Goal: Contribute content: Contribute content

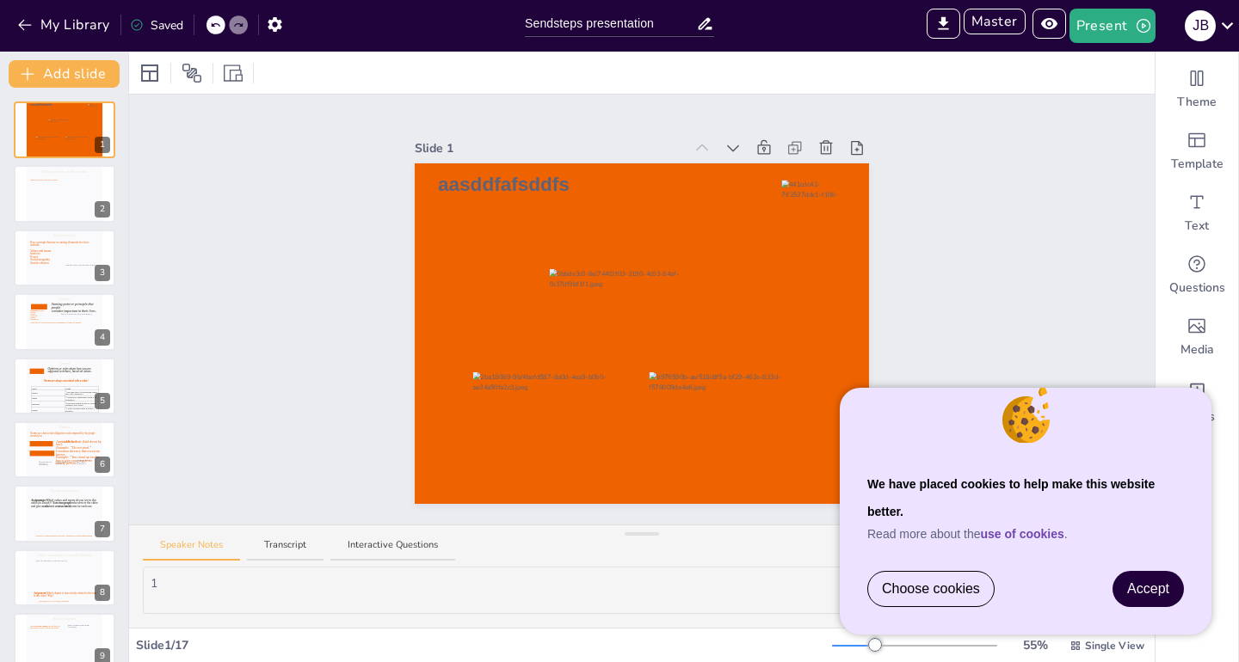
click at [1163, 593] on span "Accept" at bounding box center [1148, 589] width 42 height 15
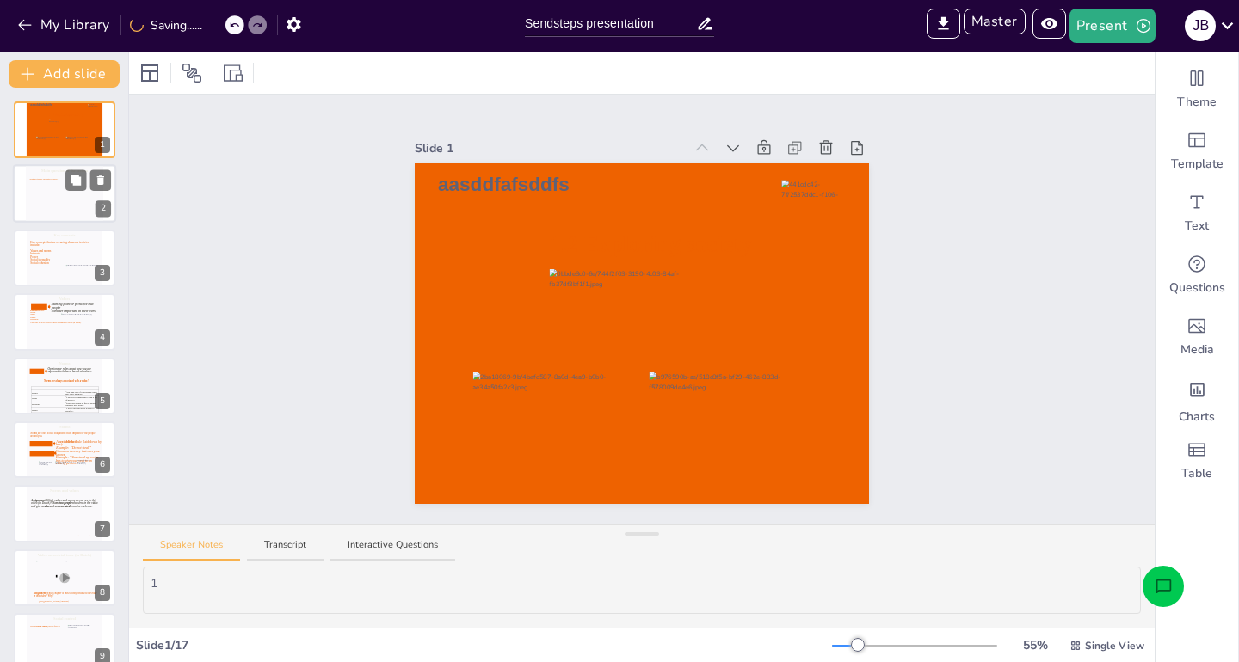
click at [30, 207] on icon at bounding box center [64, 198] width 70 height 39
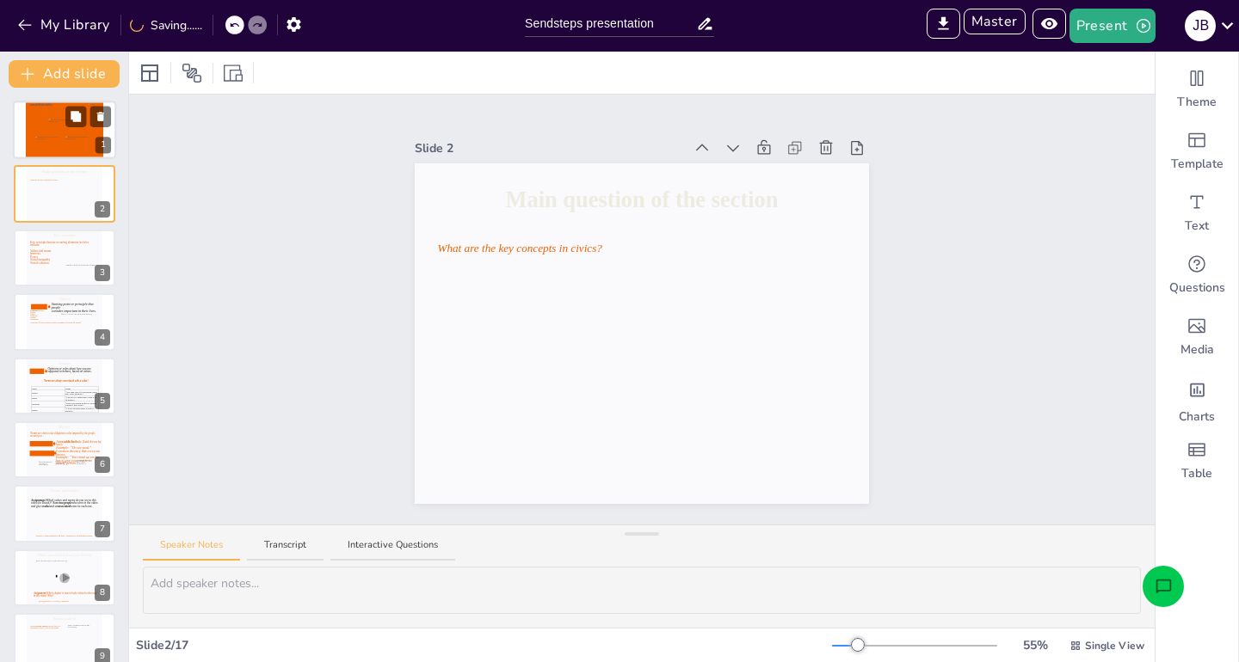
click at [24, 119] on div "1.2 Exploring society aasddfafsddfs 1" at bounding box center [64, 130] width 103 height 58
type textarea "1"
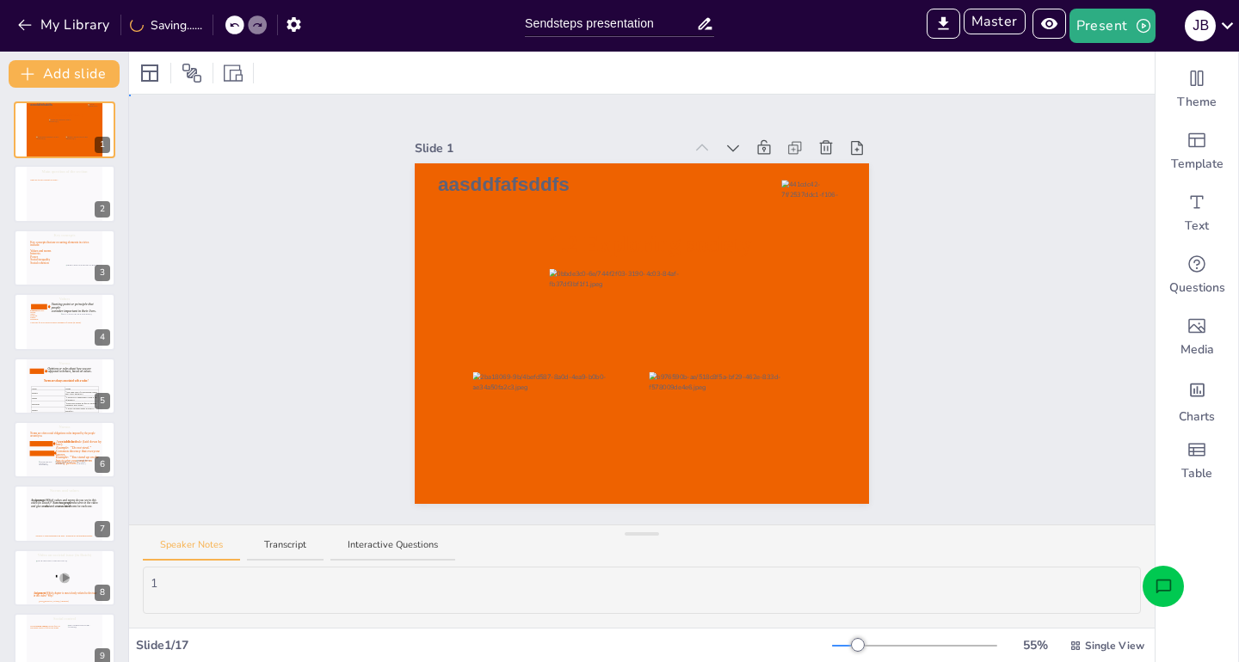
click at [254, 191] on div "Slide 1 1.2 Exploring society aasddfafsddfs Slide 2 Main question of the sectio…" at bounding box center [641, 310] width 1025 height 430
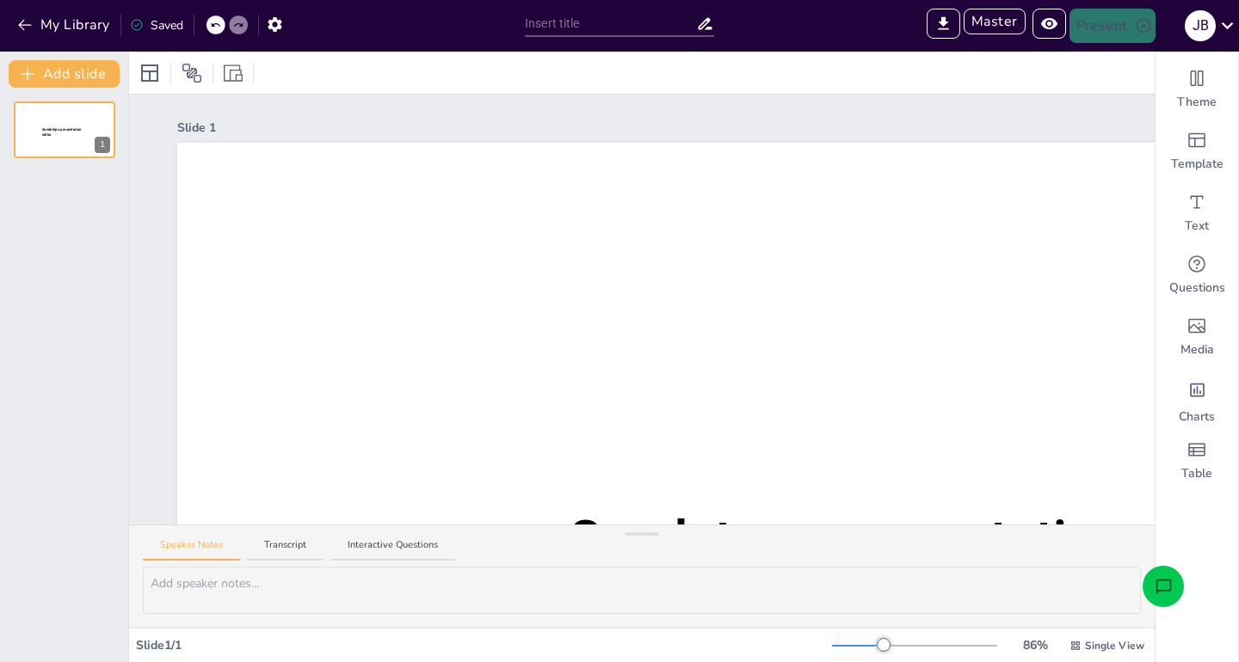
type input "Sendsteps presentation"
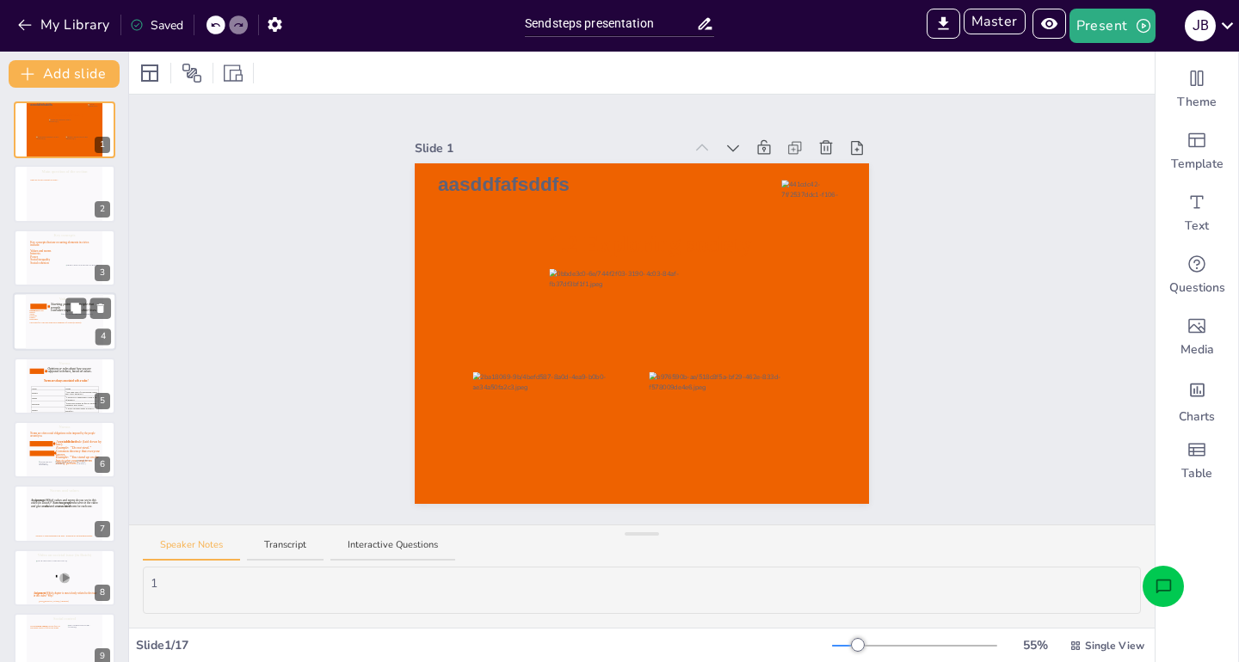
click at [39, 336] on icon at bounding box center [64, 325] width 70 height 39
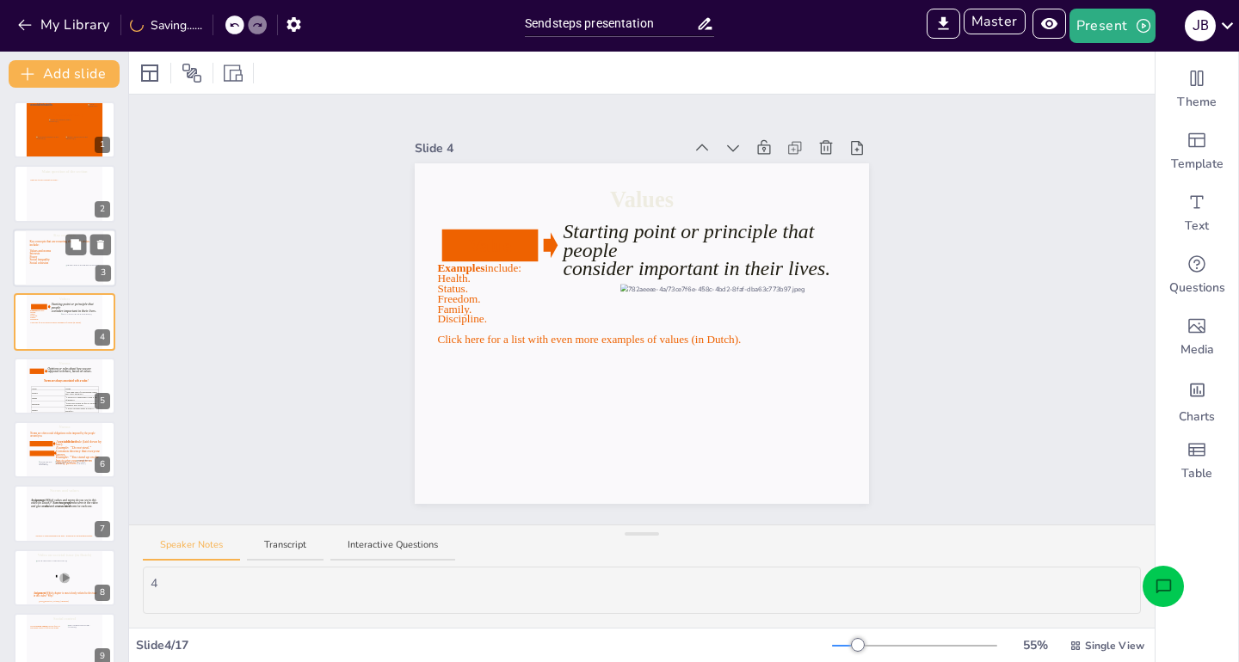
click at [43, 265] on icon at bounding box center [64, 259] width 70 height 39
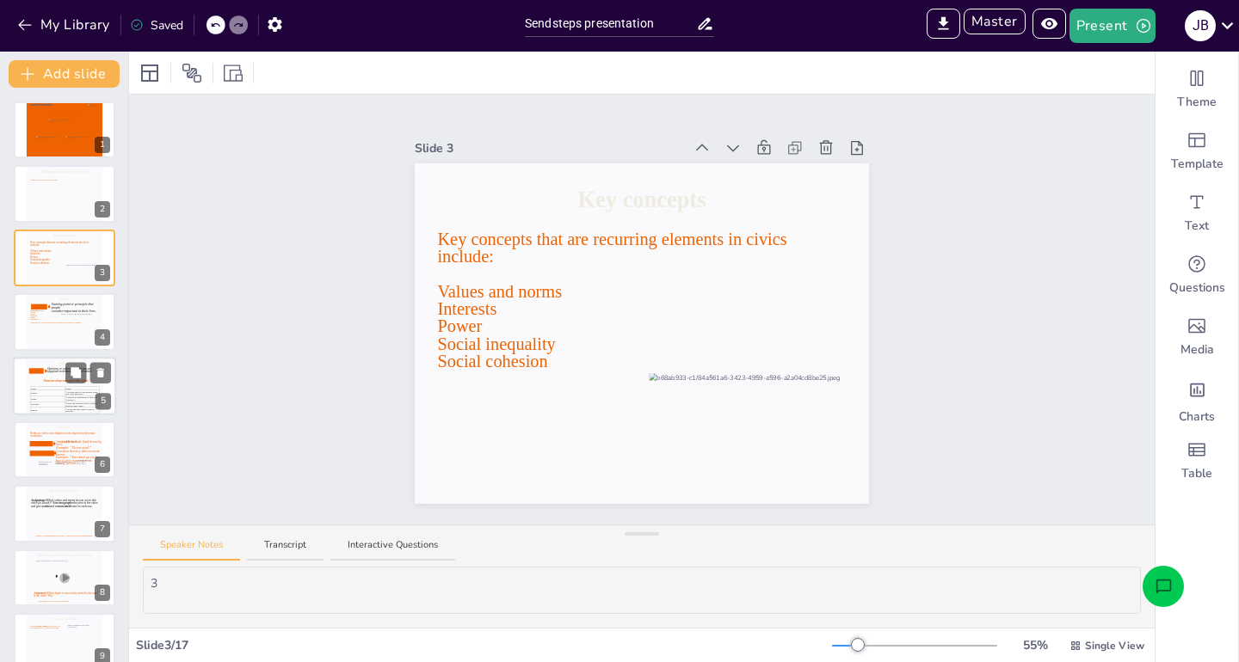
click at [47, 376] on div at bounding box center [64, 386] width 77 height 58
type textarea "5"
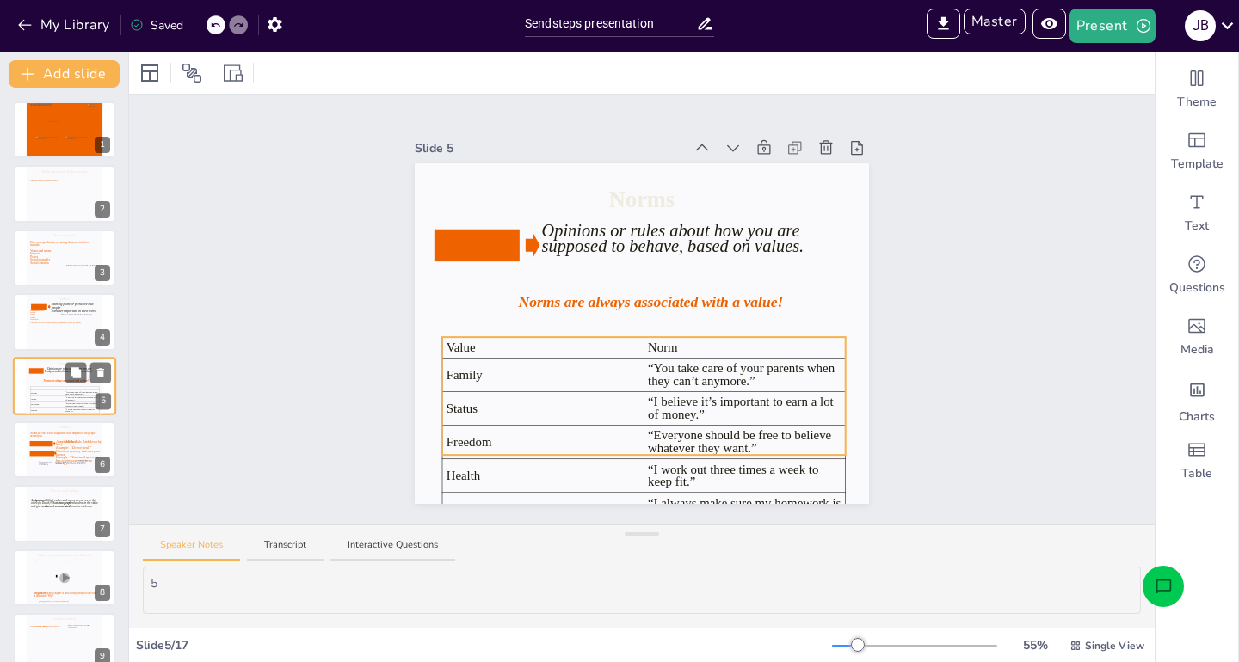
scroll to position [10, 0]
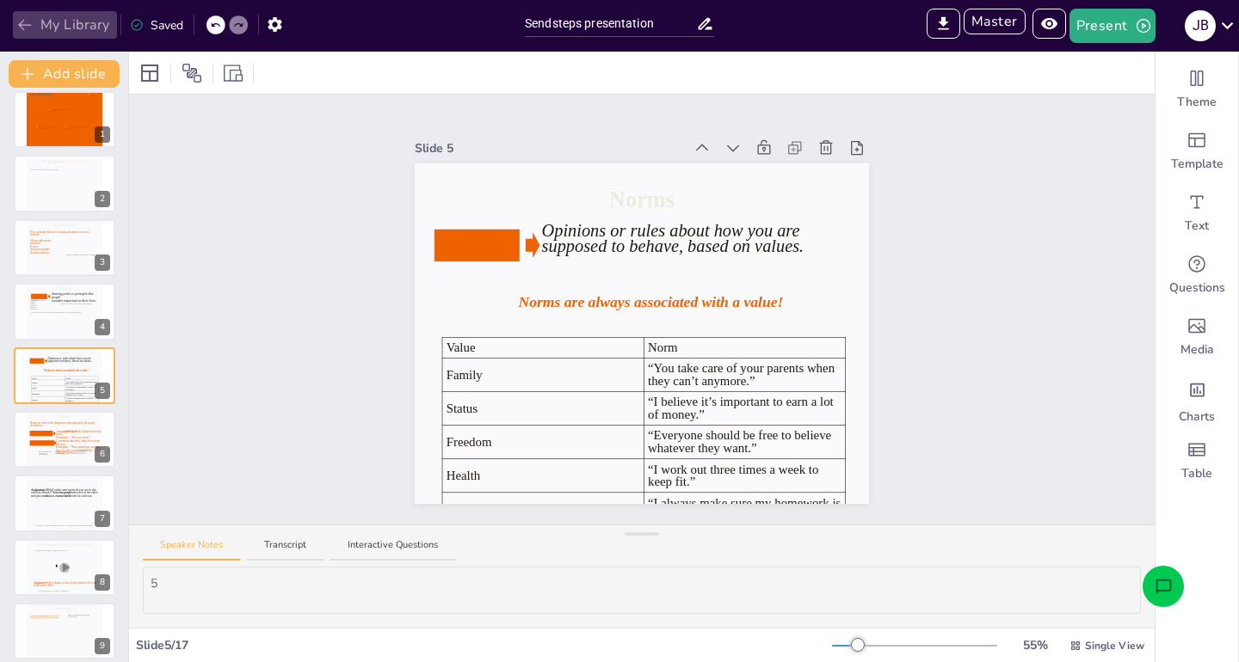
click at [71, 19] on button "My Library" at bounding box center [65, 25] width 104 height 28
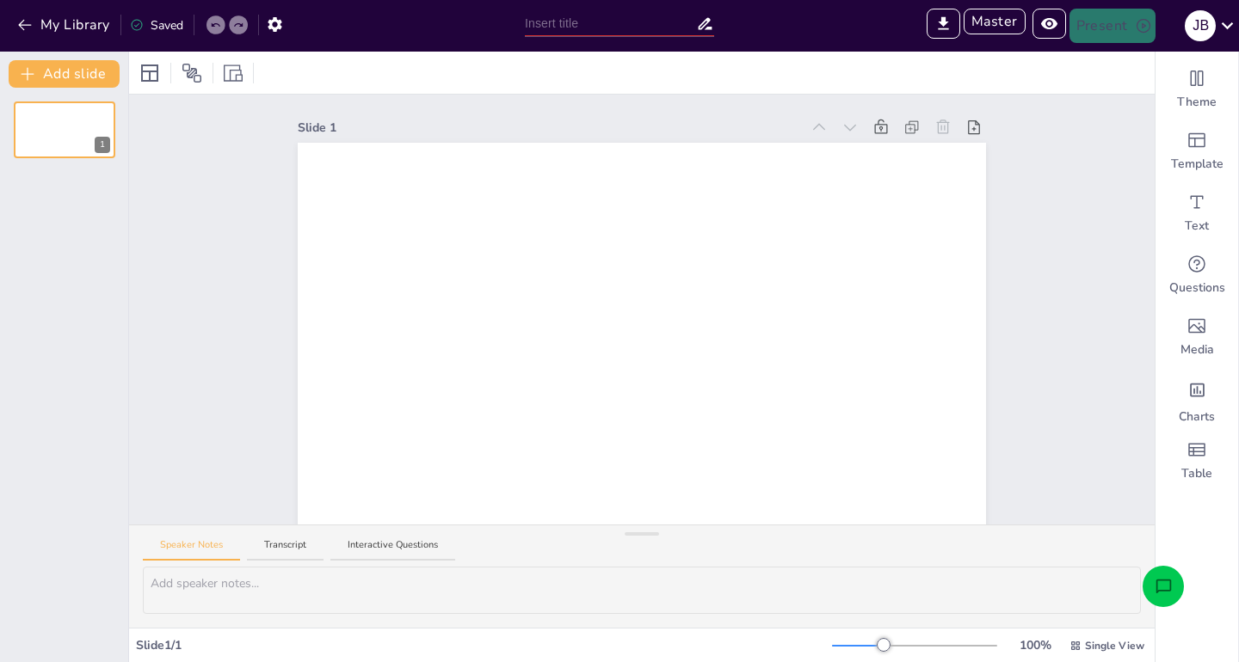
type input "Sendsteps presentation"
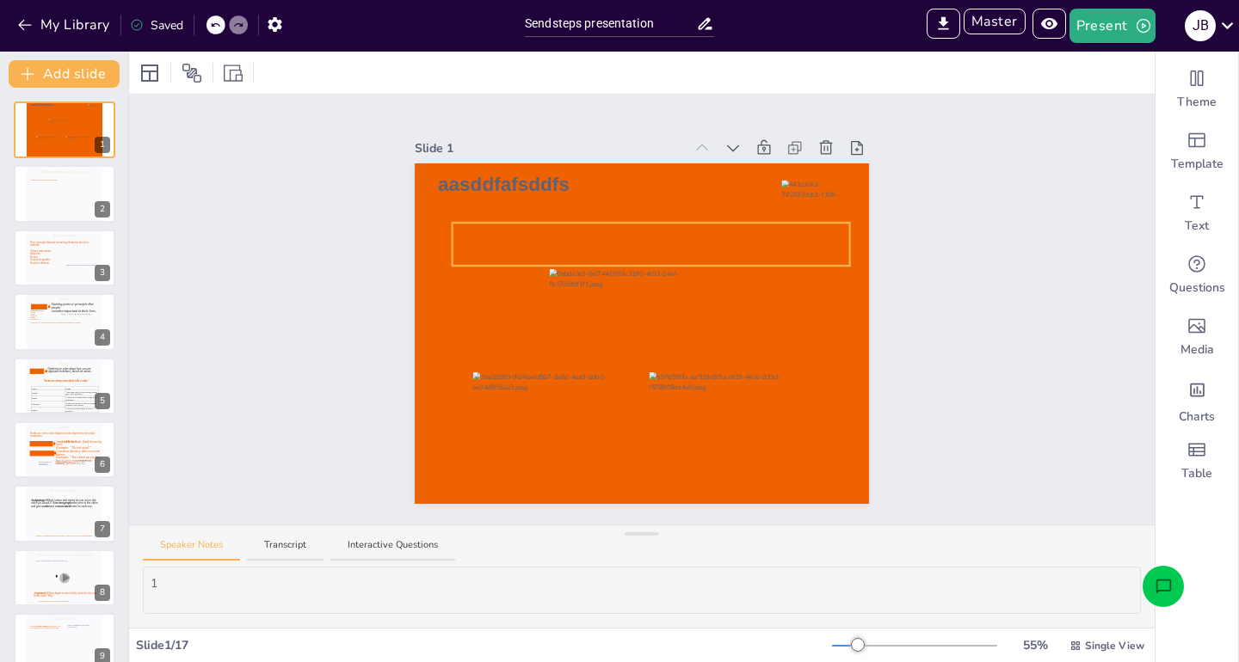
click at [522, 225] on icon at bounding box center [650, 244] width 397 height 43
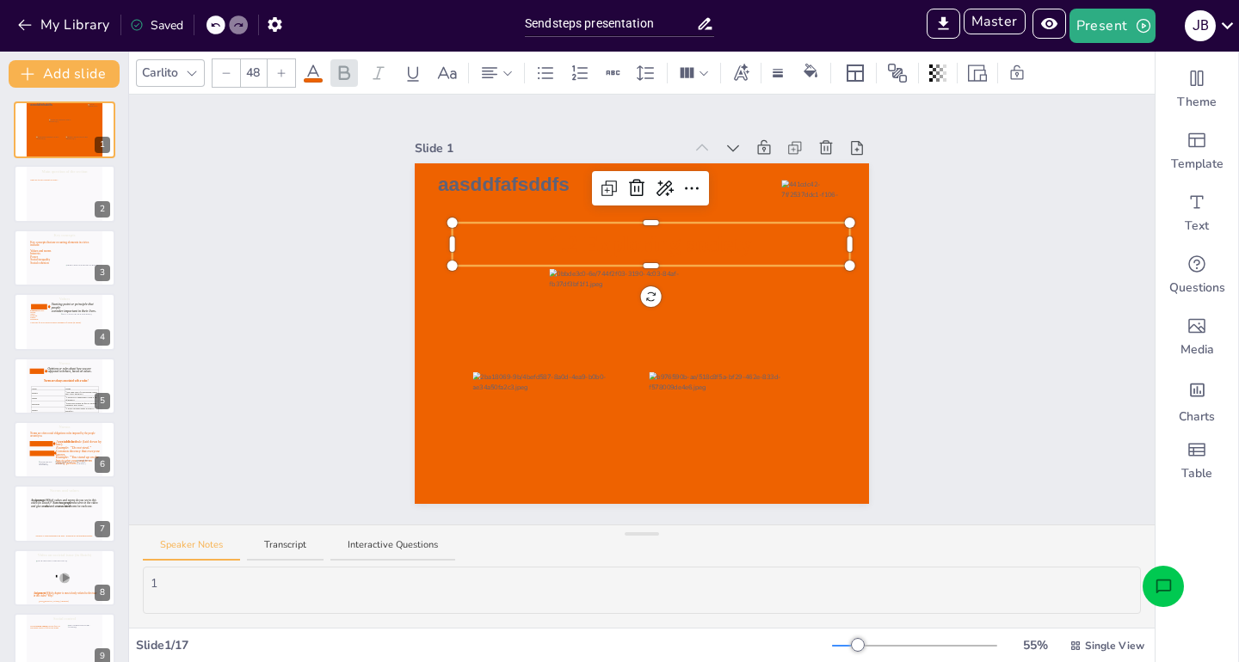
click at [588, 230] on div at bounding box center [650, 226] width 397 height 7
drag, startPoint x: 522, startPoint y: 225, endPoint x: 583, endPoint y: 238, distance: 62.4
click at [588, 230] on div at bounding box center [650, 226] width 397 height 7
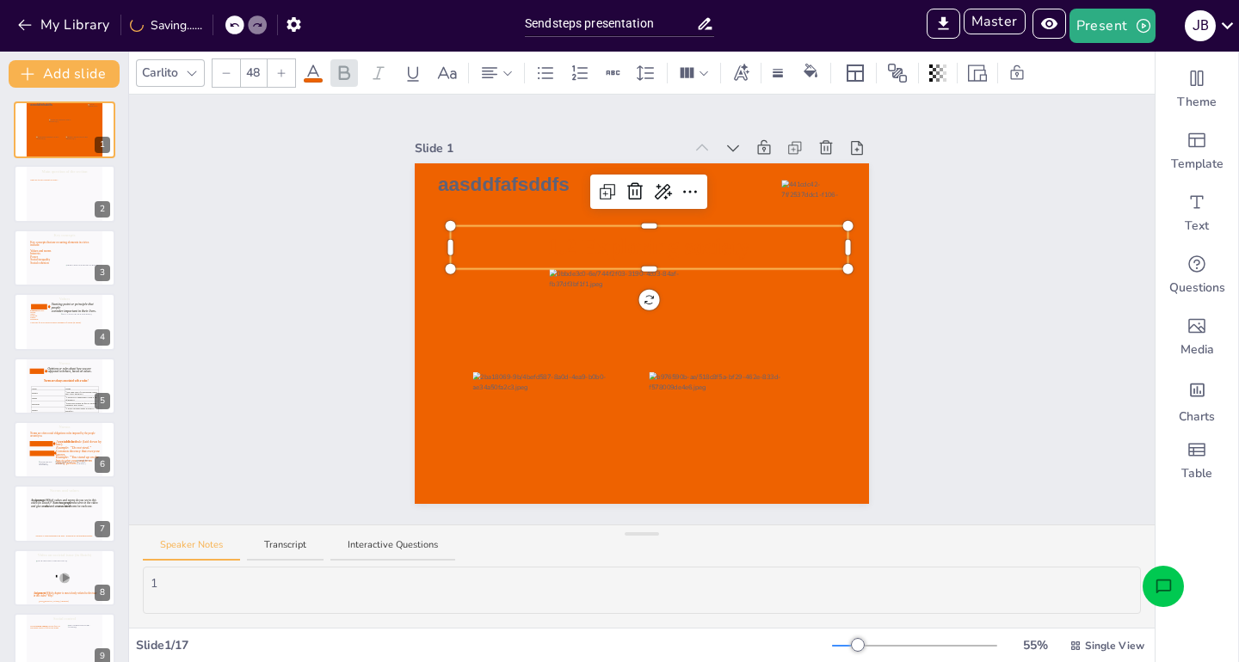
click at [583, 239] on span "1.2 Exploring society" at bounding box center [649, 247] width 202 height 25
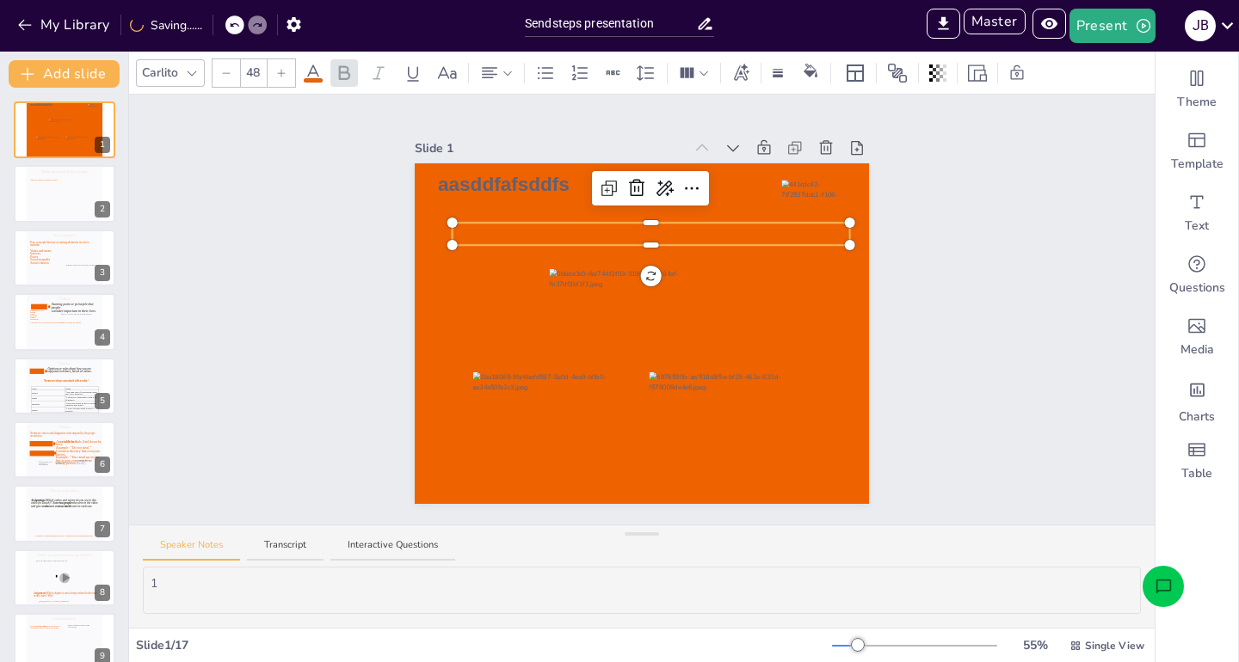
click at [583, 239] on div at bounding box center [650, 241] width 397 height 7
click at [588, 239] on div at bounding box center [650, 241] width 397 height 7
click at [76, 31] on button "My Library" at bounding box center [65, 25] width 104 height 28
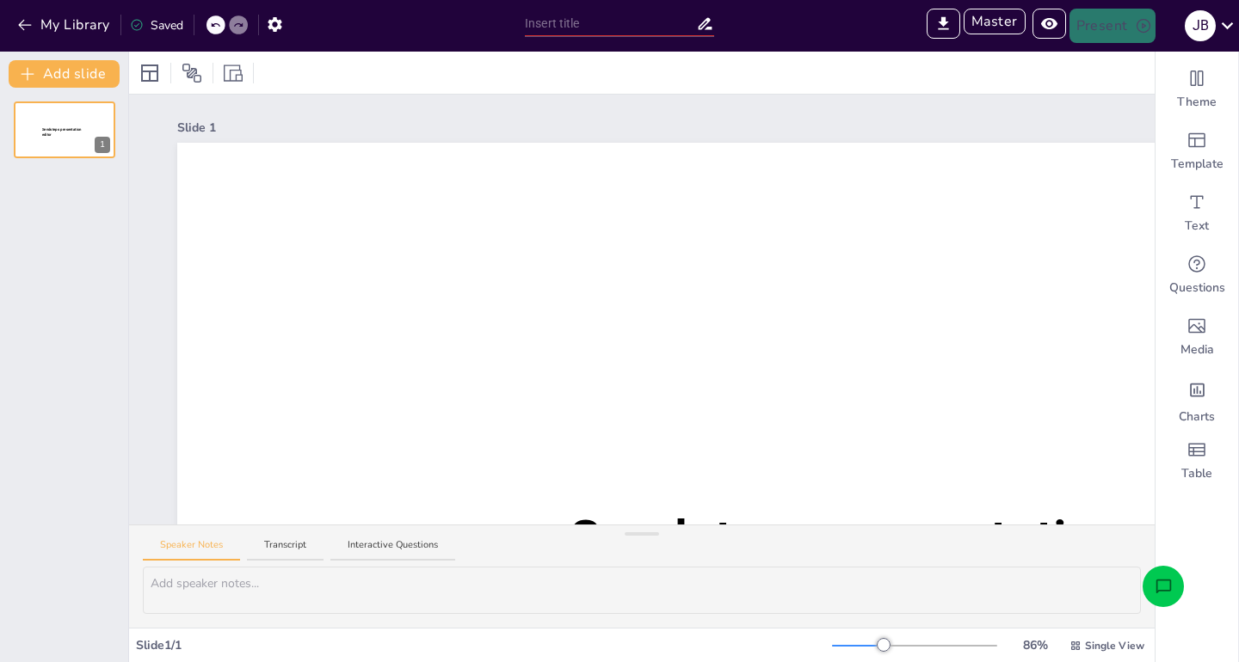
type input "Sendsteps presentation"
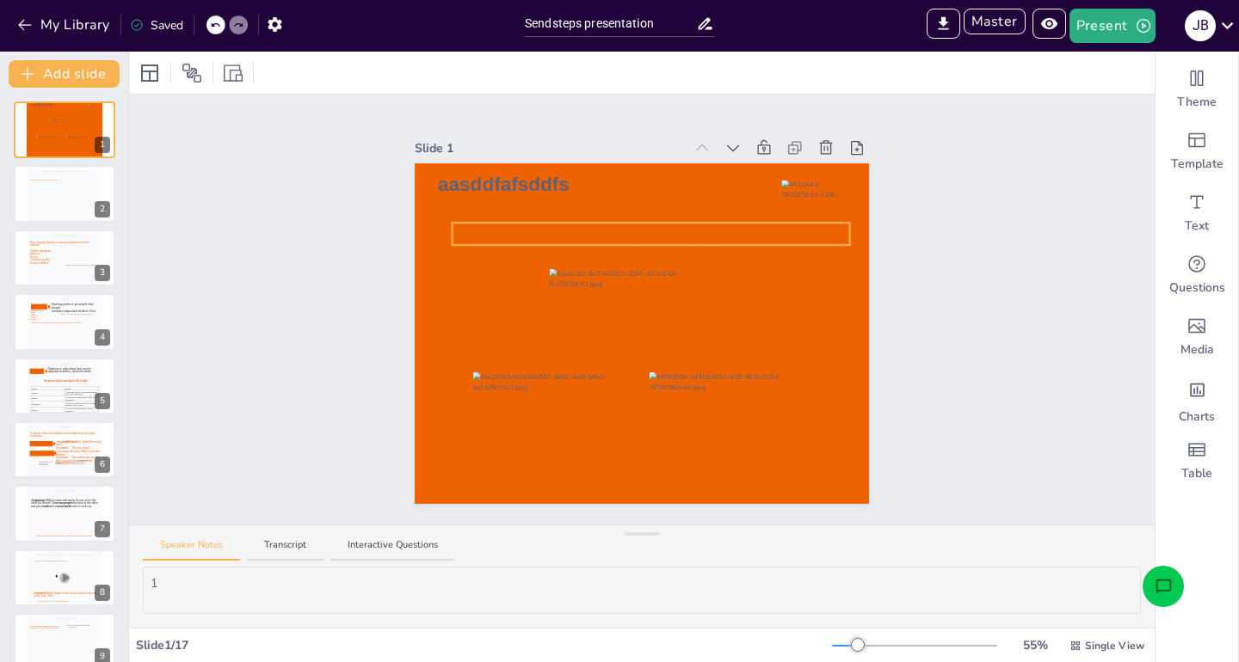
click at [600, 236] on icon at bounding box center [650, 234] width 397 height 22
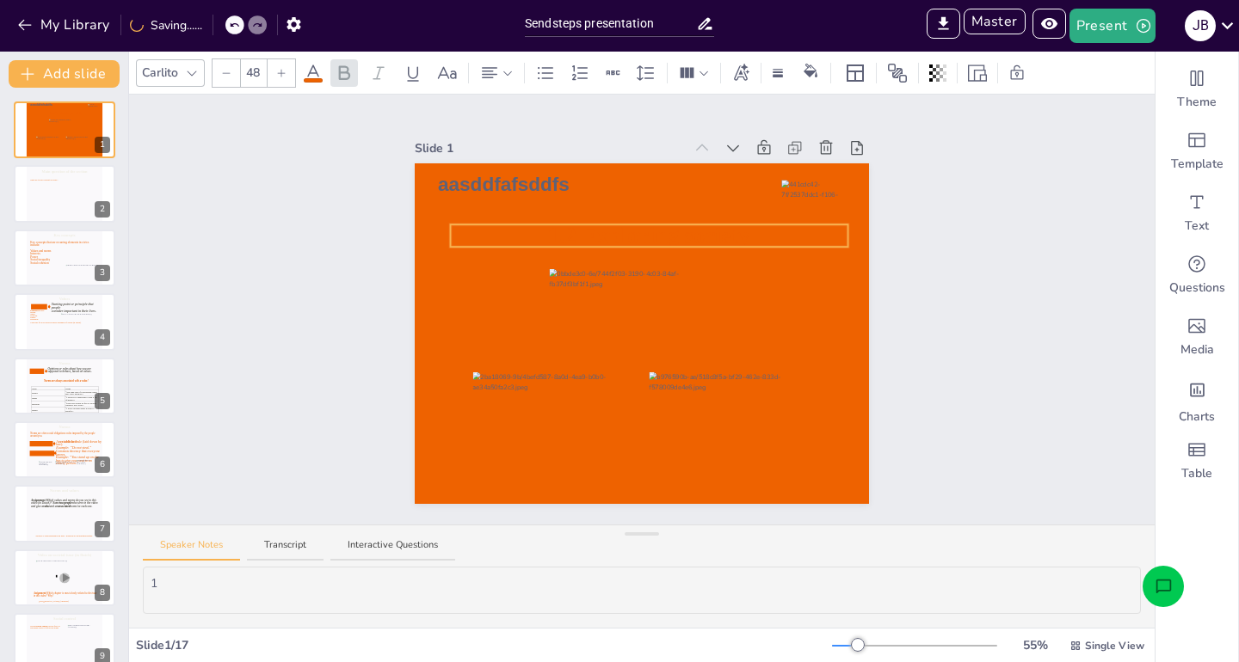
click at [645, 247] on div "1.2 Exploring society" at bounding box center [649, 236] width 397 height 22
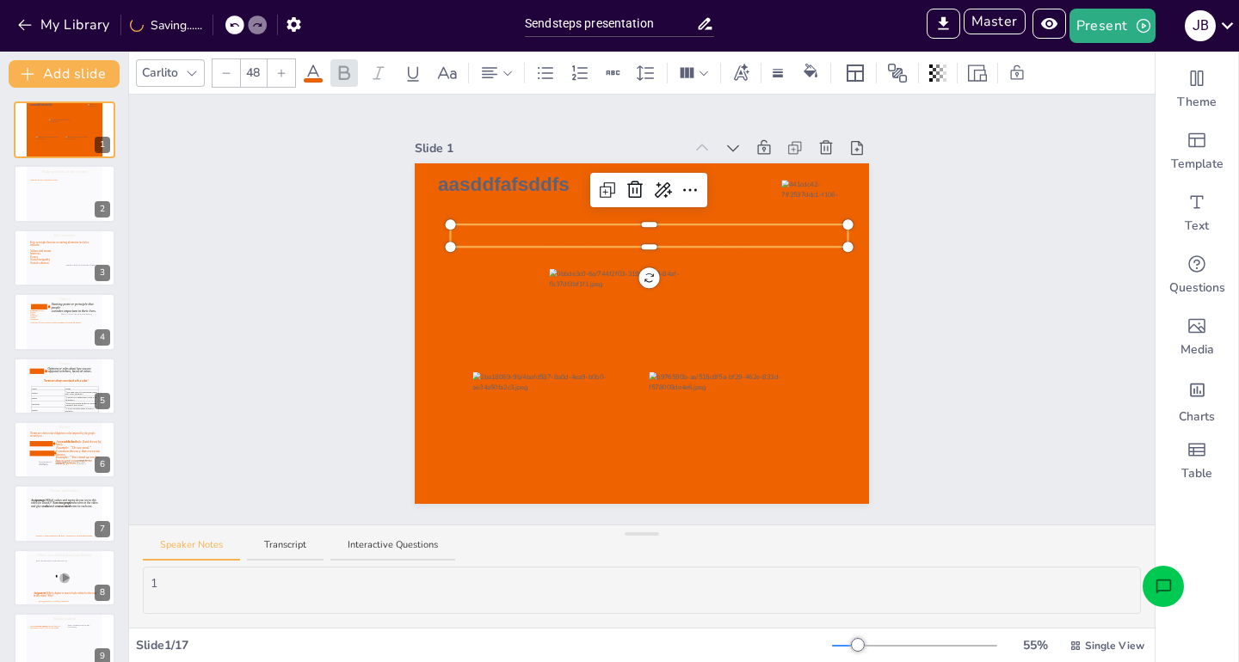
click at [647, 241] on div at bounding box center [649, 244] width 397 height 7
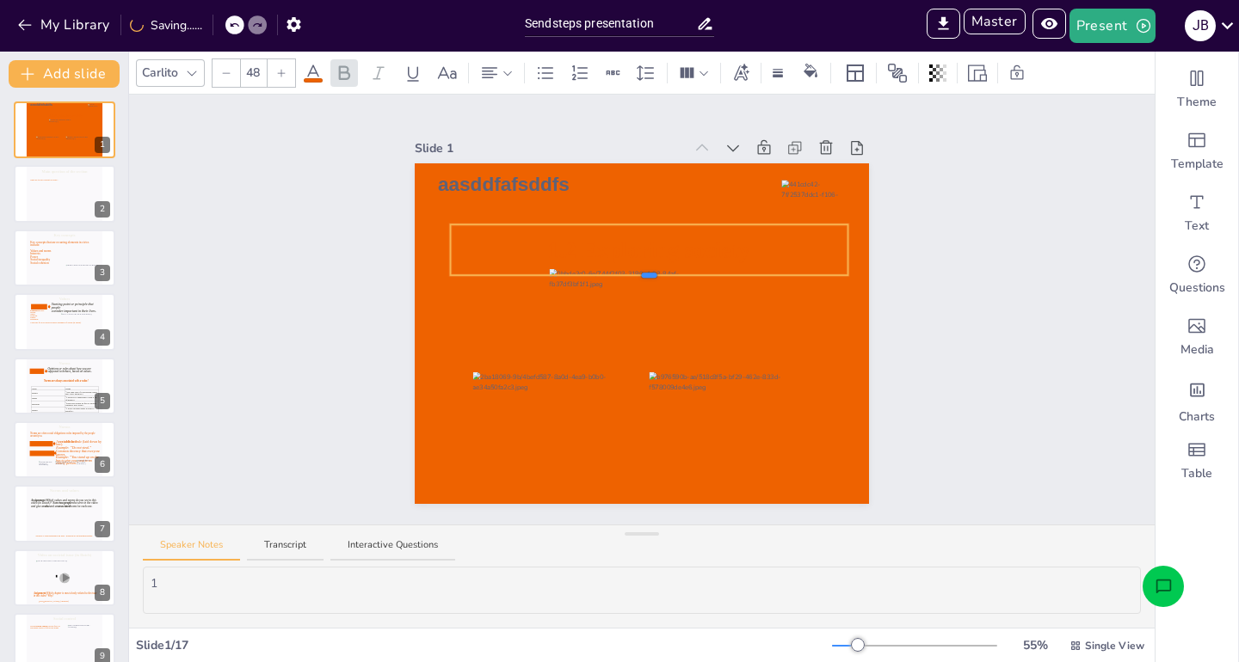
drag, startPoint x: 647, startPoint y: 249, endPoint x: 637, endPoint y: 281, distance: 34.3
click at [645, 279] on div at bounding box center [648, 276] width 15 height 5
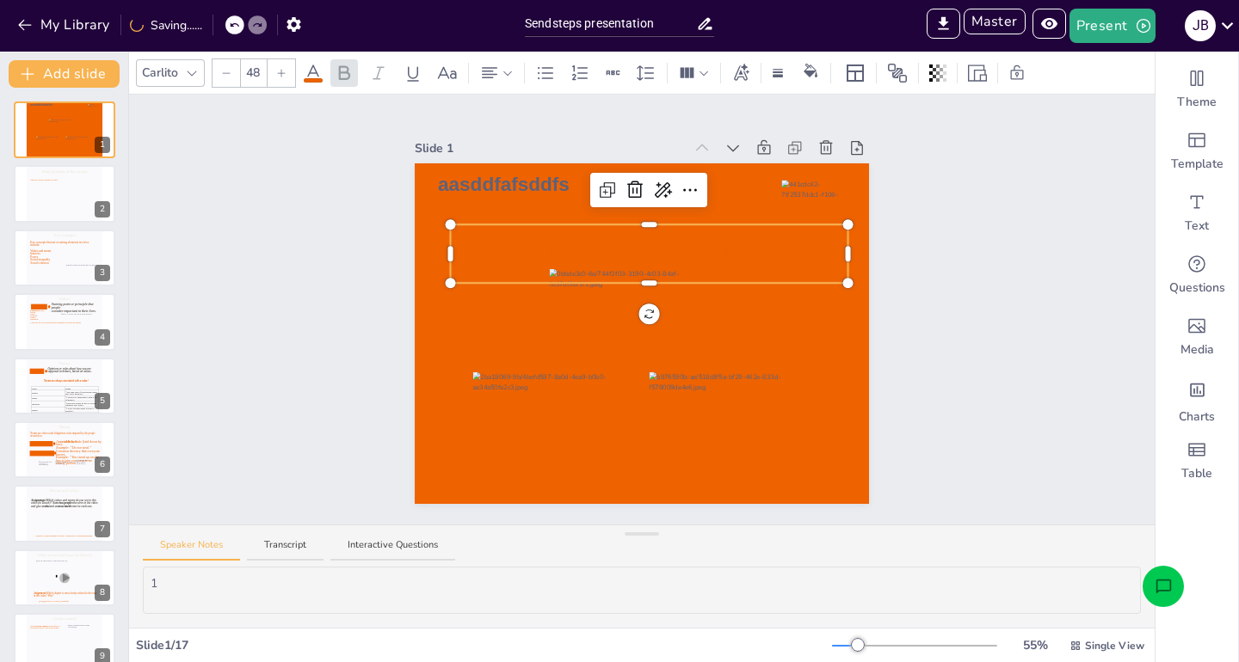
click at [599, 250] on icon at bounding box center [649, 254] width 397 height 58
click at [599, 250] on span "1.2 Exploring society" at bounding box center [649, 253] width 202 height 25
click at [316, 69] on icon at bounding box center [312, 73] width 15 height 16
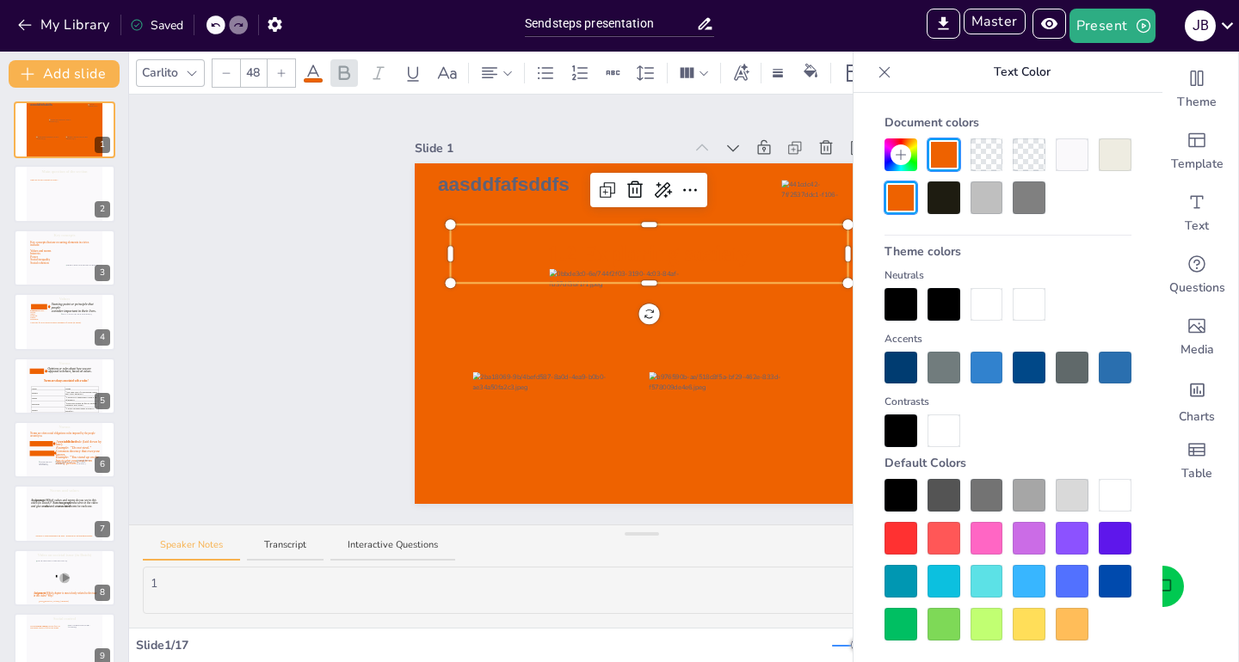
click at [984, 299] on div at bounding box center [986, 304] width 33 height 33
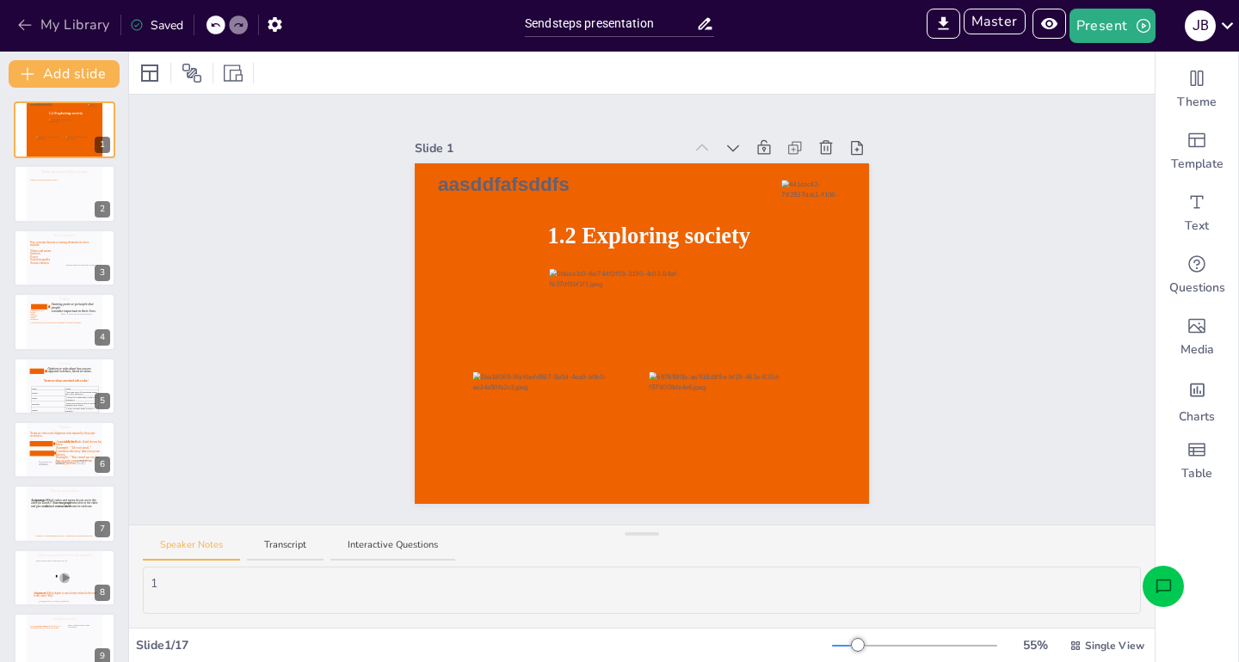
click at [78, 29] on button "My Library" at bounding box center [65, 25] width 104 height 28
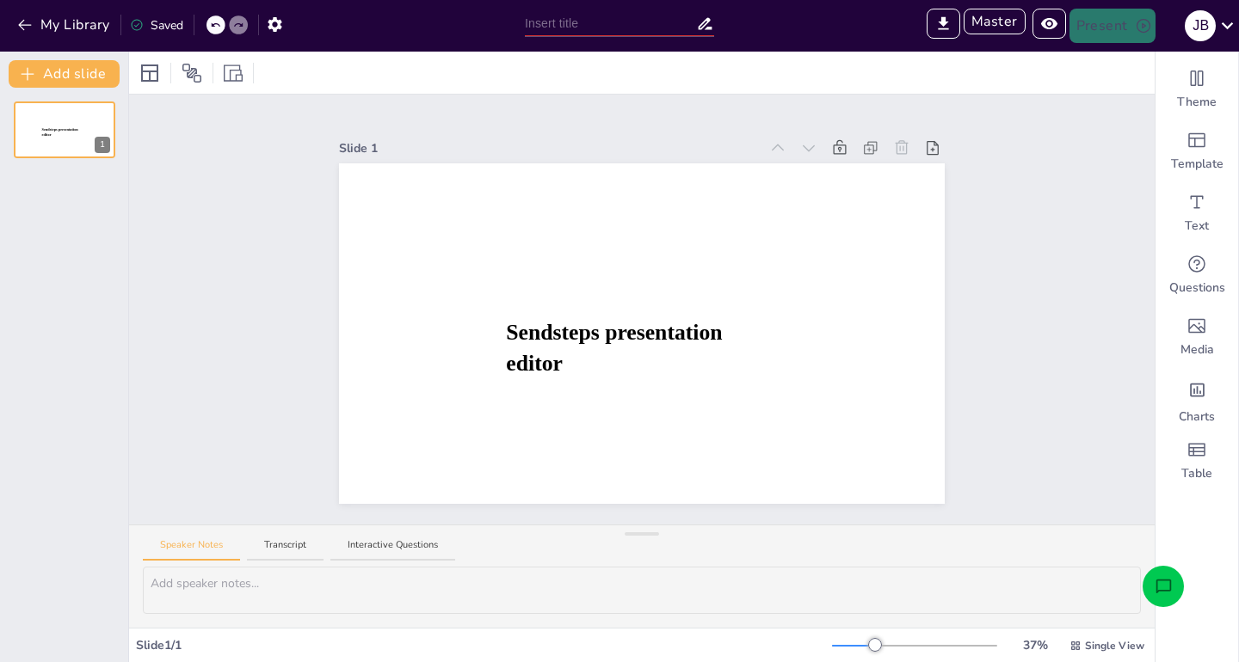
type input "Sendsteps presentation"
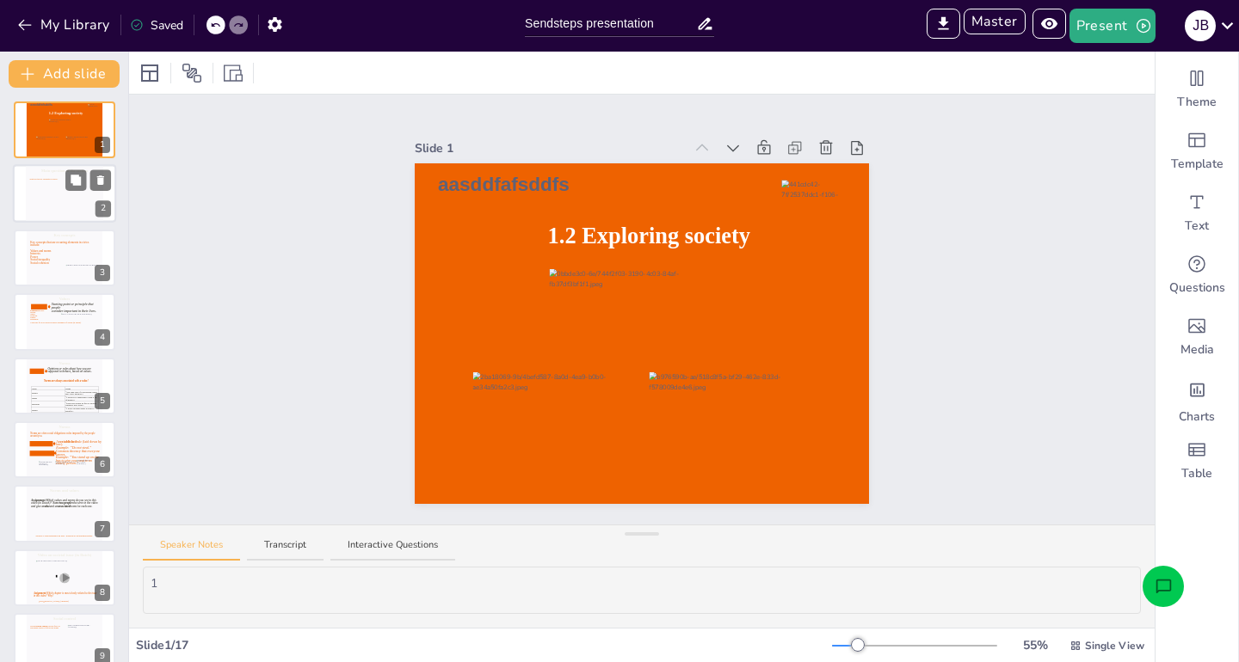
click at [42, 194] on icon at bounding box center [64, 198] width 70 height 39
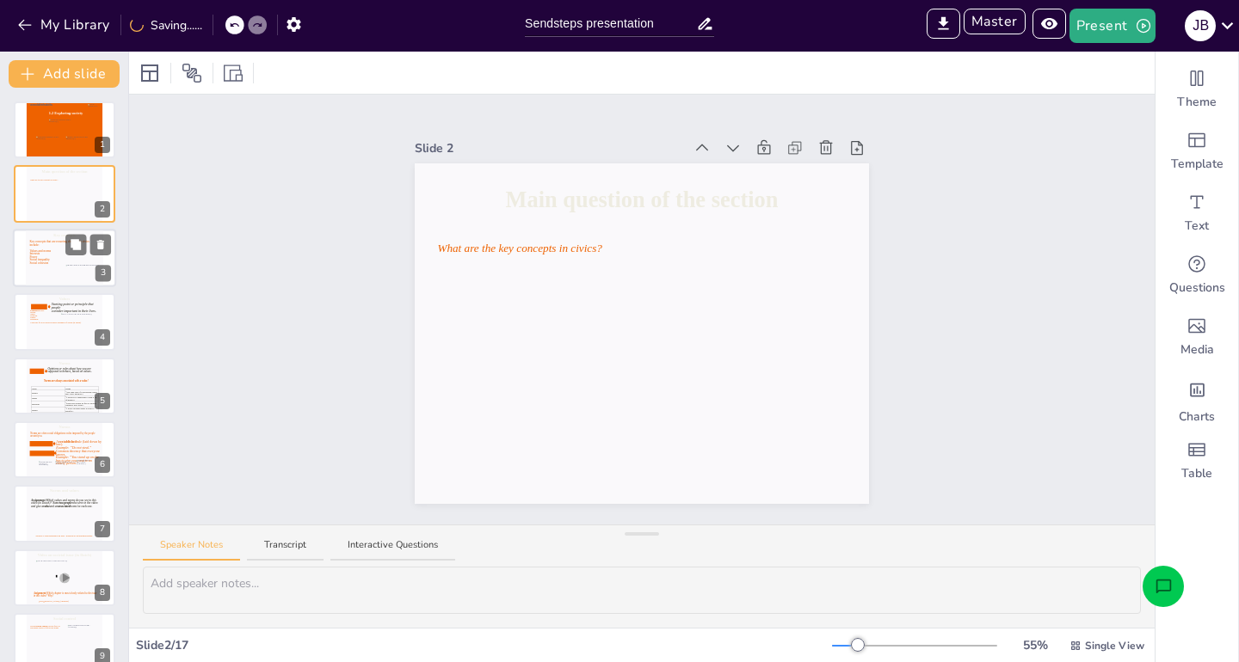
click at [46, 268] on icon at bounding box center [64, 259] width 70 height 39
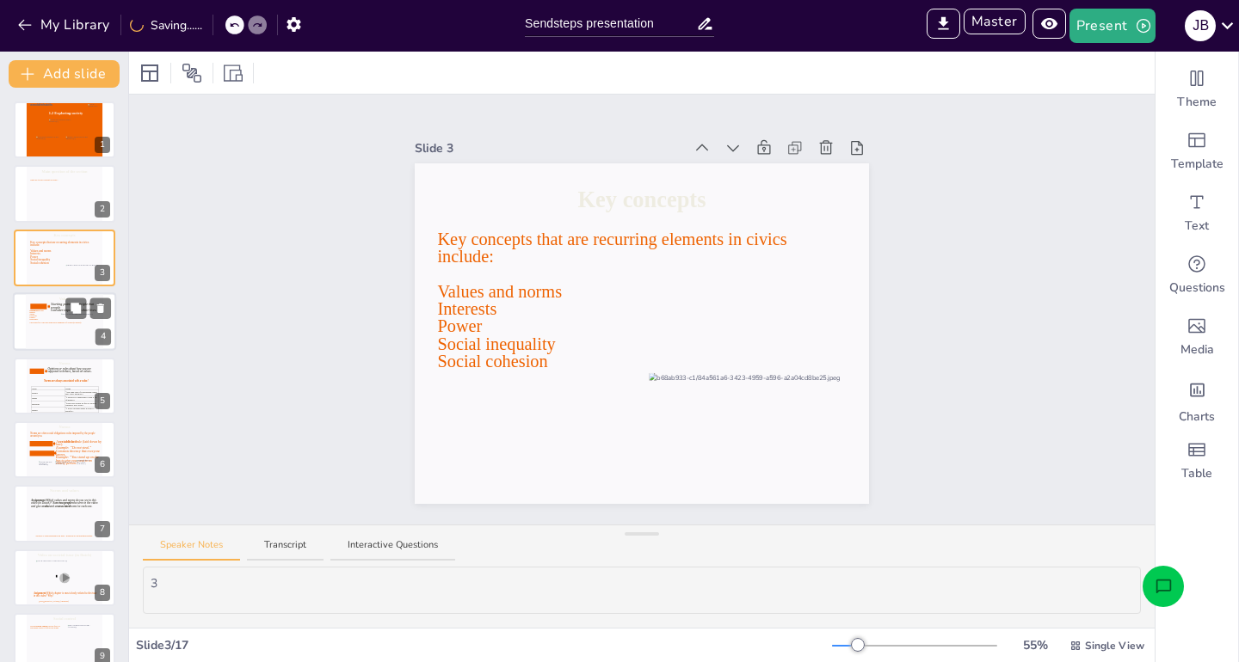
drag, startPoint x: 40, startPoint y: 329, endPoint x: 39, endPoint y: 346, distance: 16.4
click at [40, 329] on icon at bounding box center [64, 325] width 70 height 39
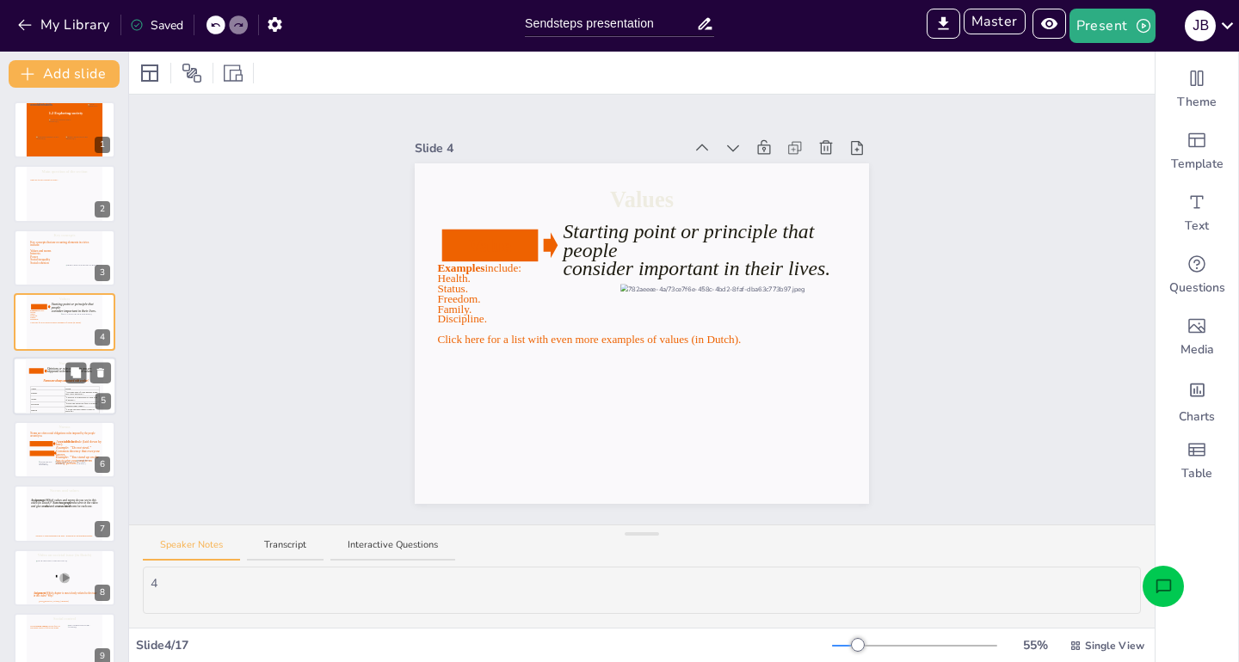
click at [41, 396] on td "Family" at bounding box center [47, 394] width 34 height 6
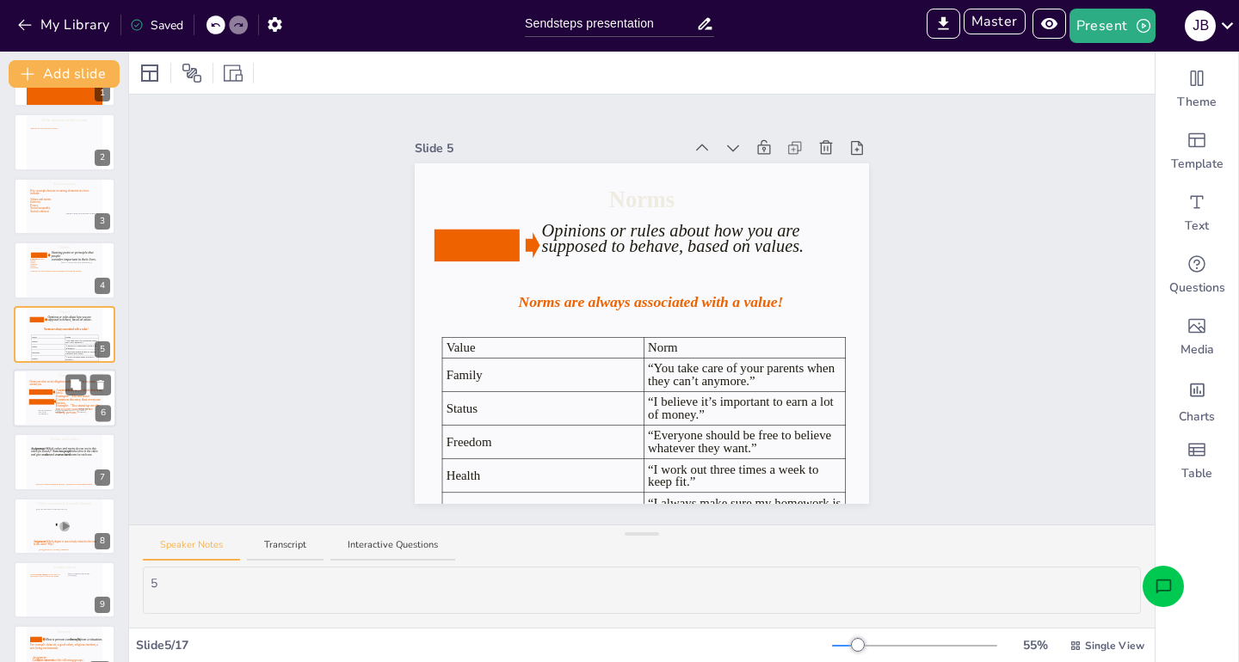
click at [46, 386] on icon at bounding box center [64, 399] width 70 height 39
type textarea "6"
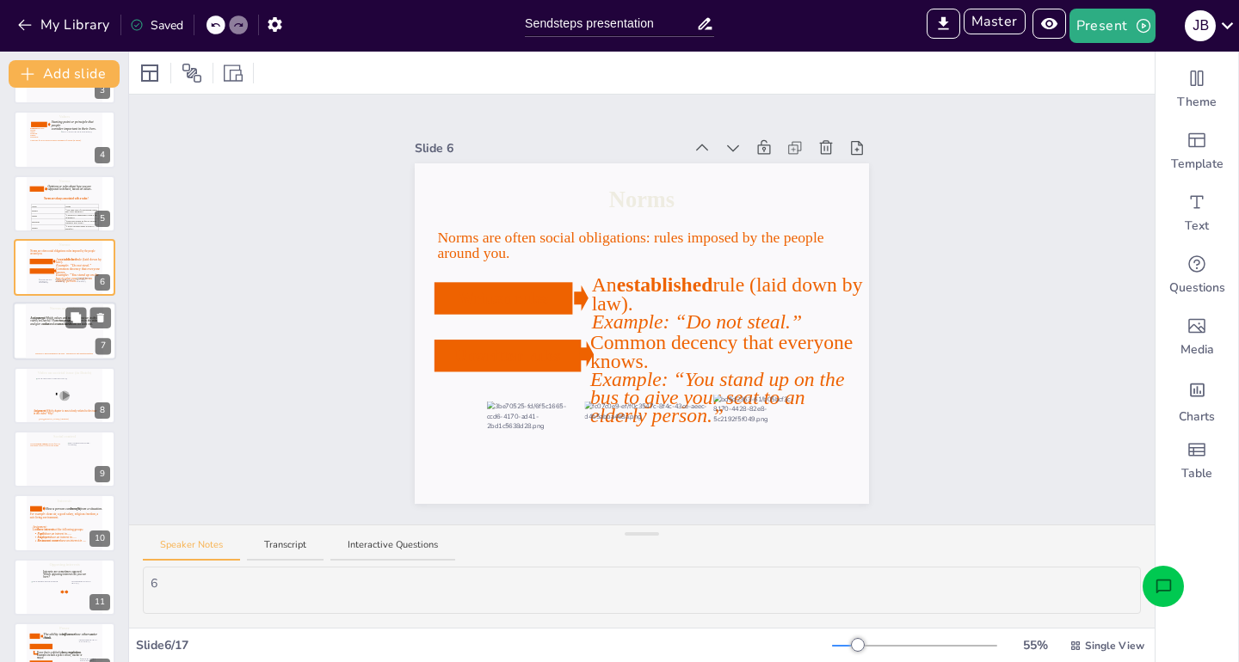
scroll to position [185, 0]
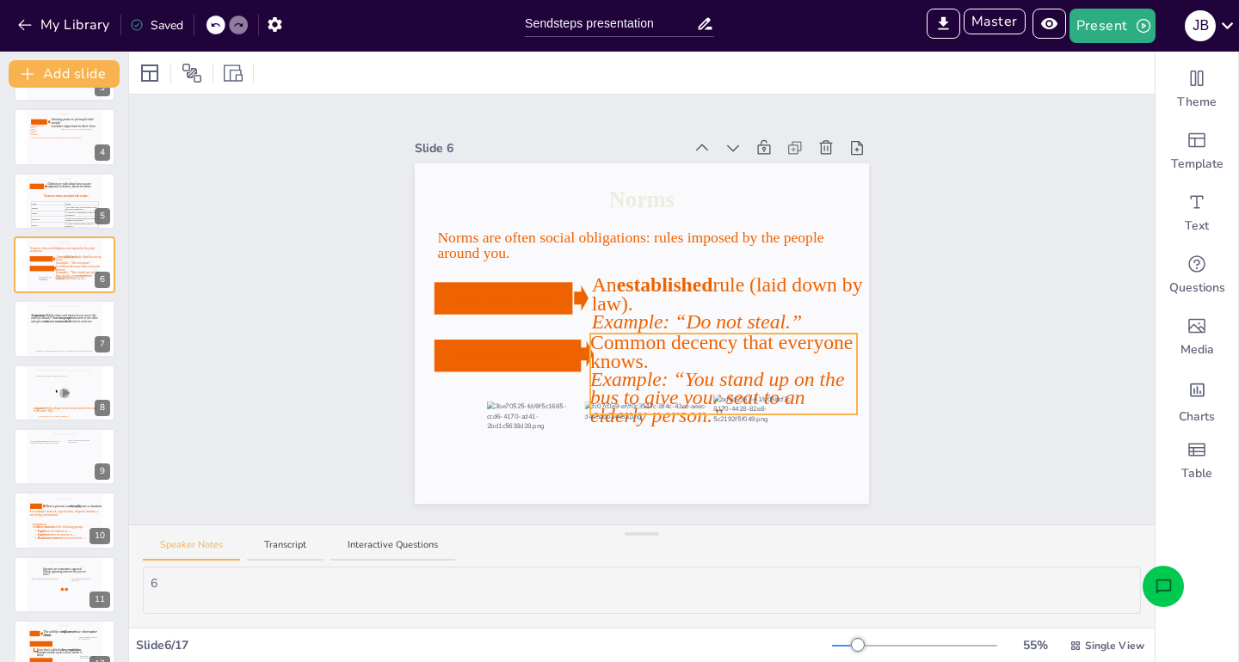
click at [665, 349] on icon at bounding box center [723, 374] width 267 height 81
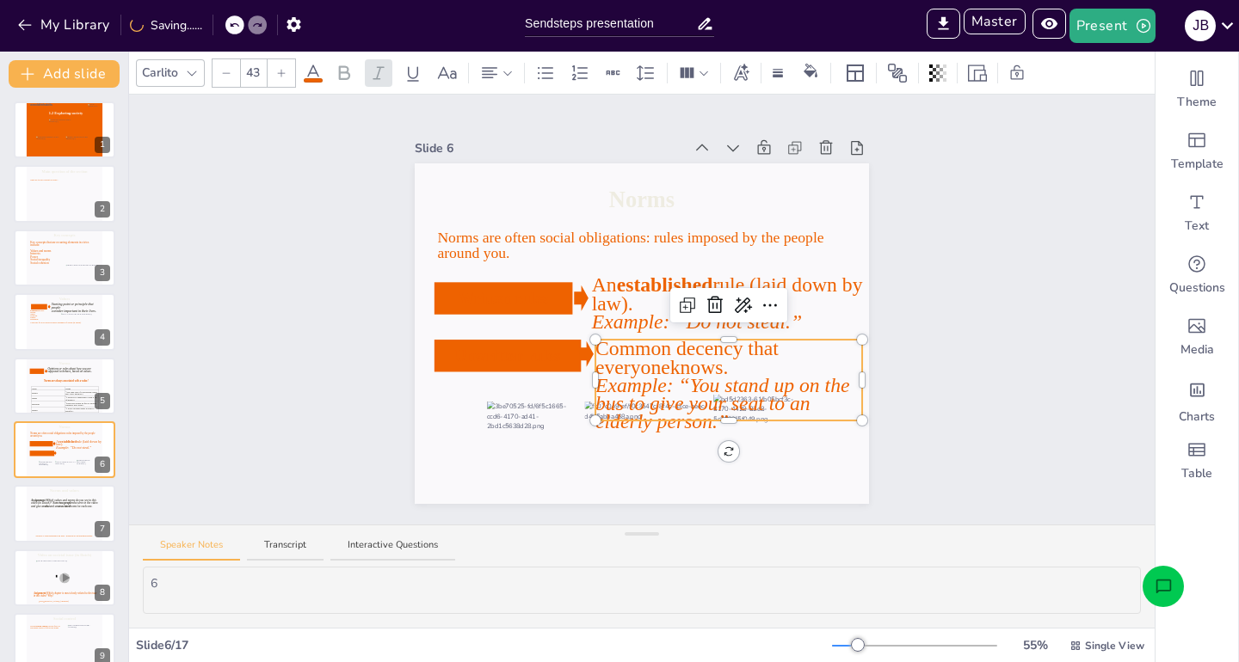
scroll to position [0, 0]
drag, startPoint x: 969, startPoint y: 74, endPoint x: 959, endPoint y: 76, distance: 10.5
click at [969, 74] on icon at bounding box center [977, 73] width 19 height 16
click at [1015, 246] on div "Slide 1 1.2 Exploring society aasddfafsddfs Slide 2 Main question of the sectio…" at bounding box center [641, 310] width 1025 height 430
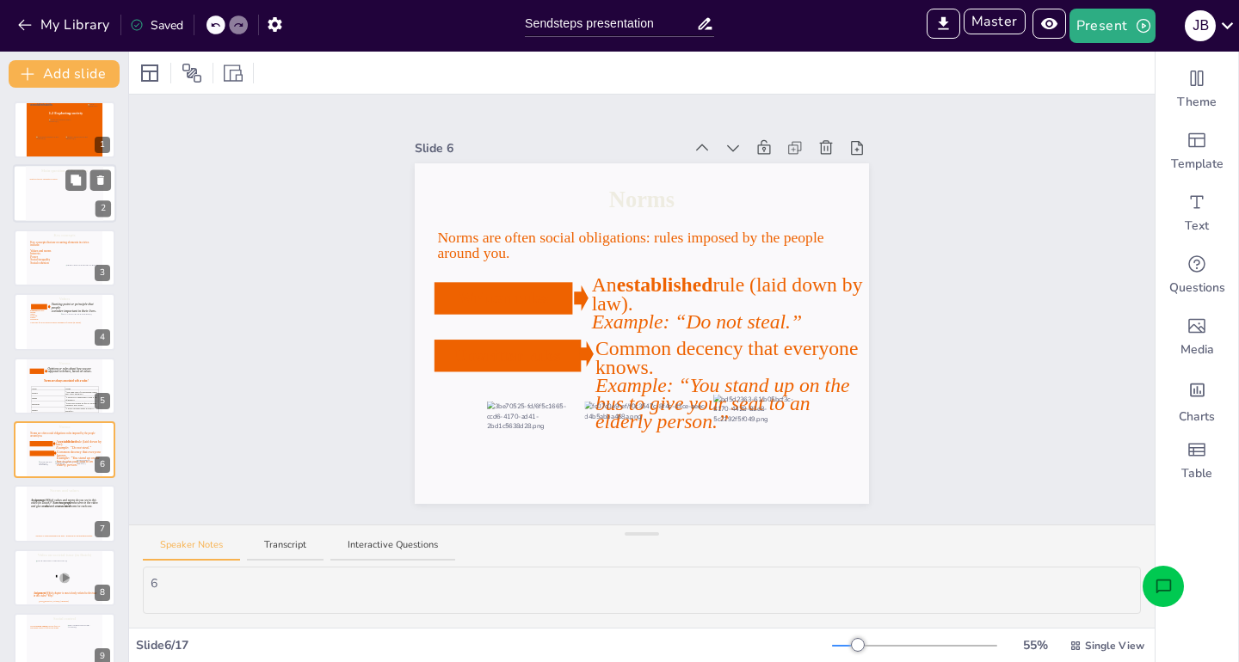
click at [29, 194] on icon at bounding box center [64, 198] width 70 height 39
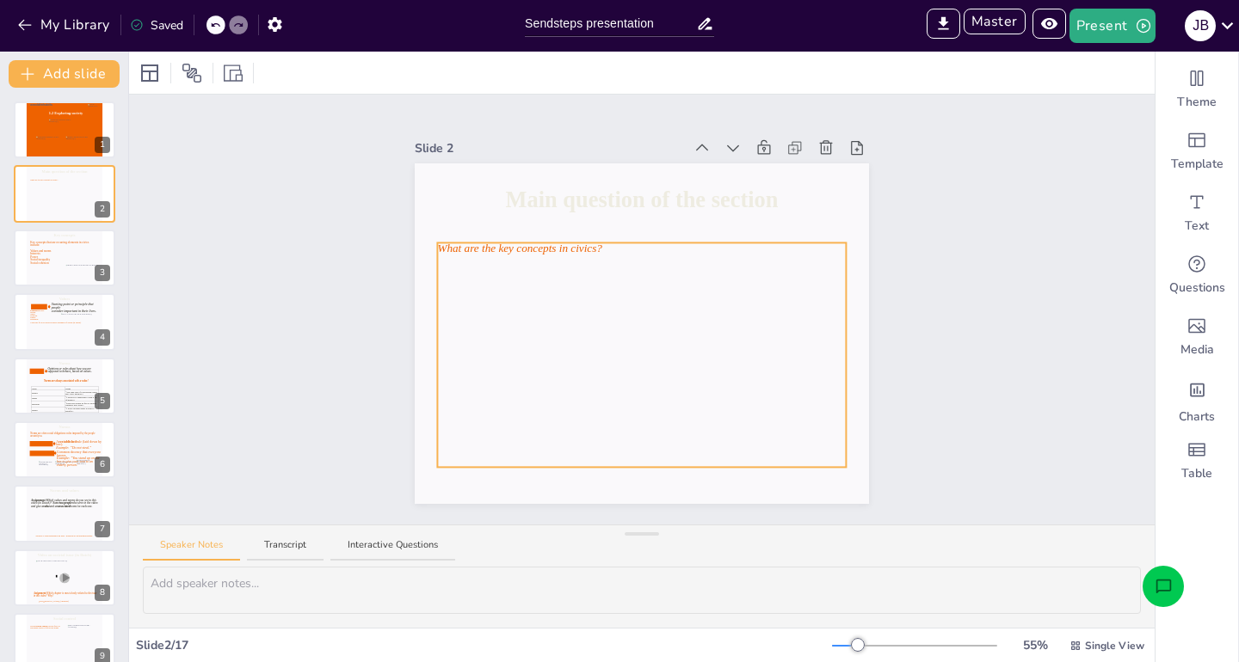
click at [636, 304] on icon at bounding box center [641, 355] width 409 height 225
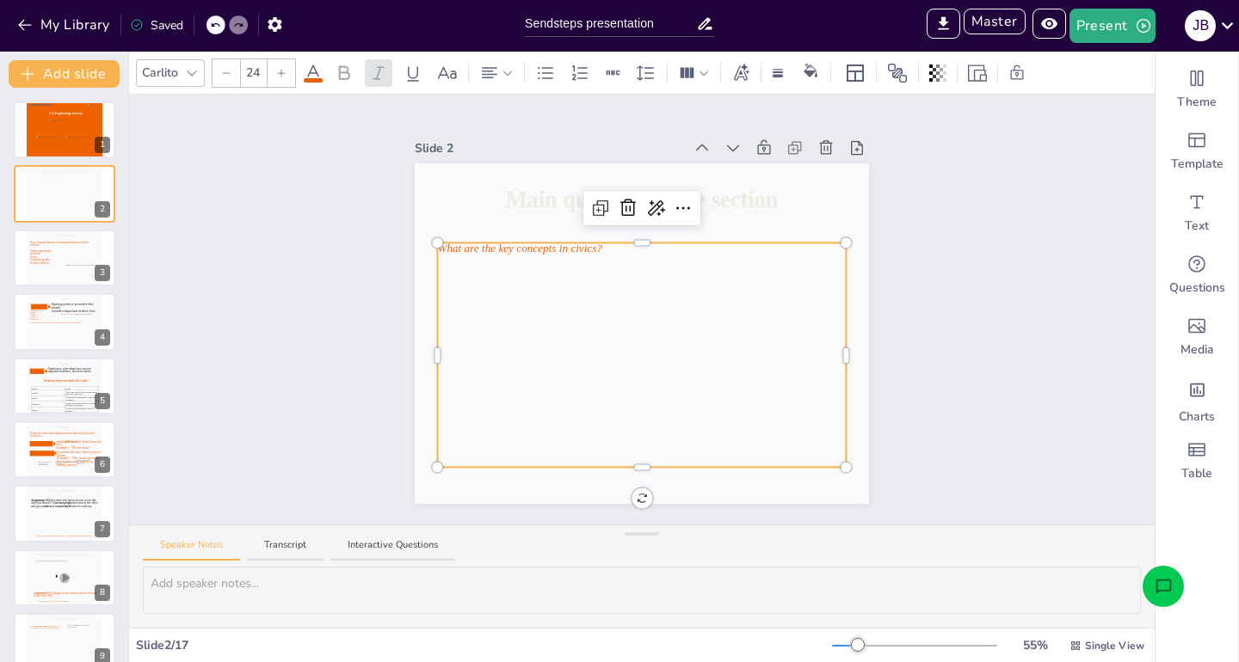
click at [529, 254] on span "What are the key concepts in civics?" at bounding box center [519, 249] width 165 height 12
drag, startPoint x: 554, startPoint y: 279, endPoint x: 543, endPoint y: 252, distance: 28.9
click at [543, 252] on div "What are the key concepts in civics?" at bounding box center [641, 355] width 409 height 225
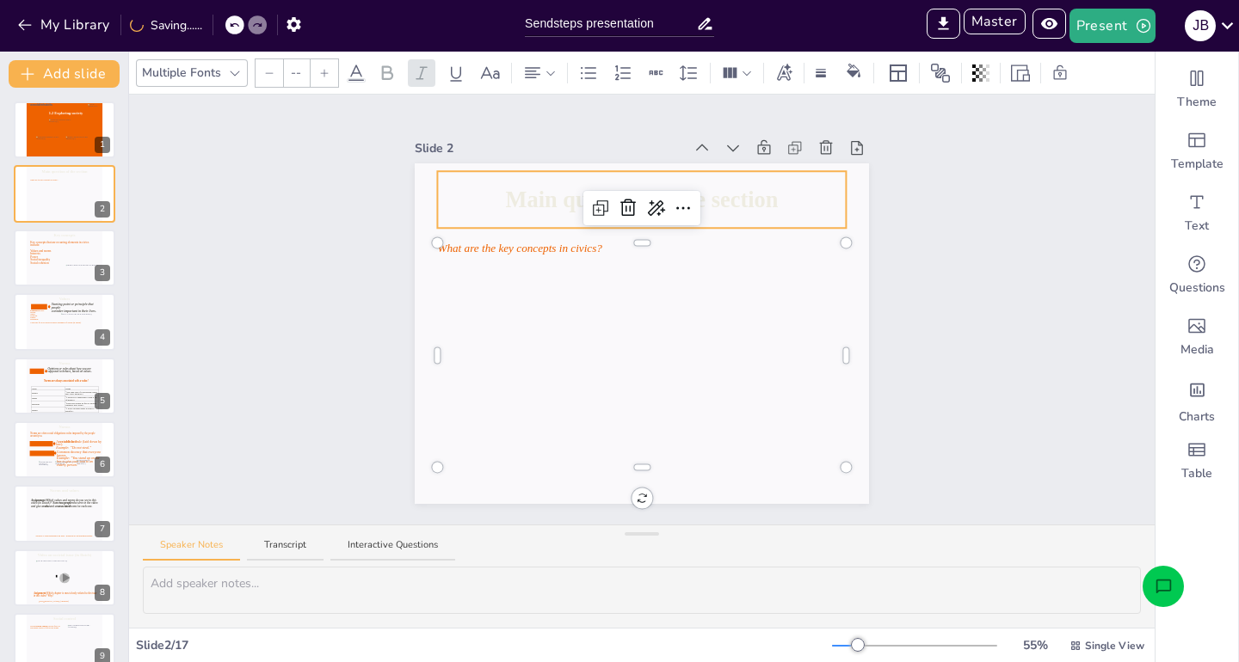
click at [536, 199] on icon at bounding box center [641, 199] width 409 height 57
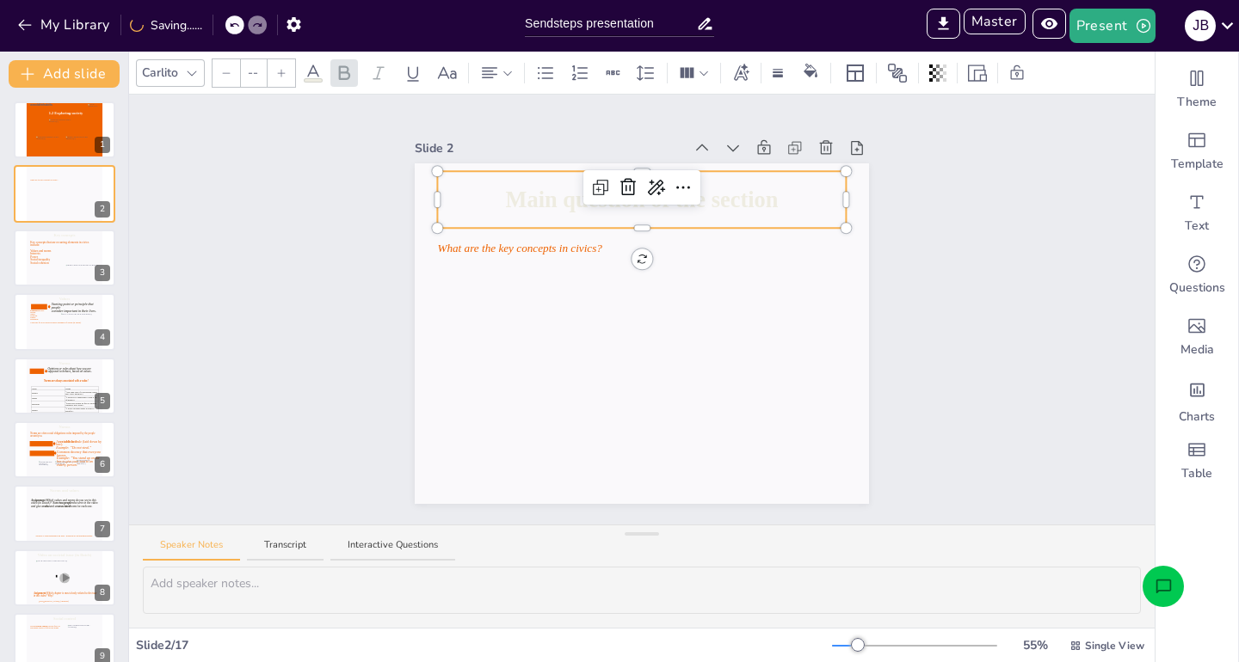
type input "48"
click at [517, 200] on span "Main question of the section" at bounding box center [642, 199] width 273 height 25
click at [325, 273] on div "Slide 1 1.2 Exploring society aasddfafsddfs Slide 2 What are the key concepts i…" at bounding box center [641, 310] width 1025 height 430
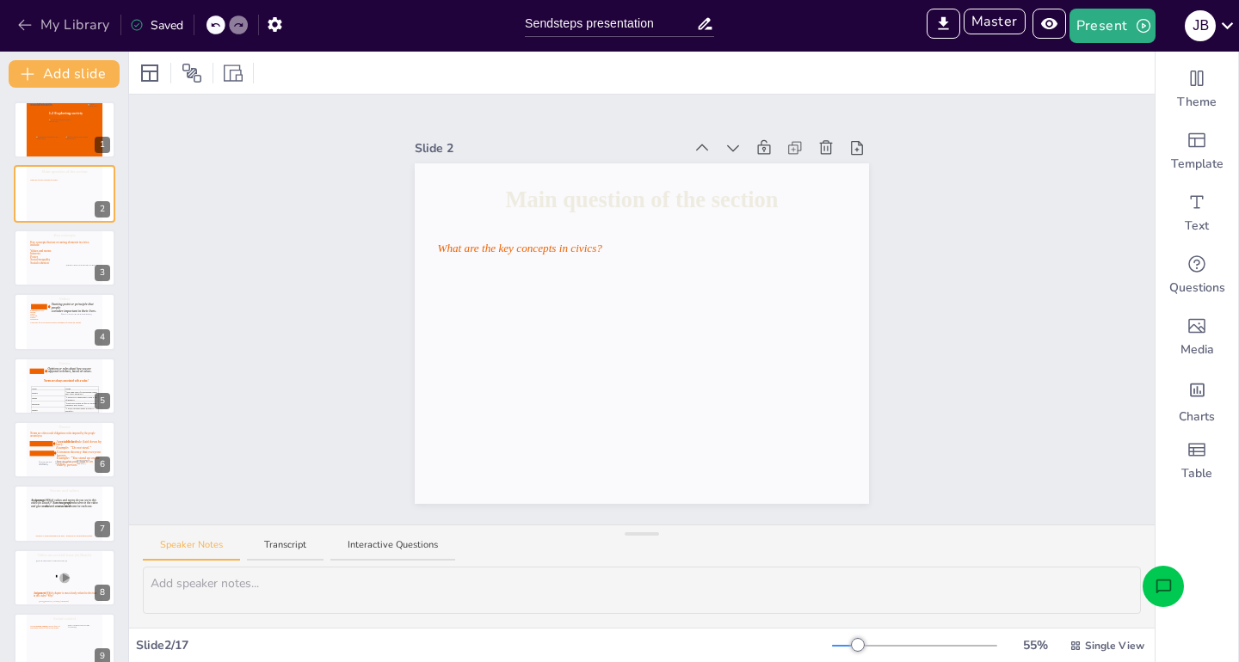
click at [47, 23] on button "My Library" at bounding box center [65, 25] width 104 height 28
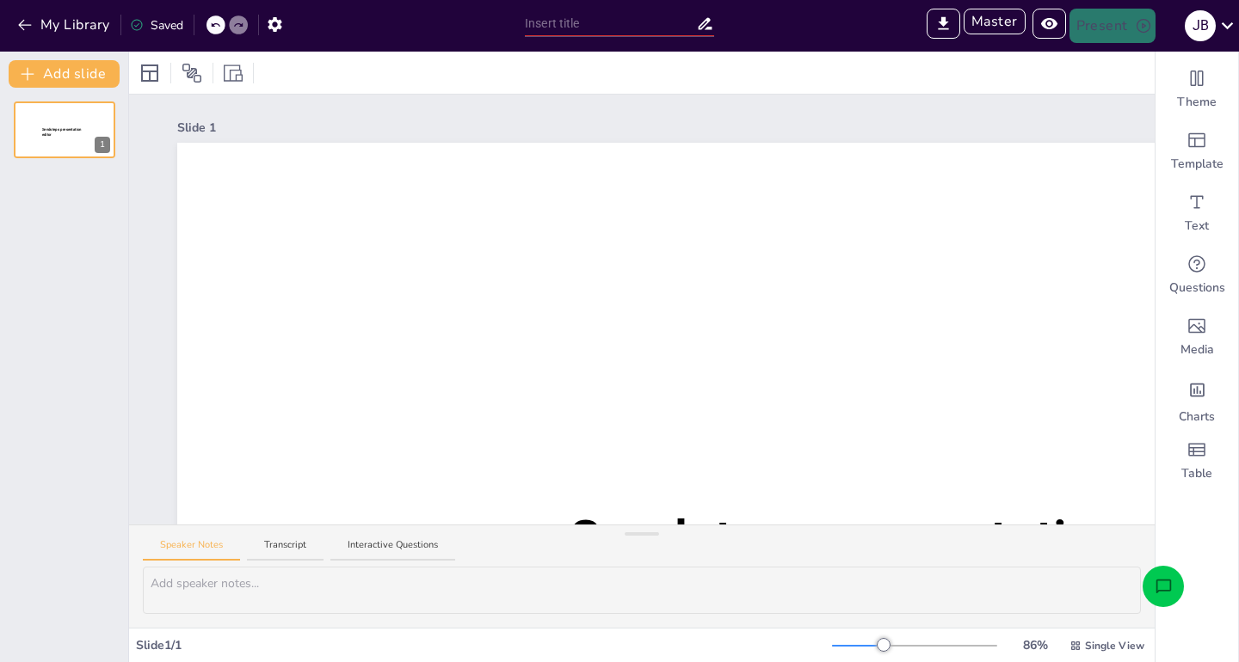
type input "Sendsteps presentation"
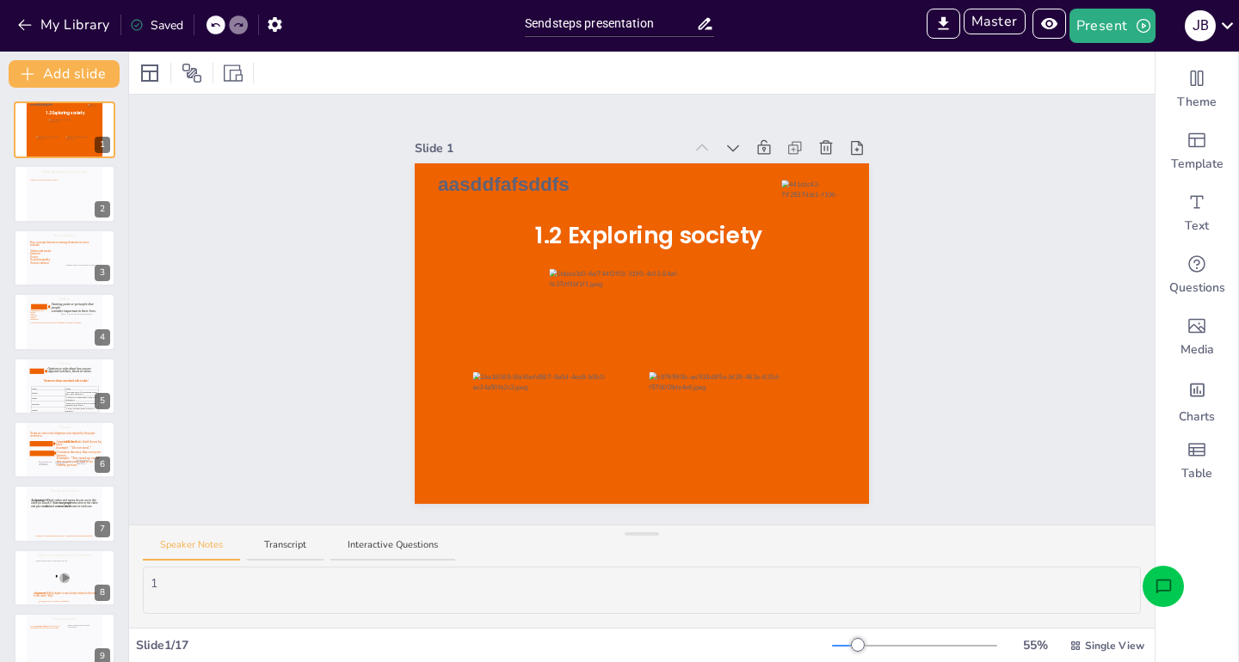
click at [1166, 594] on icon "Open assistant chat" at bounding box center [1163, 587] width 18 height 18
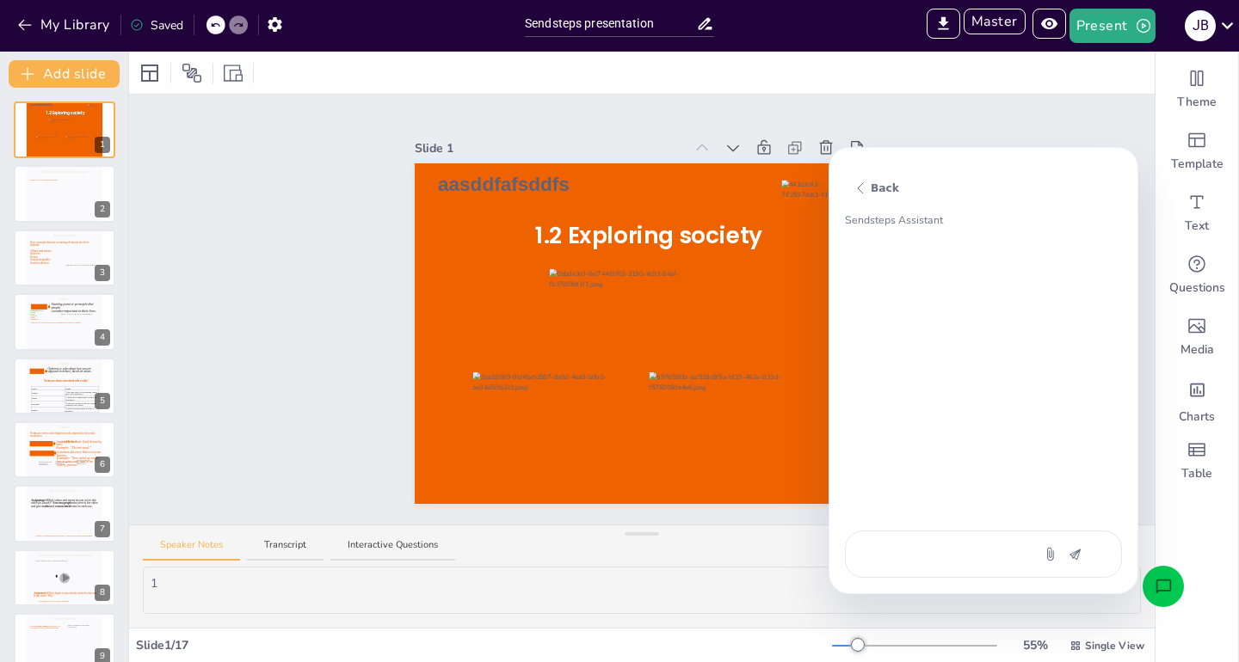
type textarea "a"
type textarea "x"
type textarea "ad"
type textarea "x"
type textarea "add"
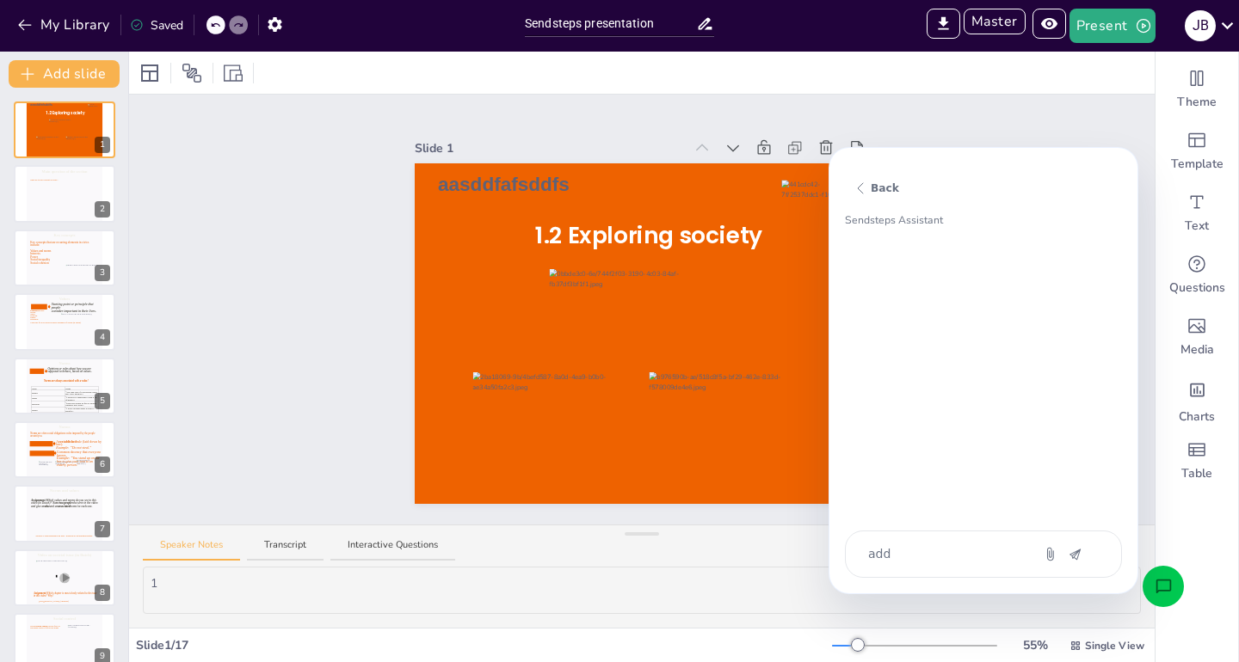
type textarea "x"
type textarea "add"
type textarea "x"
type textarea "add a"
type textarea "x"
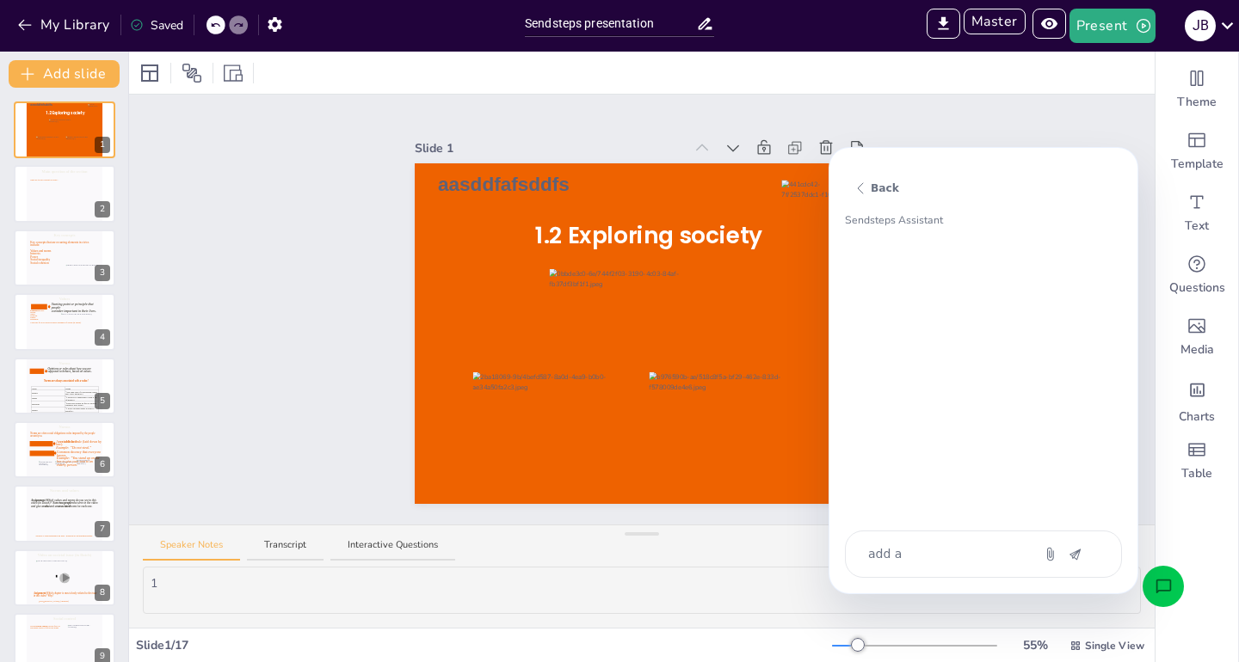
type textarea "add a"
type textarea "x"
type textarea "add a n"
type textarea "x"
type textarea "add a ne"
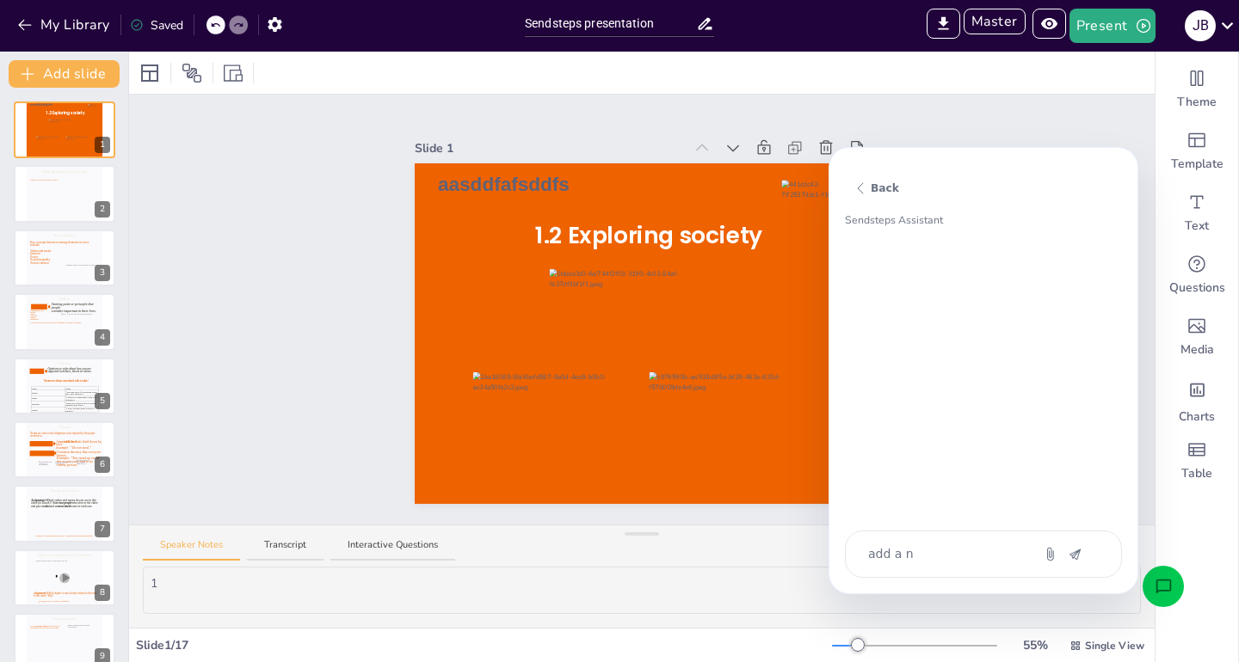
type textarea "x"
type textarea "add a new"
type textarea "x"
type textarea "add a new"
type textarea "x"
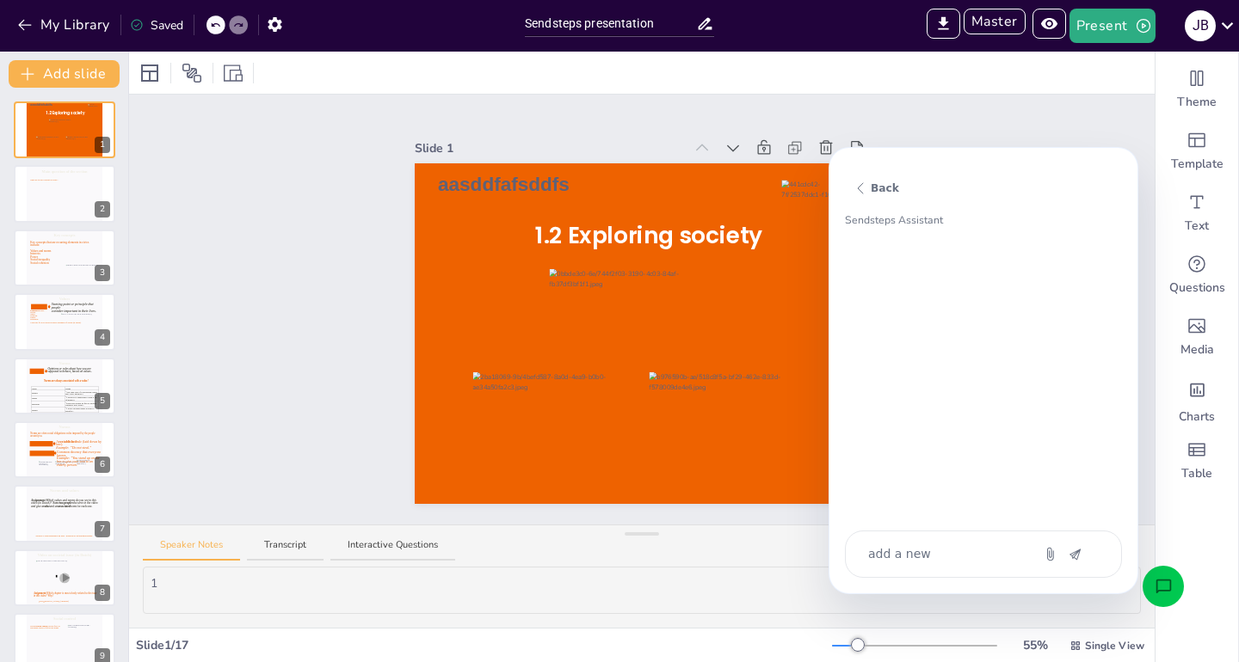
type textarea "add a new s"
type textarea "x"
type textarea "add a new sl"
type textarea "x"
type textarea "add a new sli"
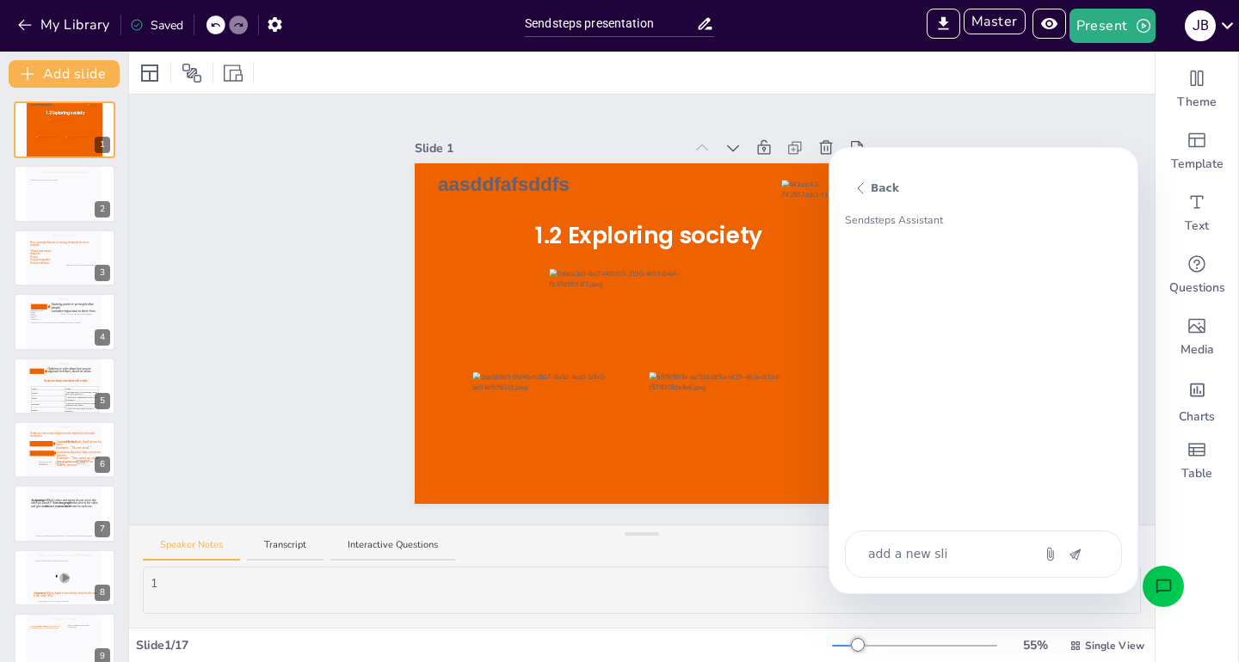
type textarea "x"
type textarea "add a new slid"
type textarea "x"
type textarea "add a new slide"
type textarea "x"
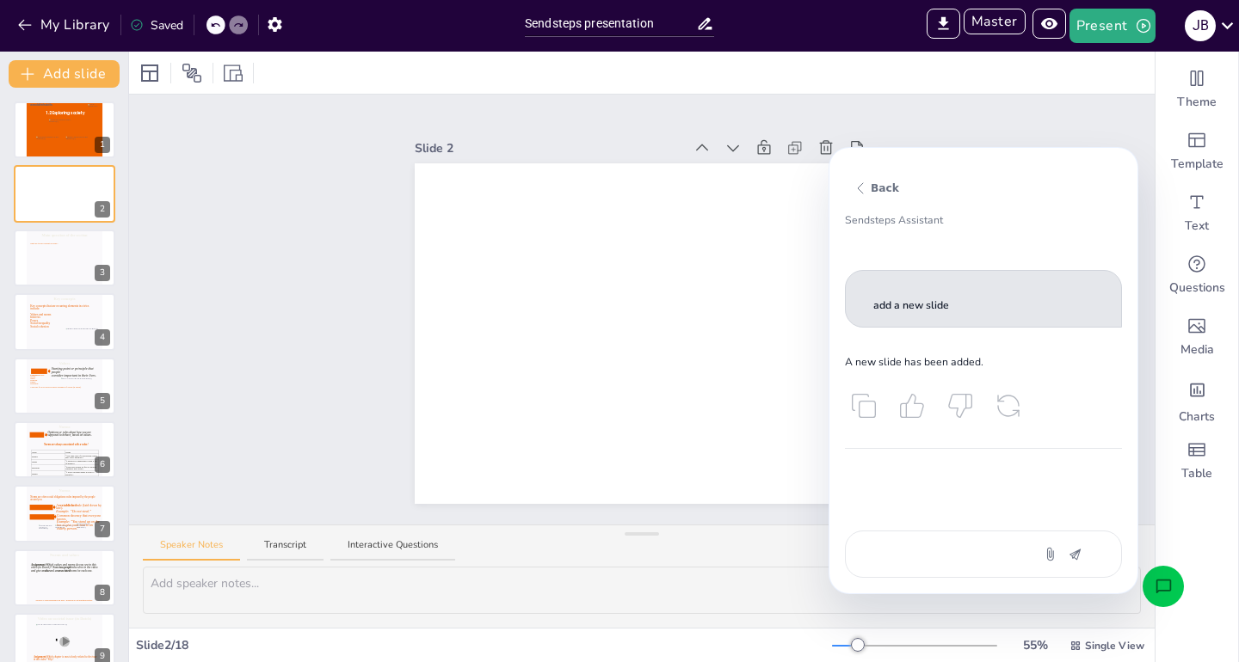
type textarea "a"
type textarea "x"
type textarea "ad"
type textarea "x"
type textarea "add"
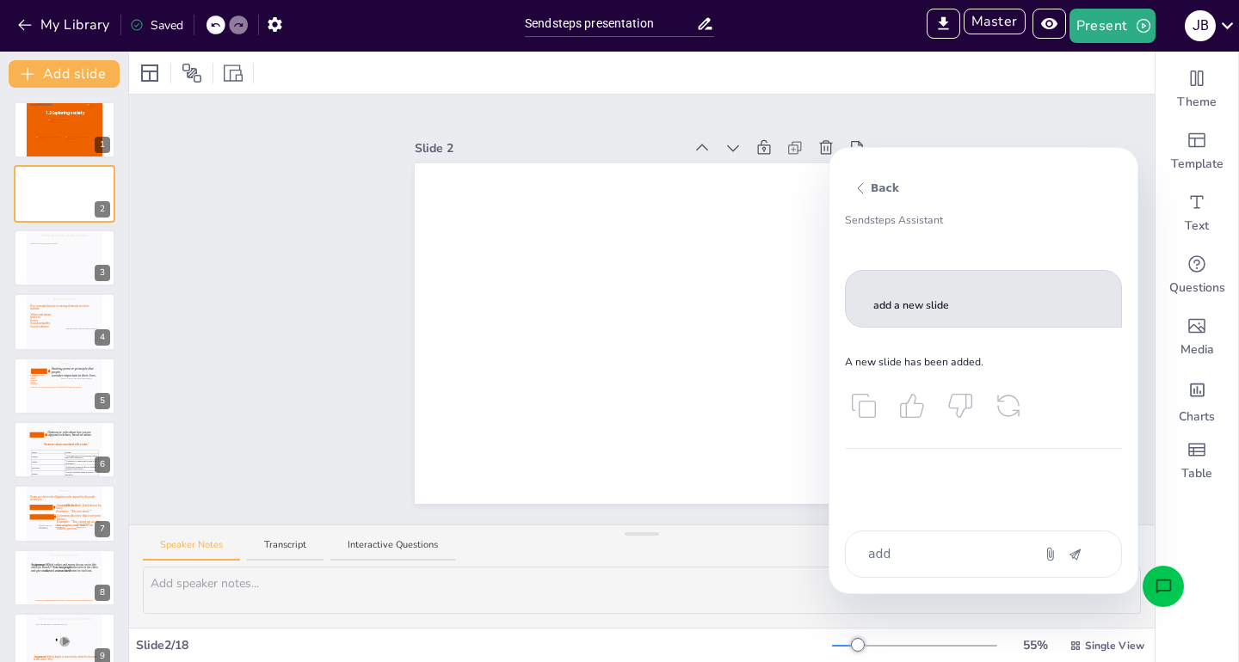
type textarea "x"
type textarea "add"
type textarea "x"
type textarea "add a"
type textarea "x"
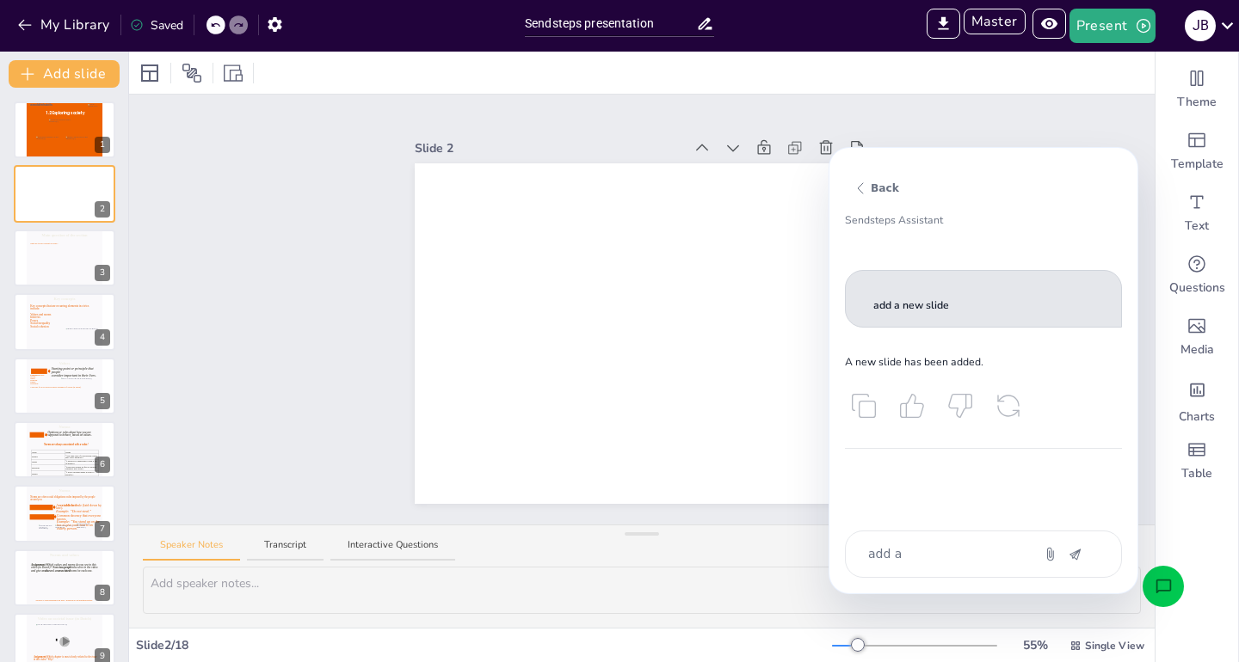
type textarea "add a"
type textarea "x"
type textarea "add a h"
type textarea "x"
type textarea "add a he"
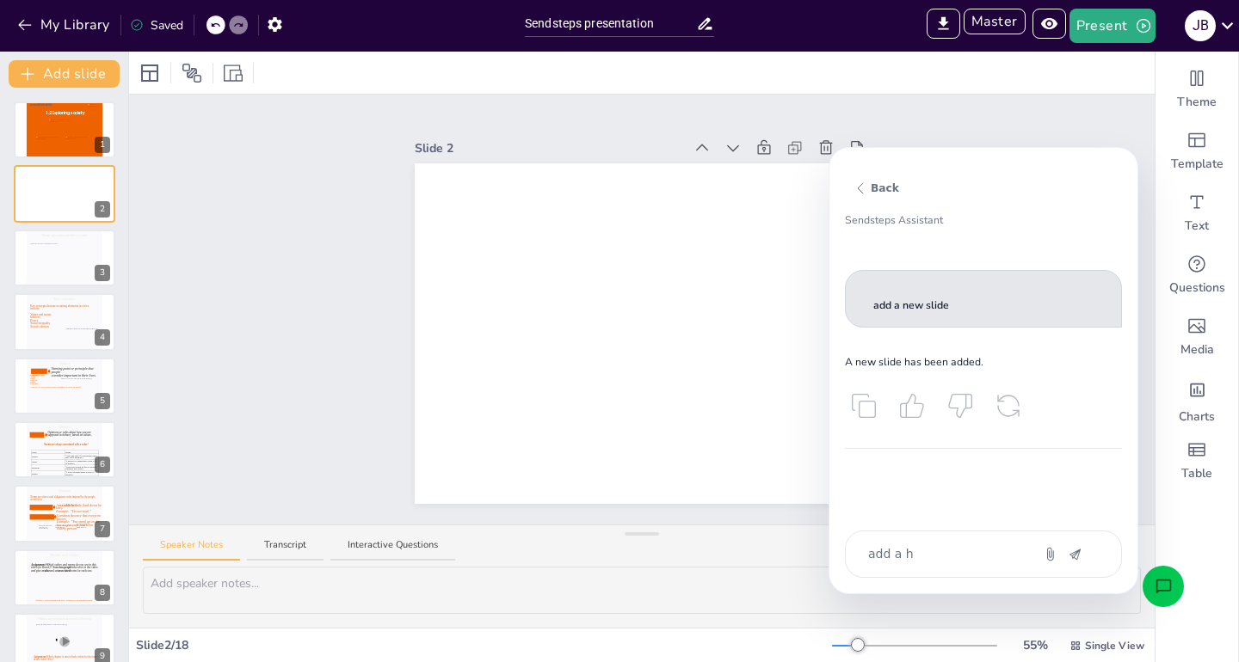
type textarea "x"
type textarea "add a hea"
type textarea "x"
type textarea "add a head"
type textarea "x"
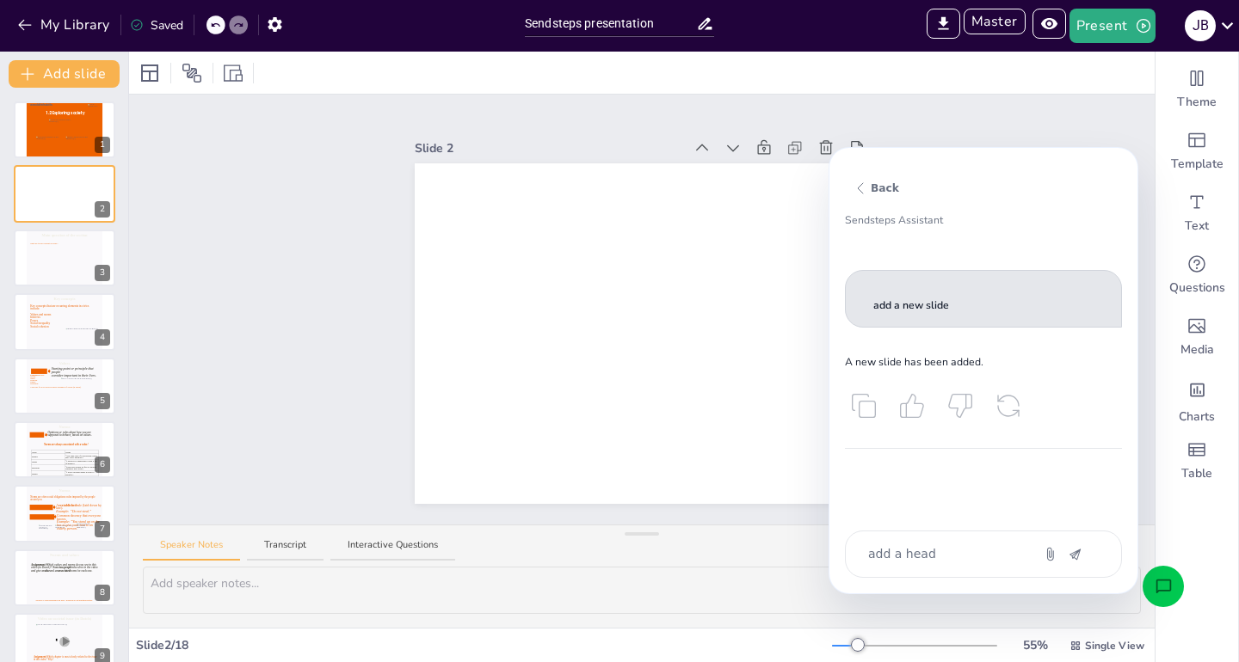
type textarea "add a headi"
type textarea "x"
type textarea "add a headin"
type textarea "x"
type textarea "add a heading"
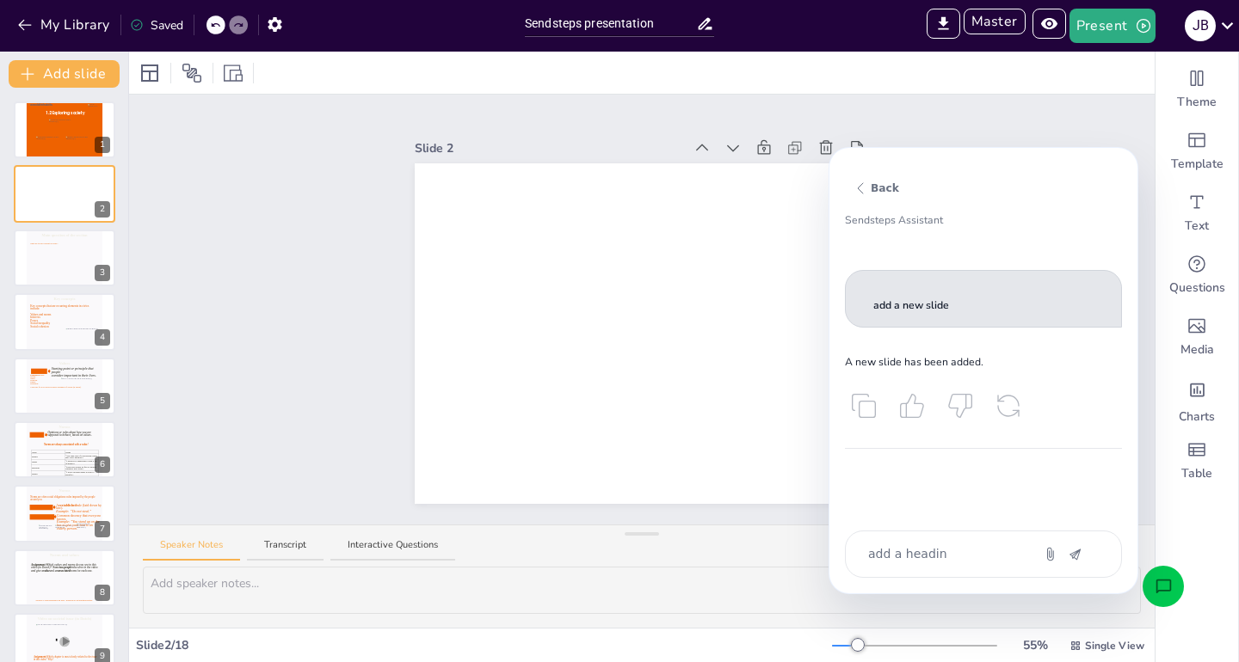
type textarea "x"
type textarea "add a heading"
type textarea "x"
type textarea "add a heading w"
type textarea "x"
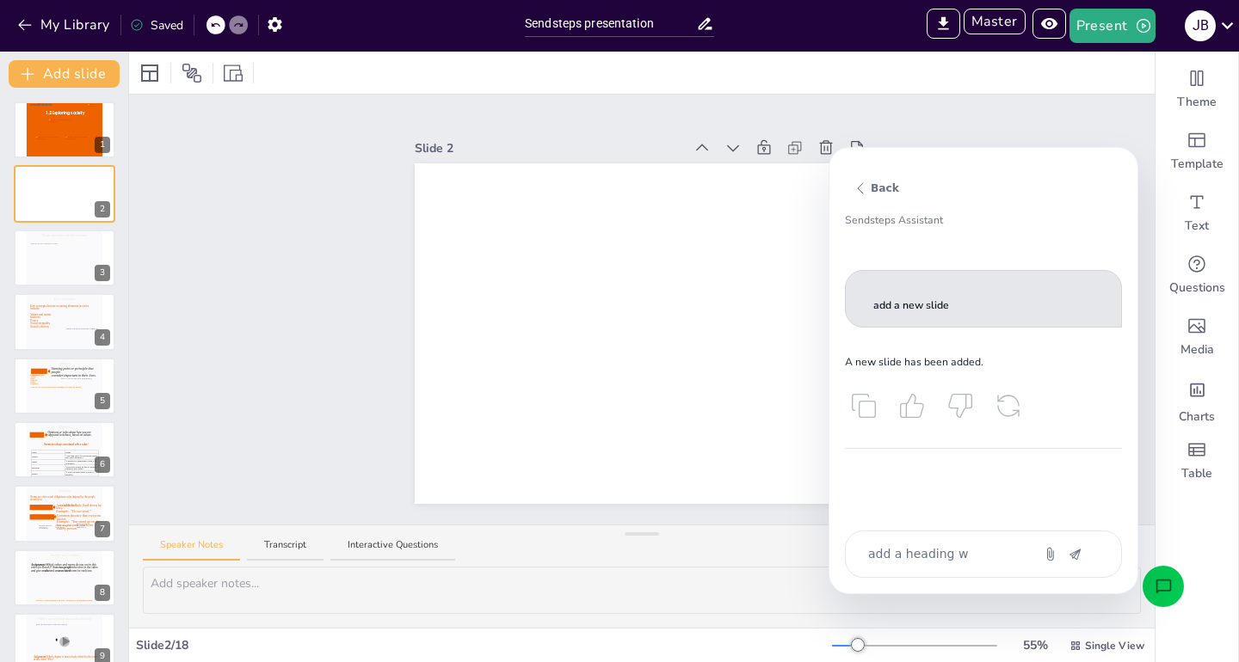
type textarea "add a heading wi"
type textarea "x"
type textarea "add a heading wit"
type textarea "x"
type textarea "add a heading with"
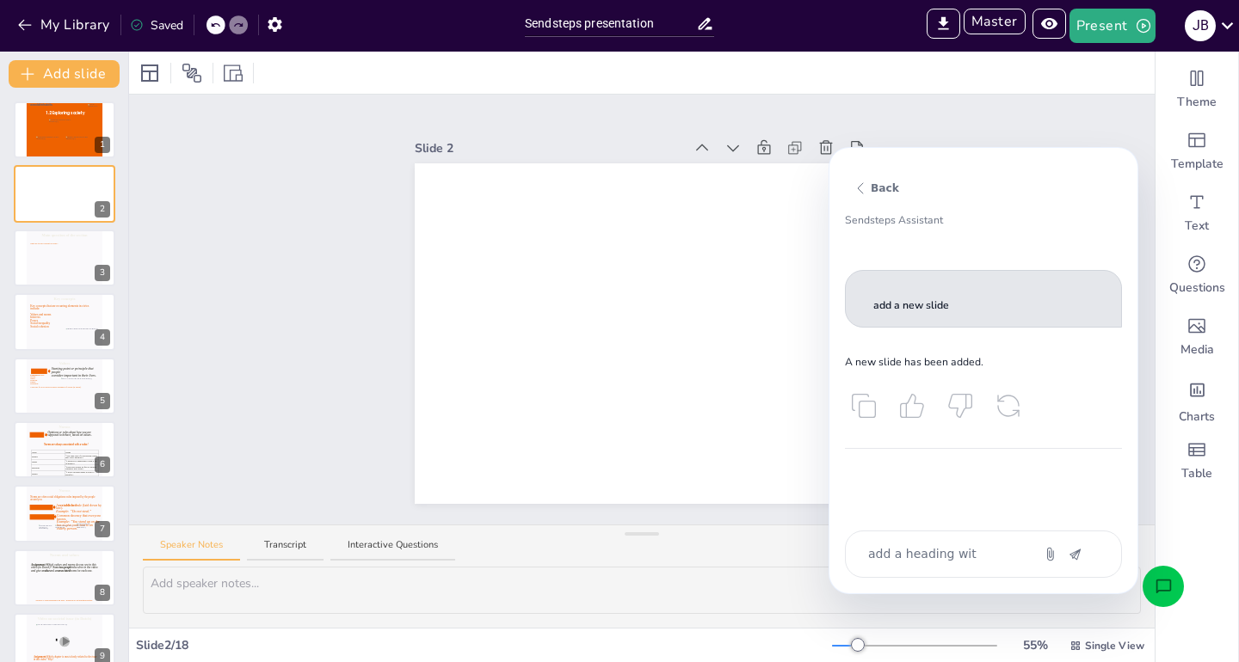
type textarea "x"
type textarea "add a heading with"
type textarea "x"
type textarea "add a heading with ""
type textarea "x"
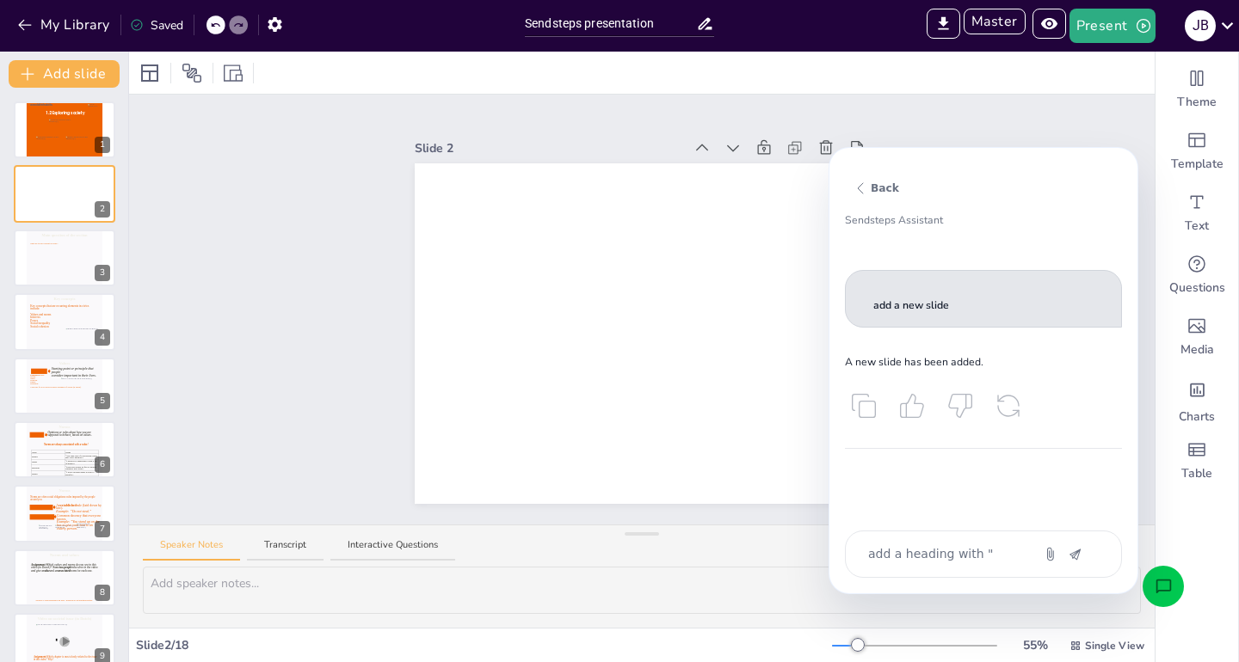
type textarea "add a heading with "w"
type textarea "x"
type textarea "add a heading with "we"
type textarea "x"
type textarea "add a heading with "wet"
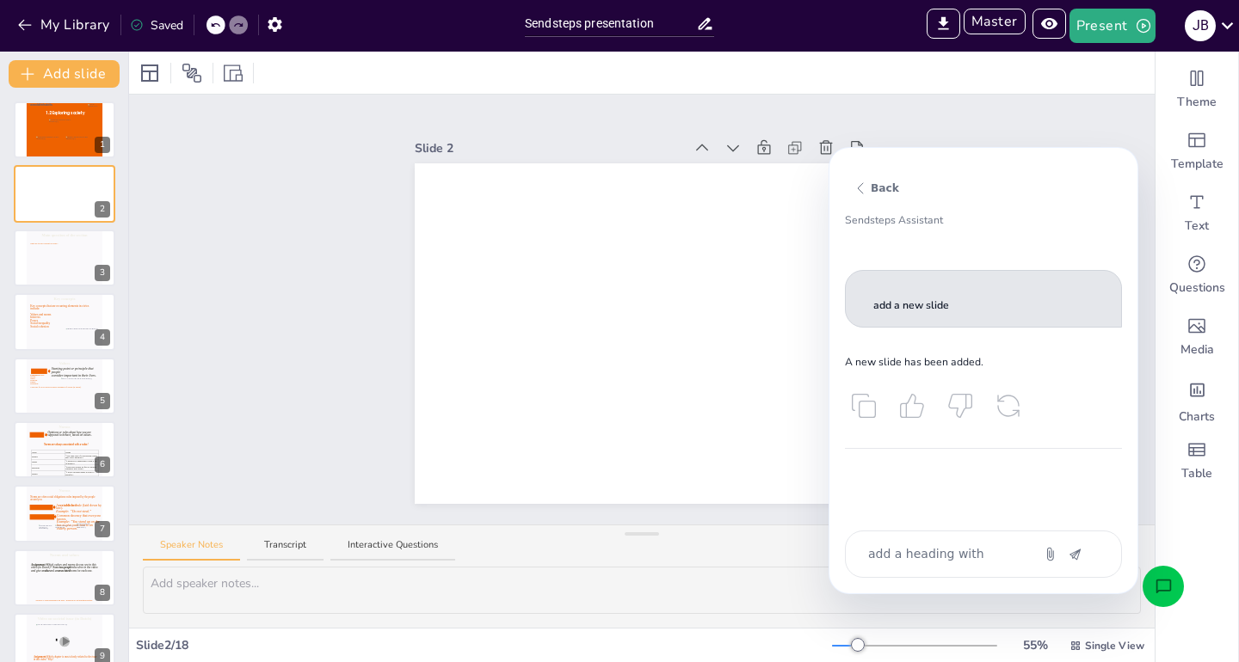
type textarea "x"
type textarea "add a heading with "wet"
type textarea "x"
type textarea "add a heading with "wet i"
type textarea "x"
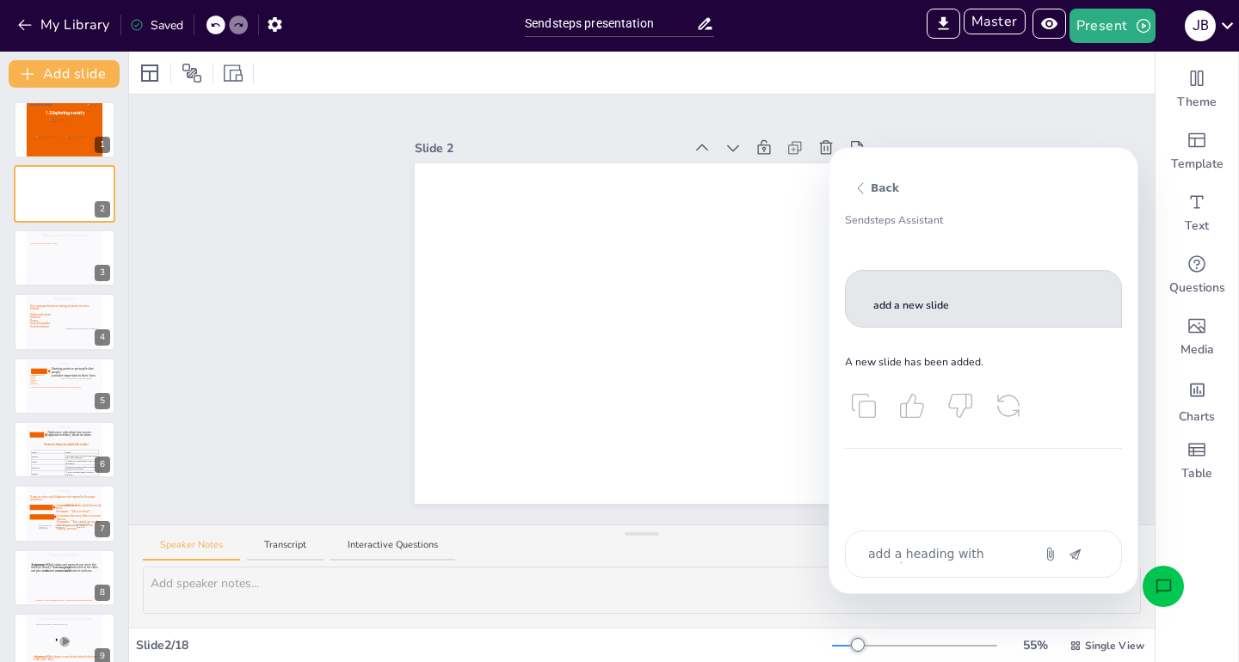
type textarea "add a heading with "wet is"
type textarea "x"
type textarea "add a heading with "wet is"
type textarea "x"
type textarea "add a heading with "wet is e"
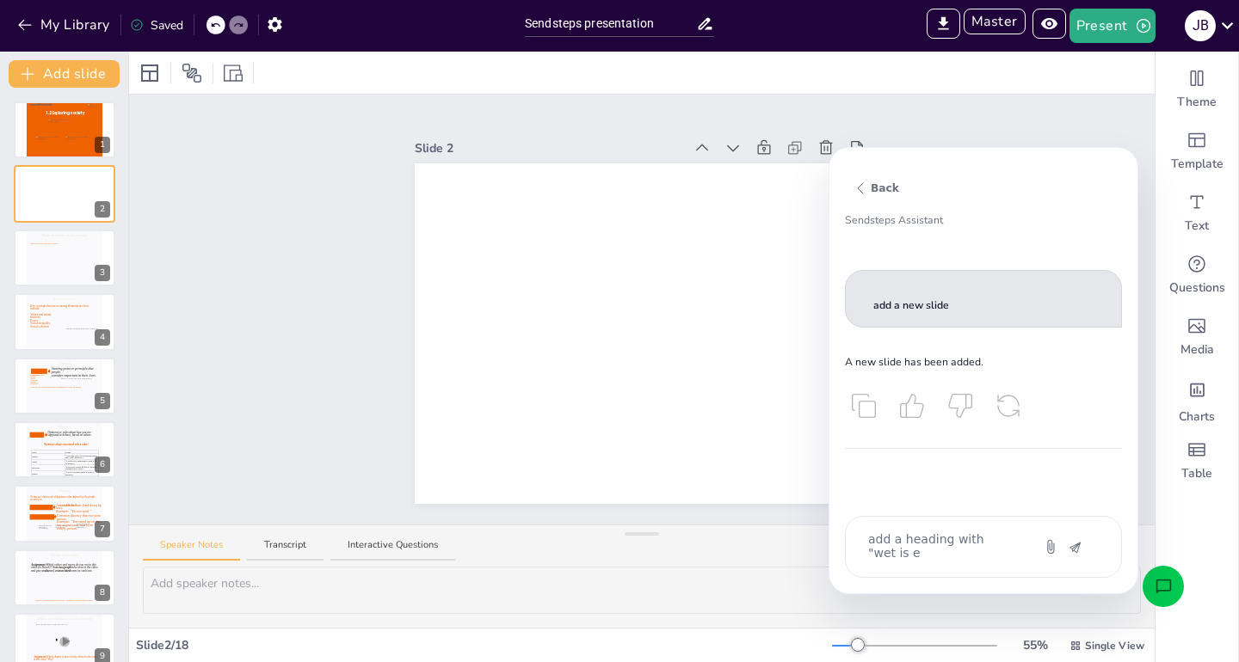
type textarea "x"
type textarea "add a heading with "wet is ee"
type textarea "x"
type textarea "add a heading with "wet is een"
type textarea "x"
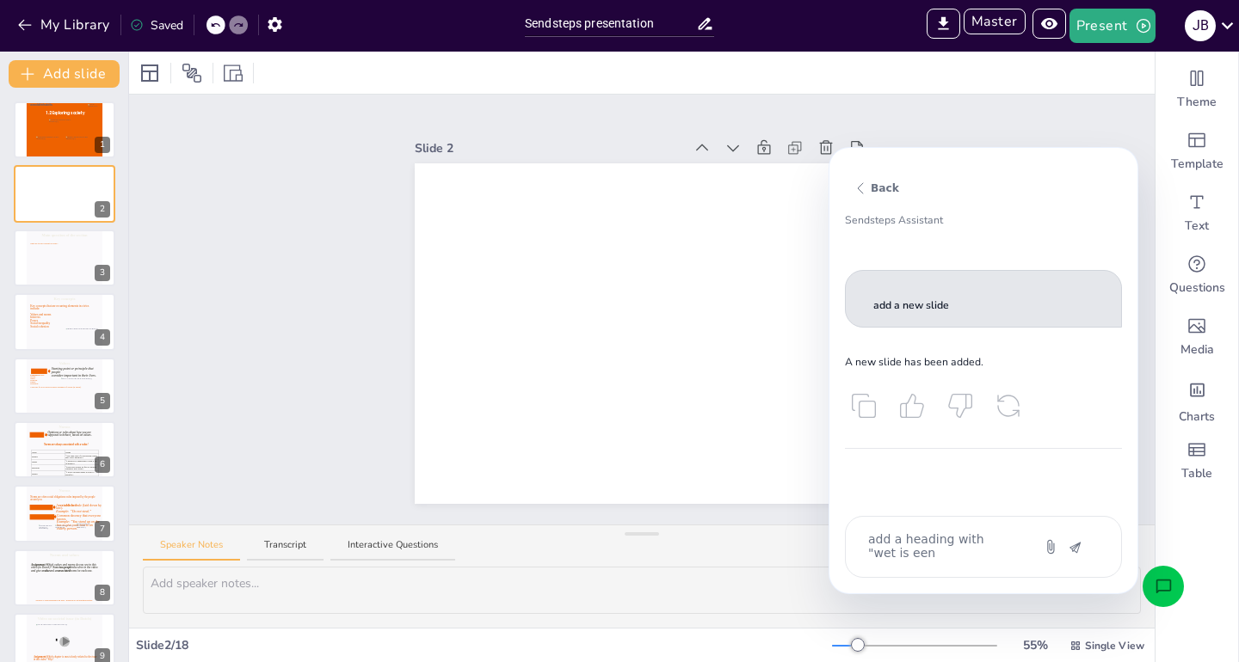
type textarea "add a heading with "wet is een"
type textarea "x"
type textarea "add a heading with "wet is een r"
type textarea "x"
type textarea "add a heading with "wet is een ro"
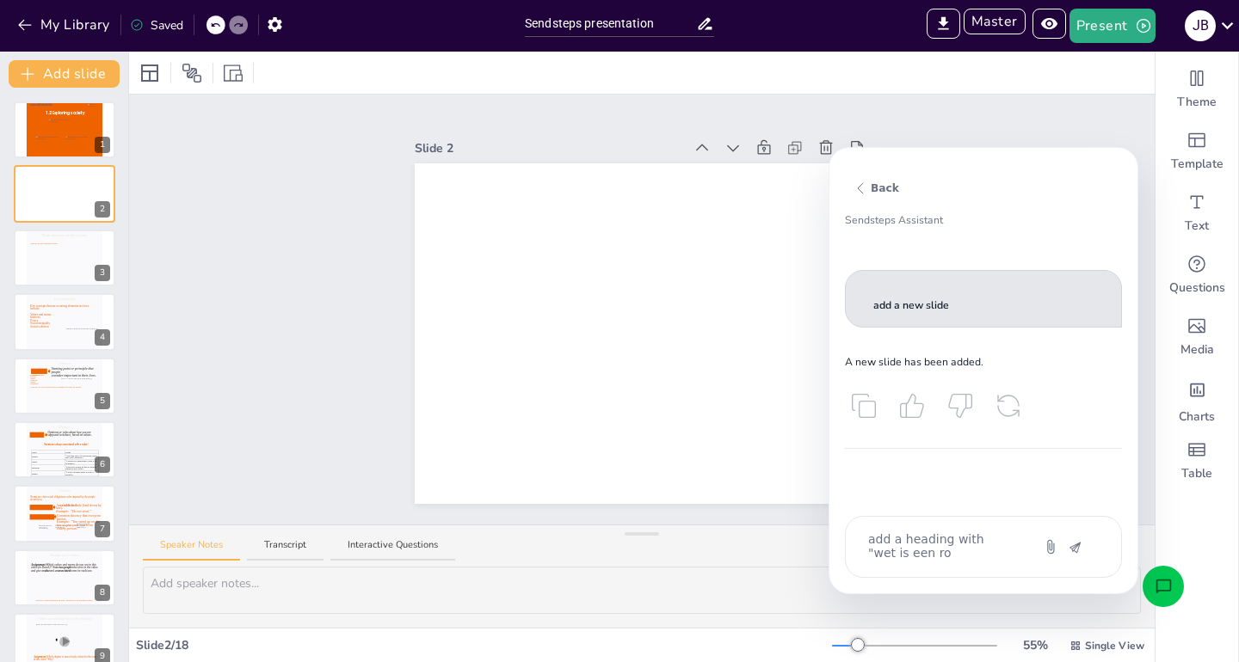
type textarea "x"
type textarea "add a heading with "wet is een rot"
type textarea "x"
type textarea "add a heading with "wet is een rot"
type textarea "x"
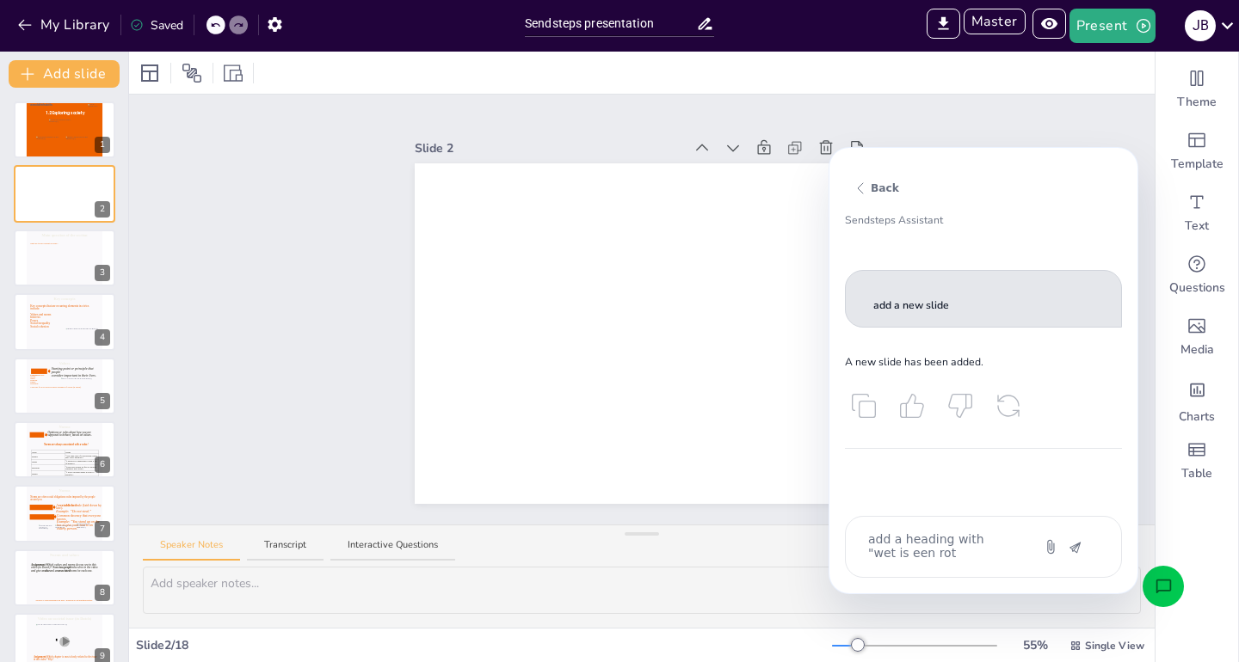
type textarea "add a heading with "wet is een rot s"
type textarea "x"
type textarea "add a heading with "wet is een rot st"
type textarea "x"
type textarea "add a heading with "wet is een rot sta"
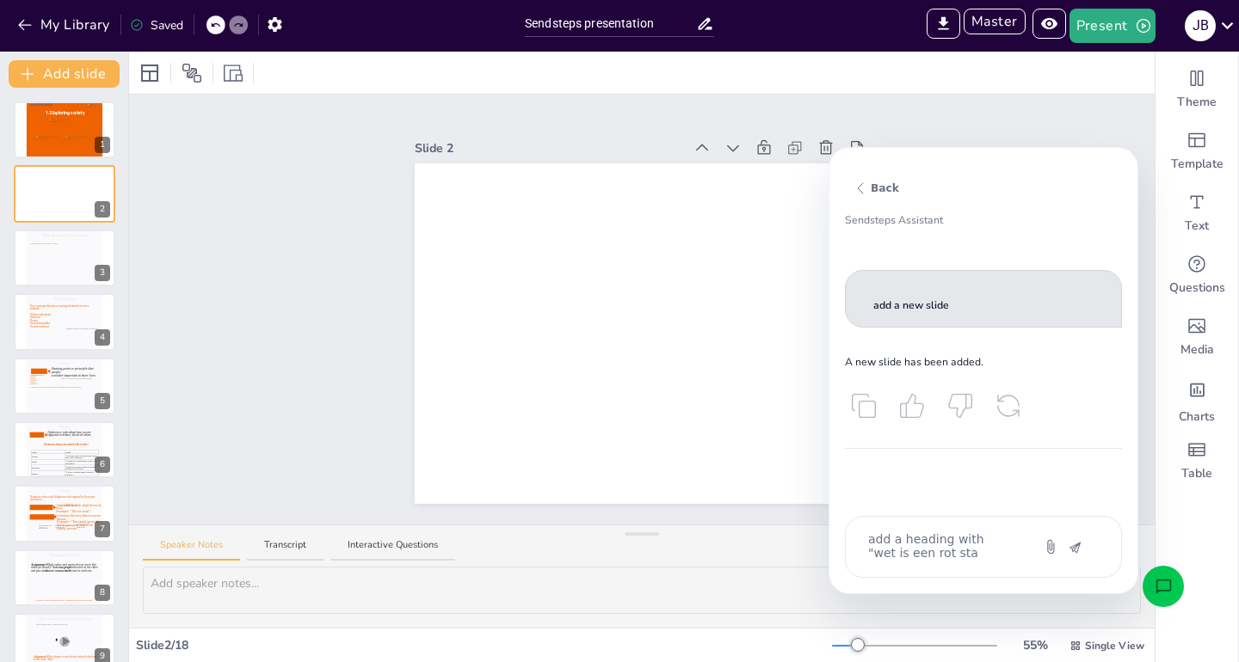
type textarea "x"
type textarea "add a heading with "wet is een rot stad"
type textarea "x"
type textarea "add a heading with "wet is een rot stad""
type textarea "x"
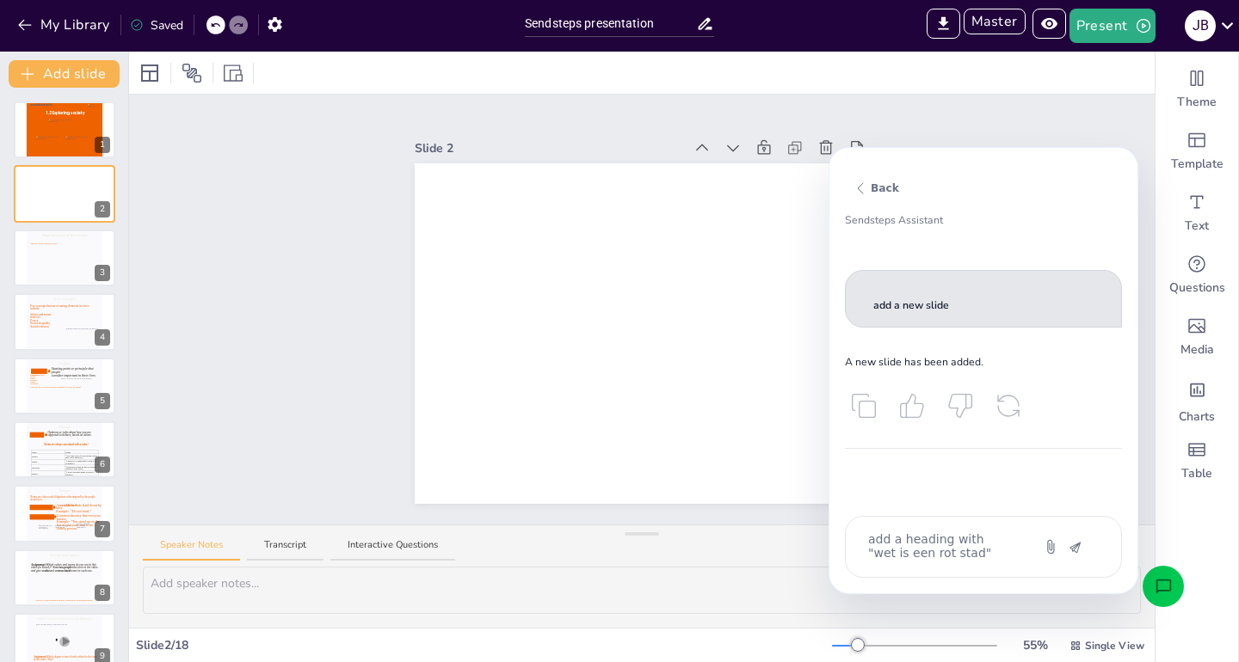
type textarea "add a heading with "wet is een rot stad""
type textarea "x"
type textarea "add a heading with "wet is een rot stad" w"
type textarea "x"
type textarea "add a heading with "wet is een rot stad" wi"
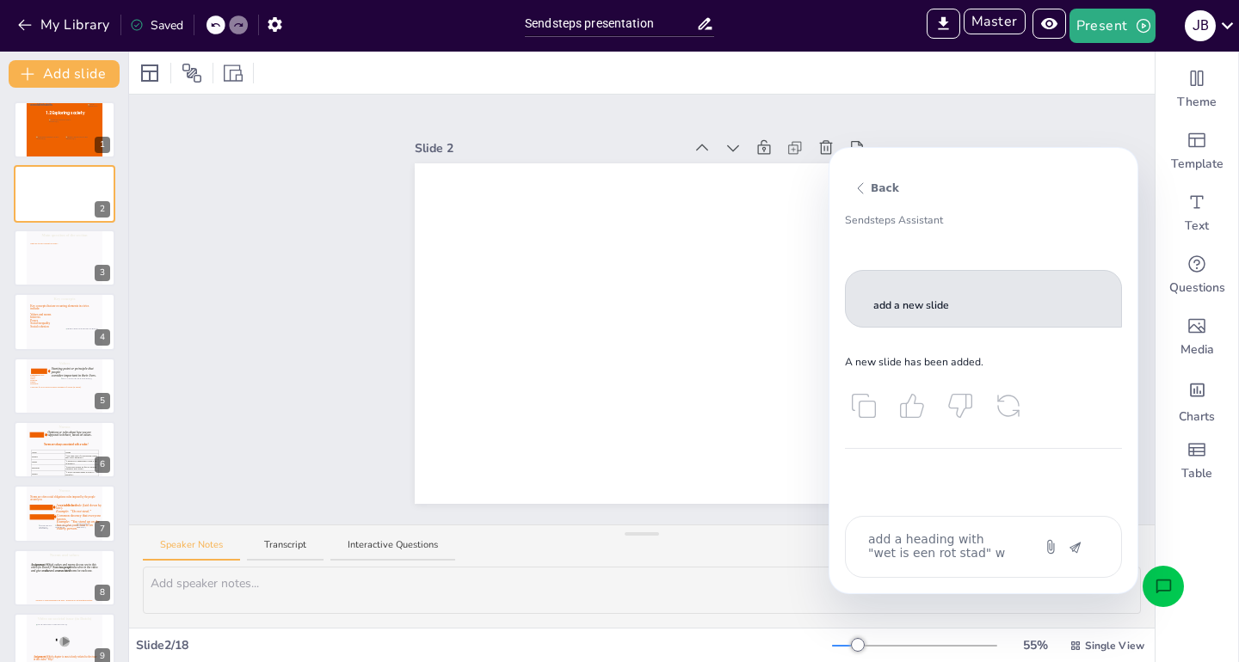
type textarea "x"
type textarea "add a heading with "wet is een rot stad" wit"
type textarea "x"
type textarea "add a heading with "wet is een rot stad" with"
type textarea "x"
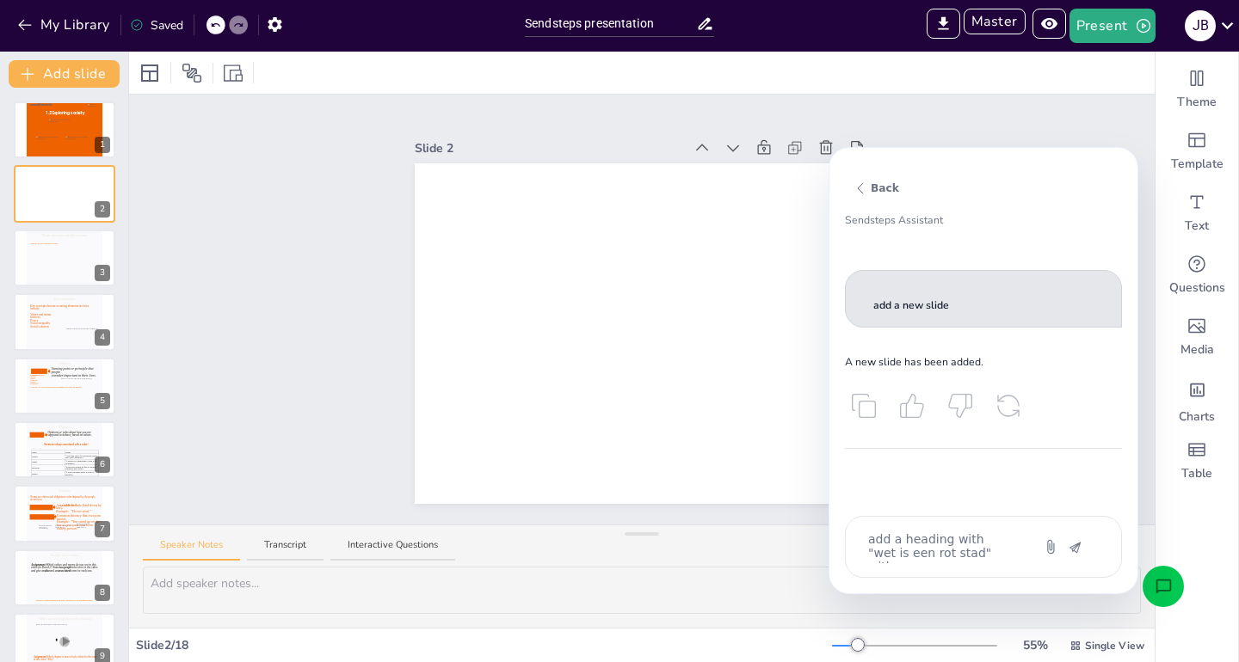
type textarea "add a heading with "wet is een rot stad" with"
type textarea "x"
type textarea "add a heading with "wet is een rot stad" with 4"
type textarea "x"
type textarea "add a heading with "wet is een rot stad" with 4"
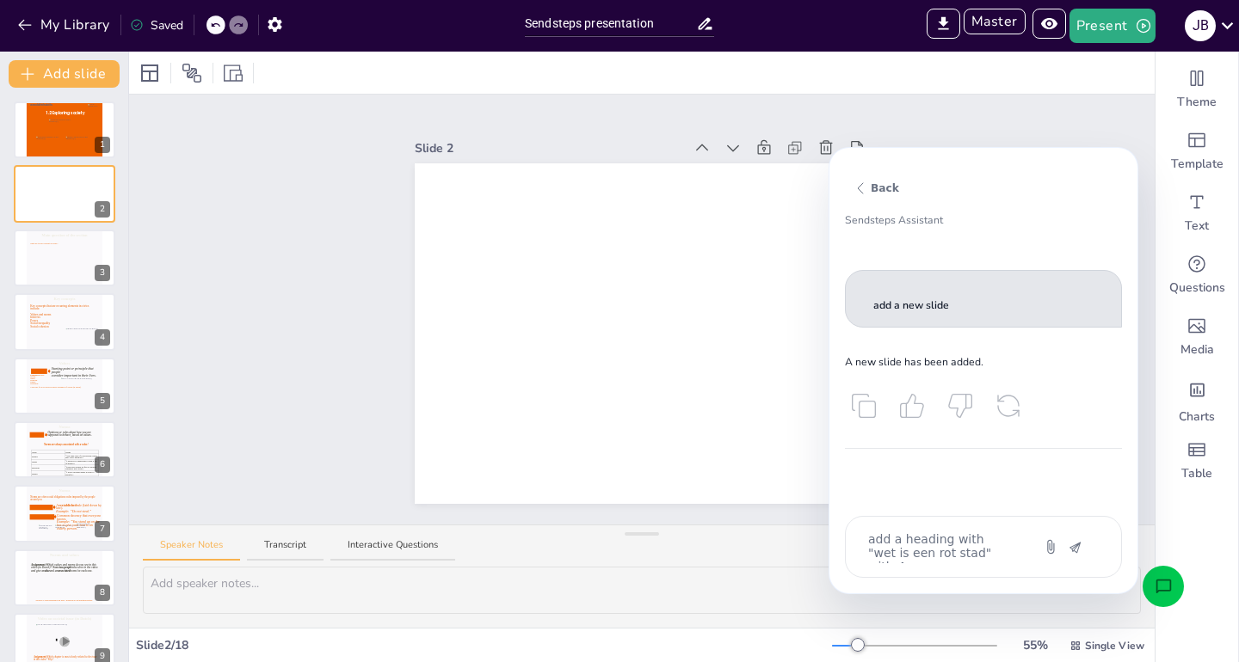
type textarea "x"
type textarea "add a heading with "wet is een rot stad" with 4 e"
type textarea "x"
type textarea "add a heading with "wet is een rot stad" with 4 eu"
type textarea "x"
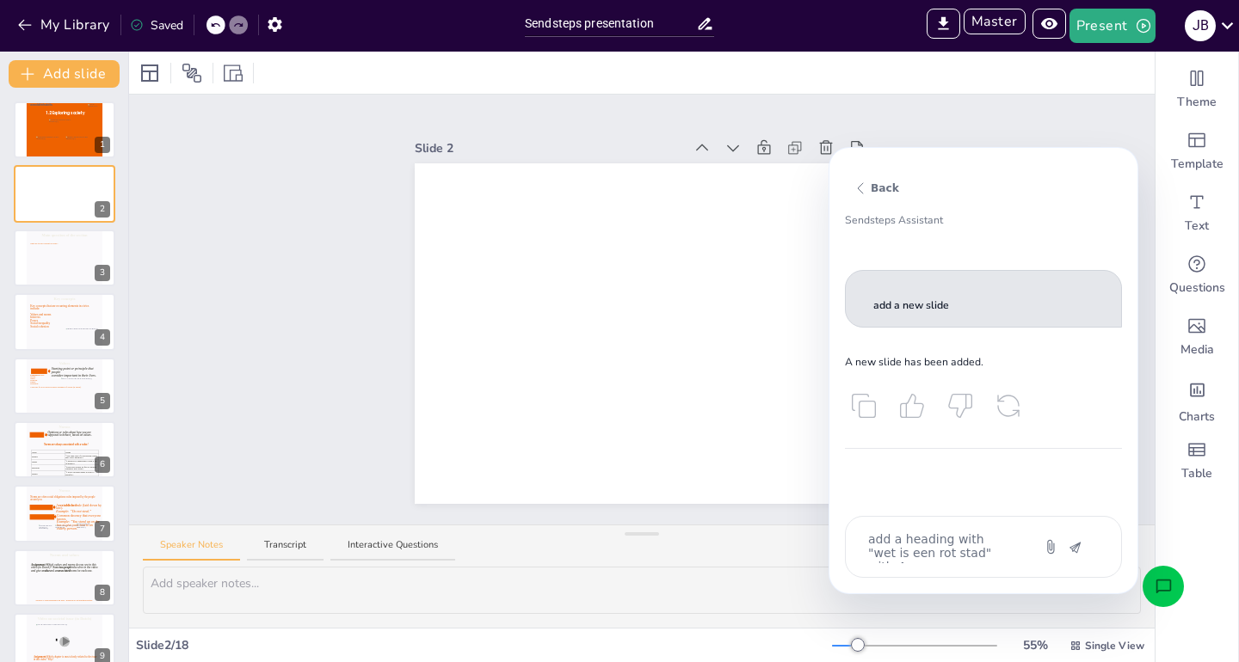
type textarea "add a heading with "wet is een rot stad" with 4 eur"
type textarea "x"
type textarea "add a heading with "wet is een rot stad" with 4 euro"
type textarea "x"
type textarea "add a heading with "wet is een rot stad" with 4 europ"
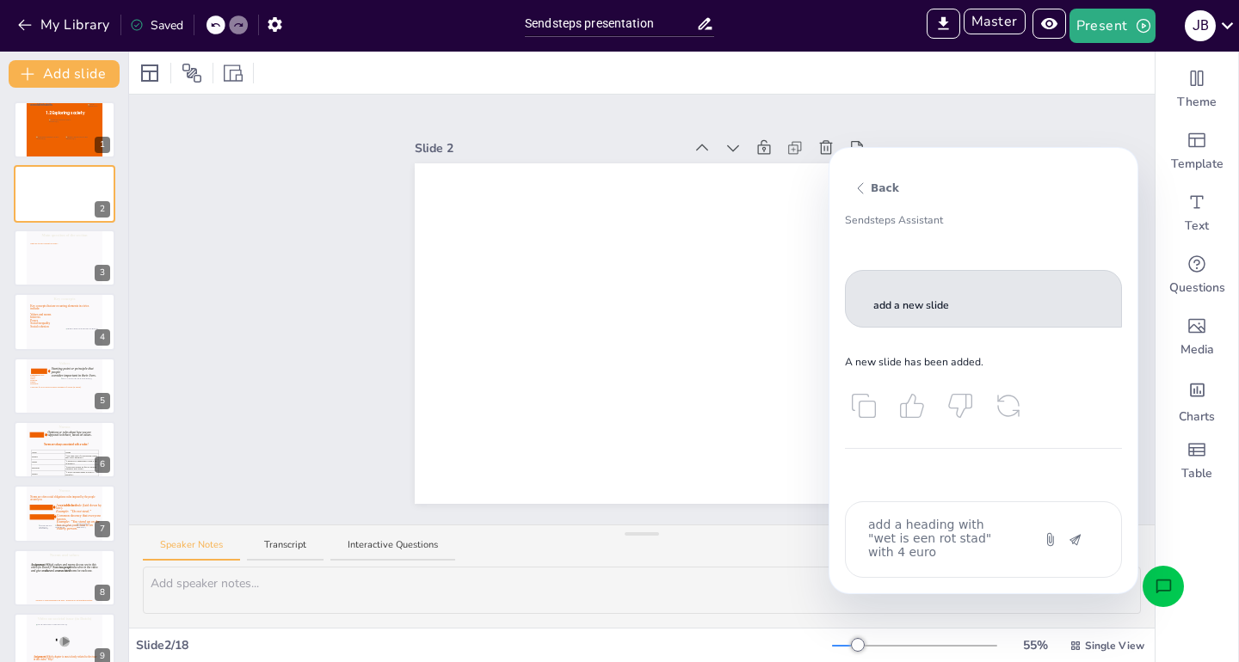
type textarea "x"
type textarea "add a heading with "wet is een rot stad" with 4 europe"
type textarea "x"
type textarea "add a heading with "wet is een rot stad" with 4 europea"
type textarea "x"
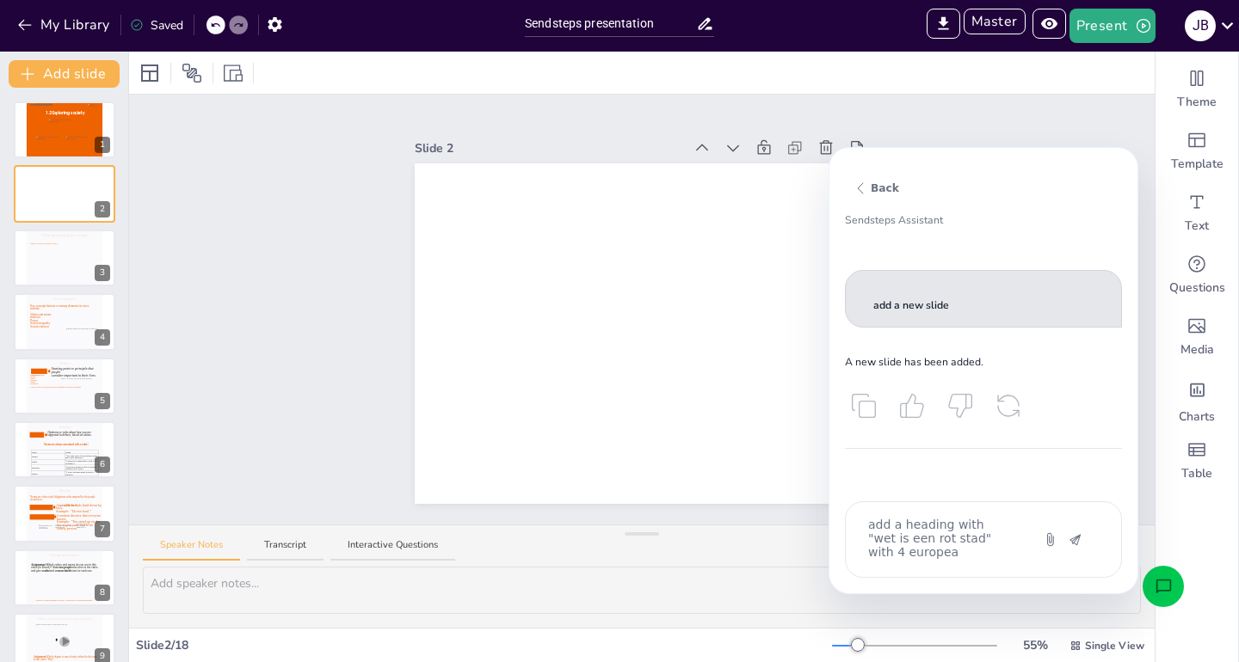
type textarea "add a heading with "wet is een rot stad" with 4 european"
type textarea "x"
type textarea "add a heading with "wet is een rot stad" with 4 European"
type textarea "x"
type textarea "add a heading with "wet is een rot stad" with 4 European c"
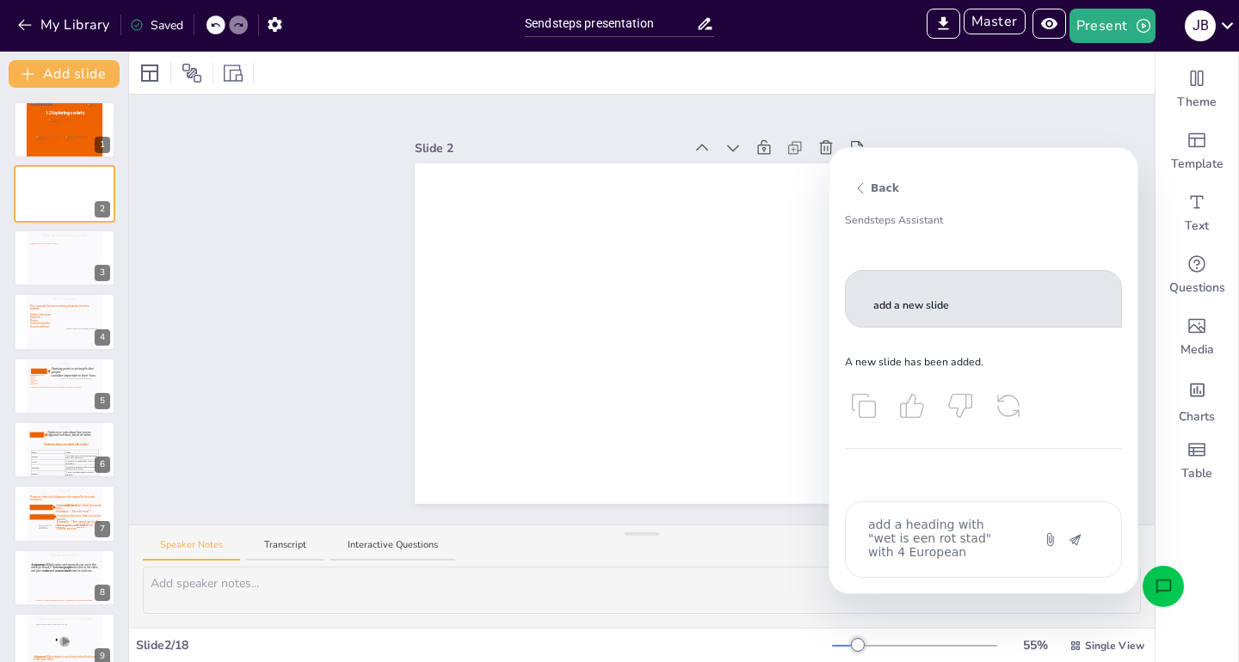
type textarea "x"
type textarea "add a heading with "wet is een rot stad" with 4 European ci"
type textarea "x"
type textarea "add a heading with "wet is een rot stad" with 4 European cit"
type textarea "x"
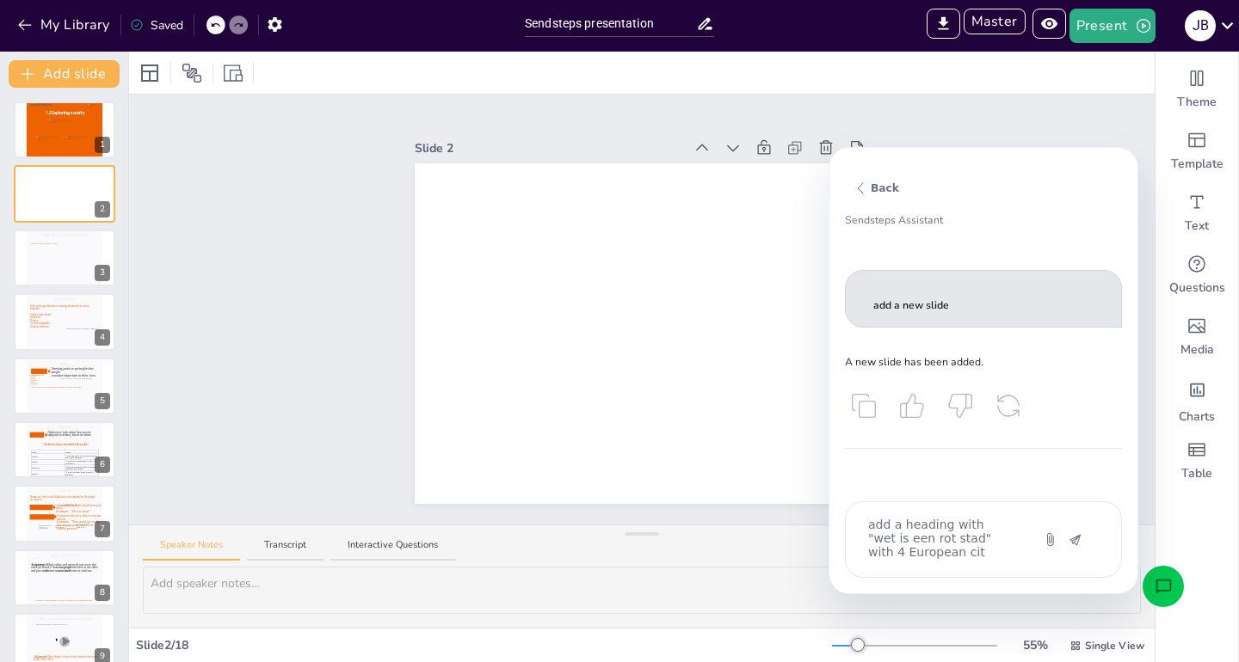
type textarea "add a heading with "wet is een rot stad" with 4 European citi"
type textarea "x"
type textarea "add a heading with "wet is een rot stad" with 4 European citie"
type textarea "x"
type textarea "add a heading with "wet is een rot stad" with 4 European cities"
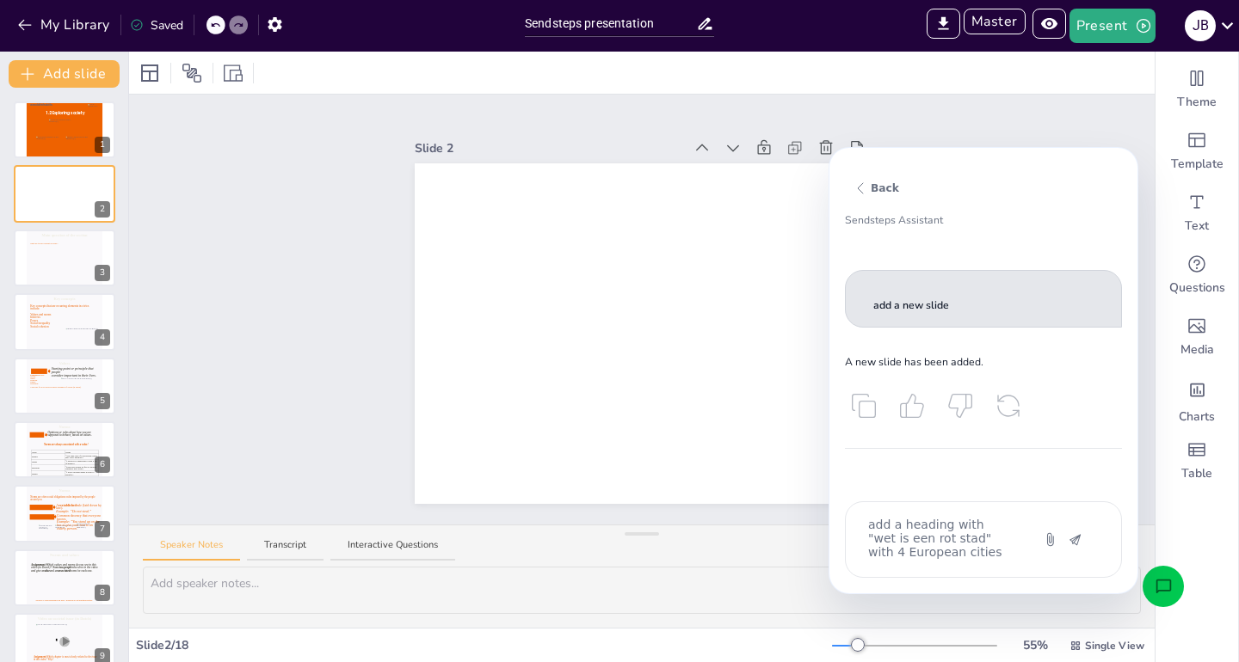
type textarea "x"
type textarea "add a heading with "wet is een rot stad" with 4 European cities"
type textarea "x"
type textarea "add a heading with "wet is een rot stad" with 4 European cities a"
type textarea "x"
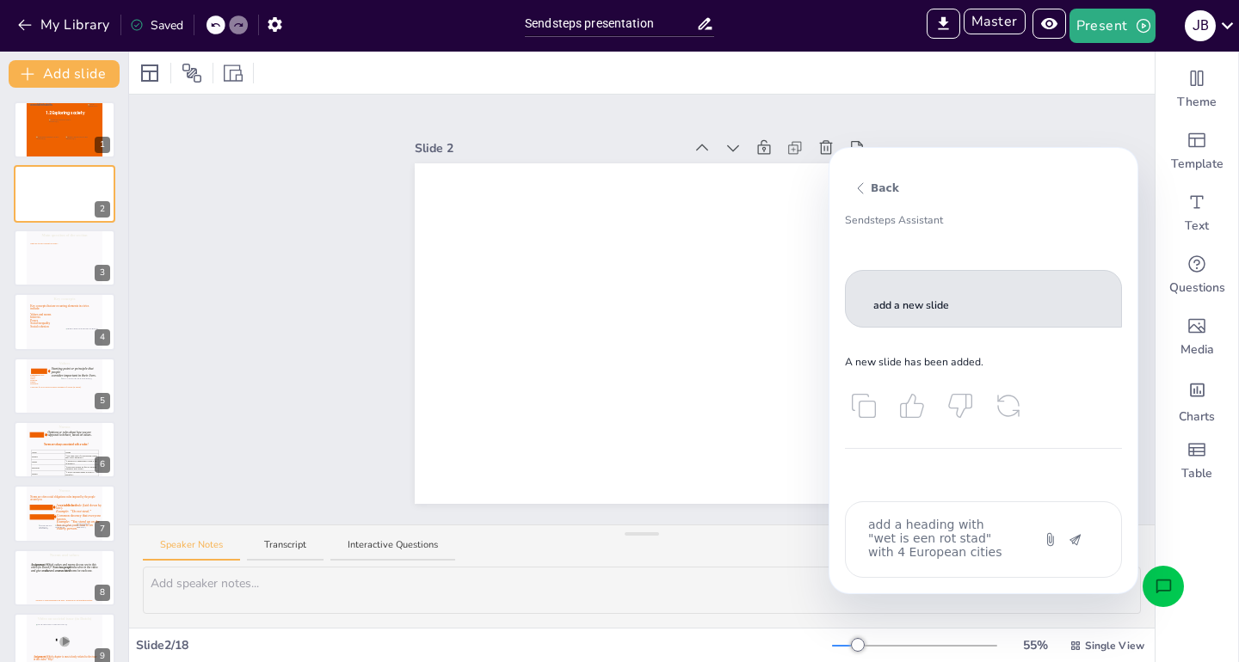
type textarea "add a heading with "wet is een rot stad" with 4 European cities as"
type textarea "x"
type textarea "add a heading with "wet is een rot stad" with 4 European cities as"
type textarea "x"
type textarea "add a heading with "wet is een rot stad" with 4 European cities as a"
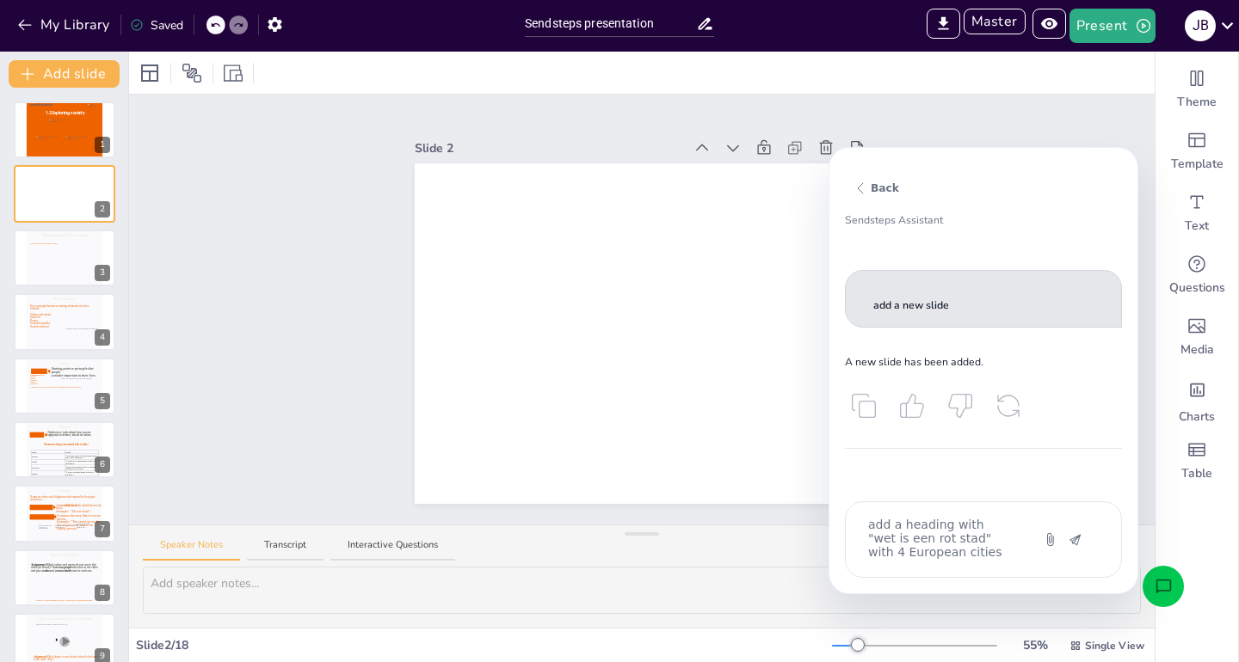
type textarea "x"
type textarea "add a heading with "wet is een rot stad" with 4 European cities as an"
type textarea "x"
type textarea "add a heading with "wet is een rot stad" with 4 European cities as ans"
type textarea "x"
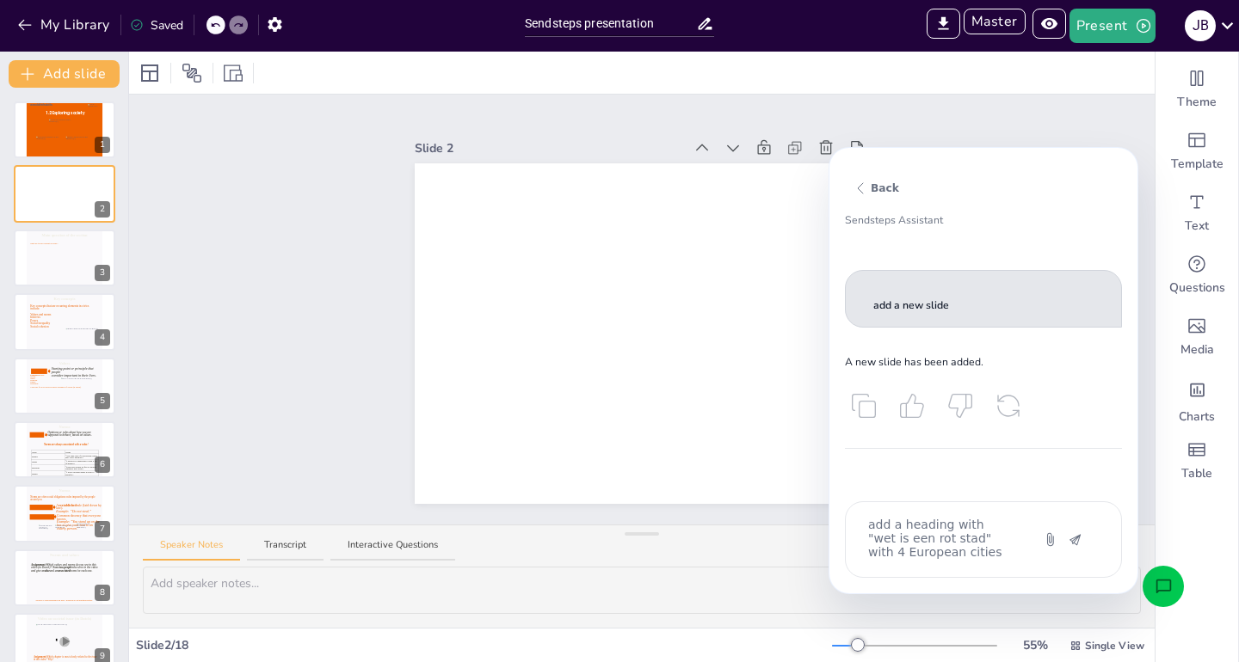
type textarea "add a heading with "wet is een rot stad" with 4 European cities as answ"
type textarea "x"
type textarea "add a heading with "wet is een rot stad" with 4 European cities as answe"
type textarea "x"
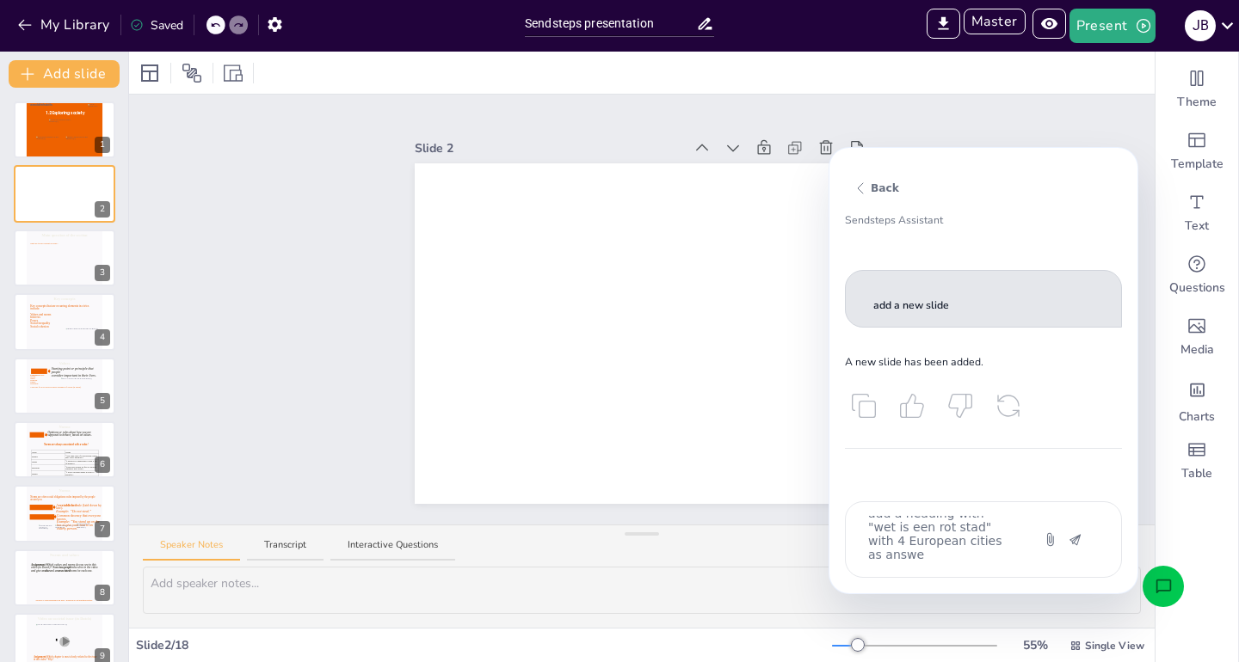
type textarea "add a heading with "wet is een rot stad" with 4 European cities as answer"
type textarea "x"
type textarea "add a heading with "wet is een rot stad" with 4 European cities as answers"
type textarea "x"
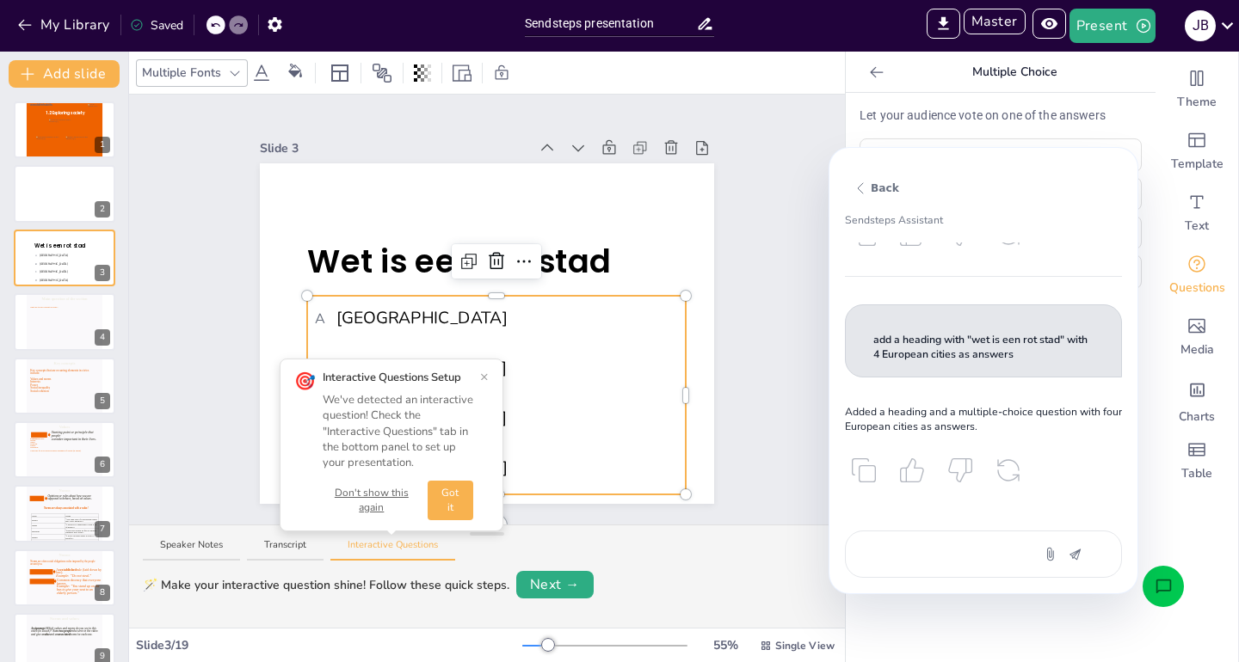
scroll to position [187, 0]
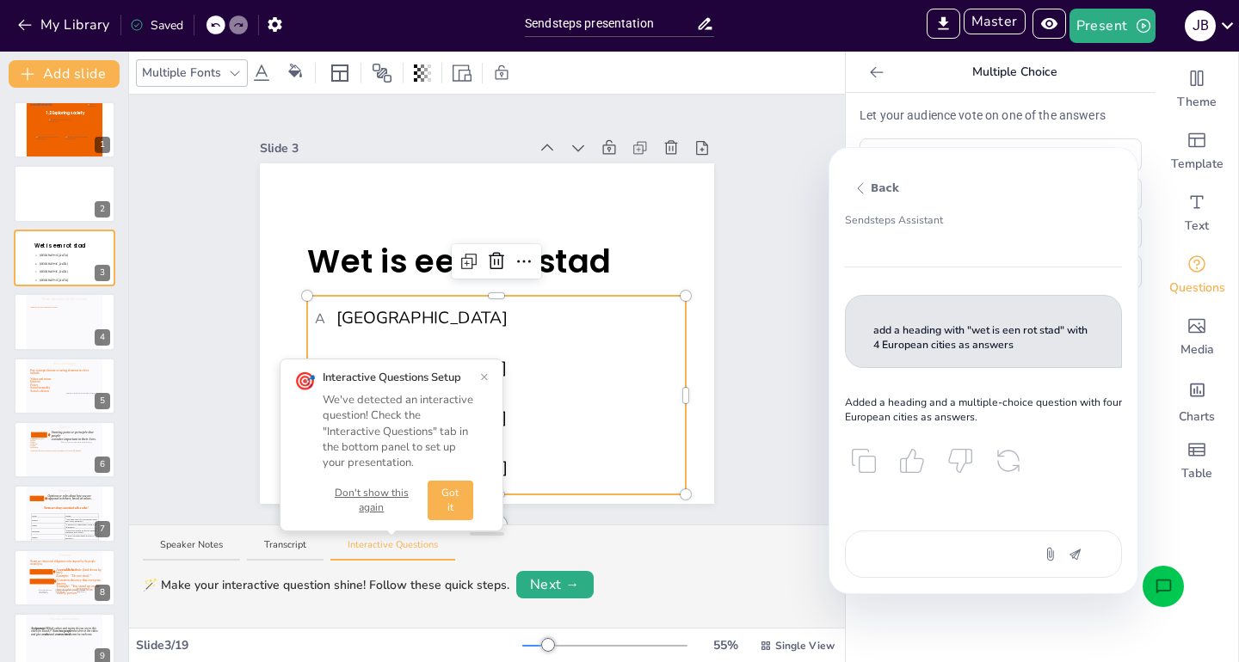
click at [360, 489] on button "Don't show this again" at bounding box center [372, 500] width 98 height 29
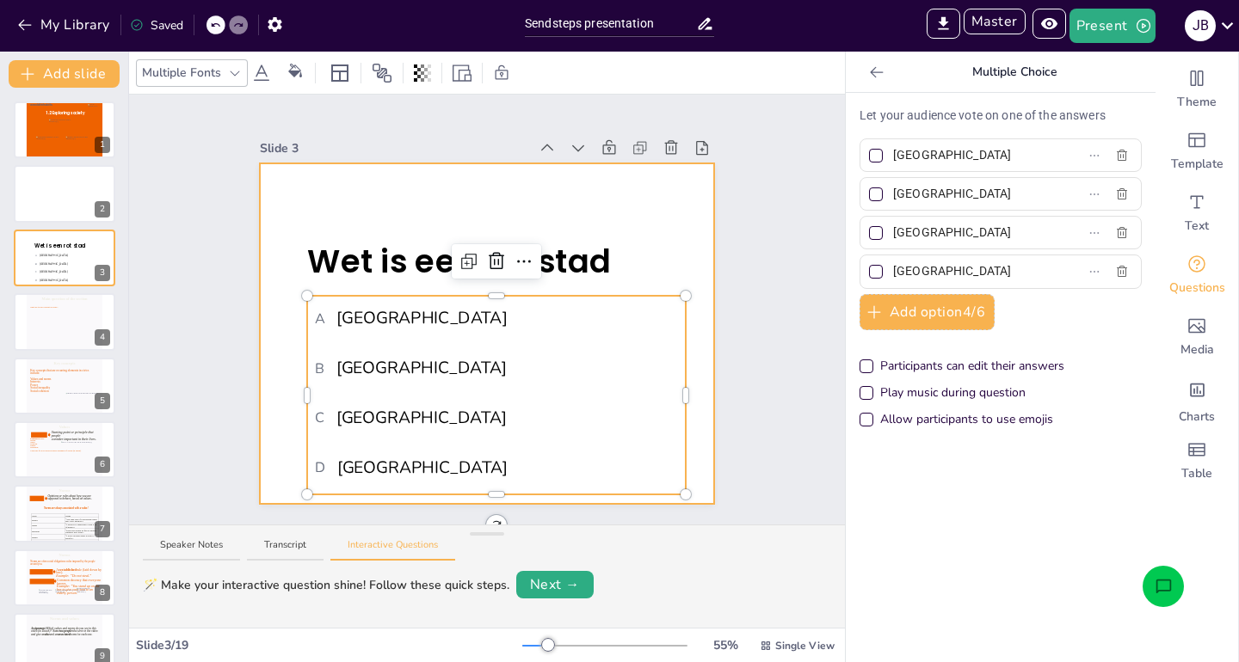
click at [612, 187] on div at bounding box center [487, 333] width 454 height 341
click at [596, 366] on span "B [GEOGRAPHIC_DATA]" at bounding box center [496, 368] width 363 height 25
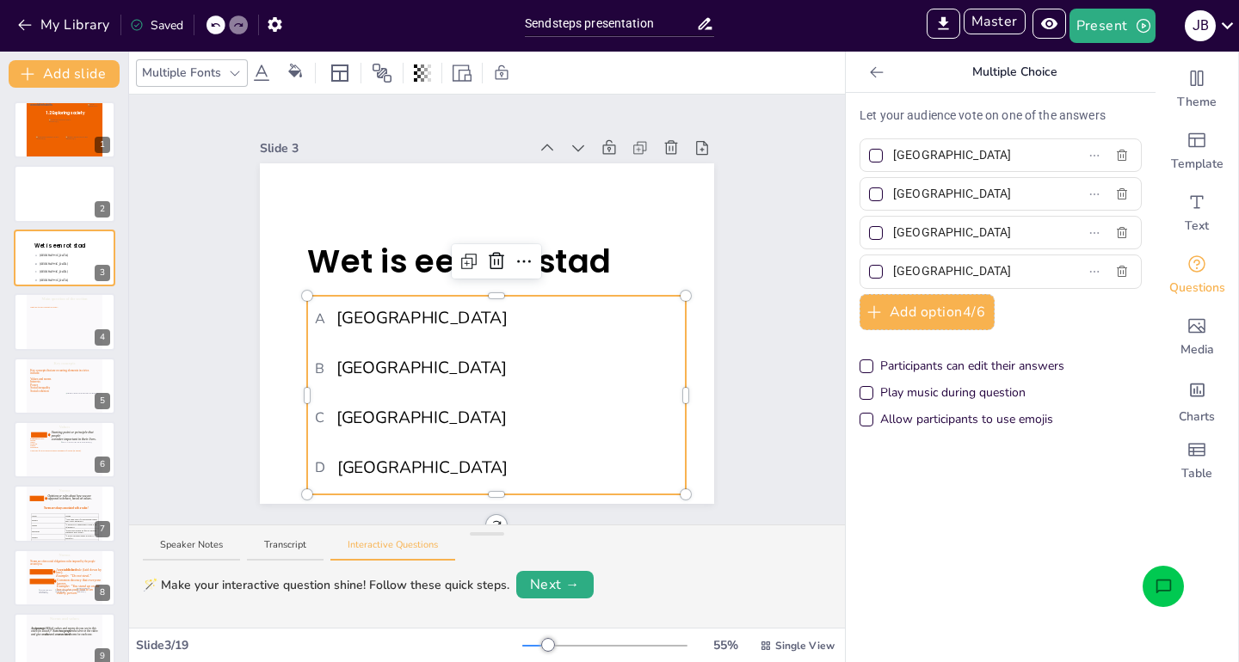
click at [1176, 572] on button "Open assistant chat" at bounding box center [1162, 586] width 41 height 41
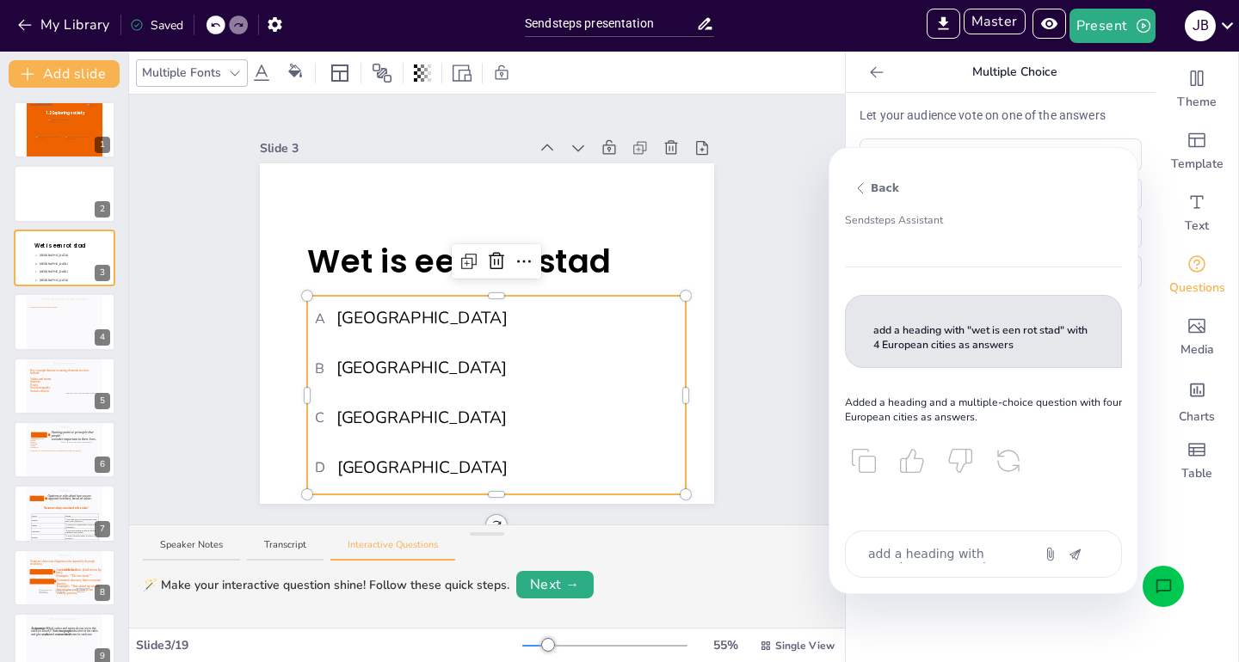
type textarea "x"
type textarea "v"
type textarea "x"
type textarea "vo"
type textarea "x"
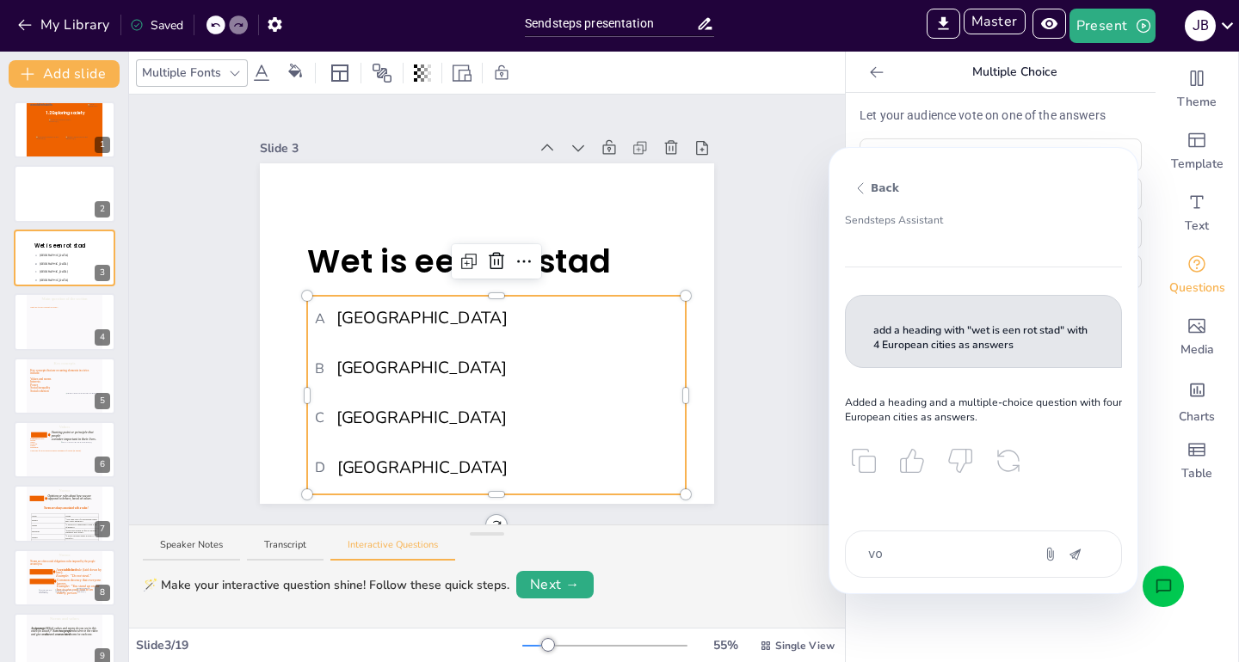
type textarea "voe"
type textarea "x"
type textarea "voeg"
type textarea "x"
type textarea "voeg"
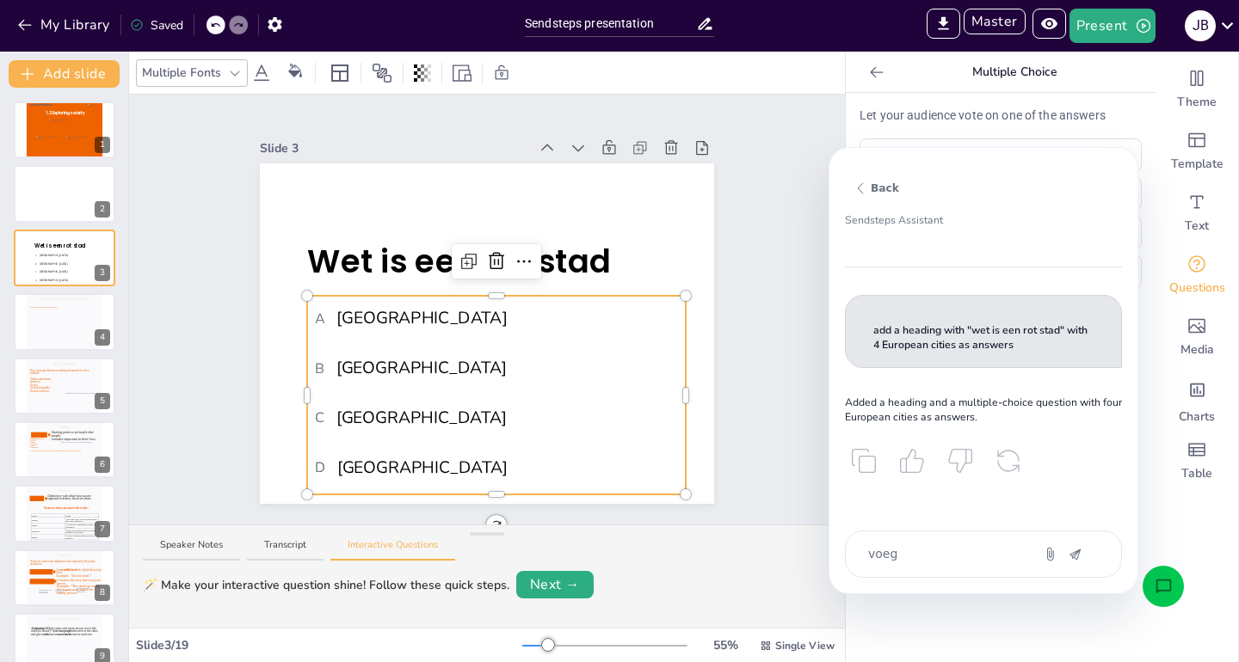
type textarea "x"
type textarea "voeg e"
type textarea "x"
type textarea "voeg ee"
type textarea "x"
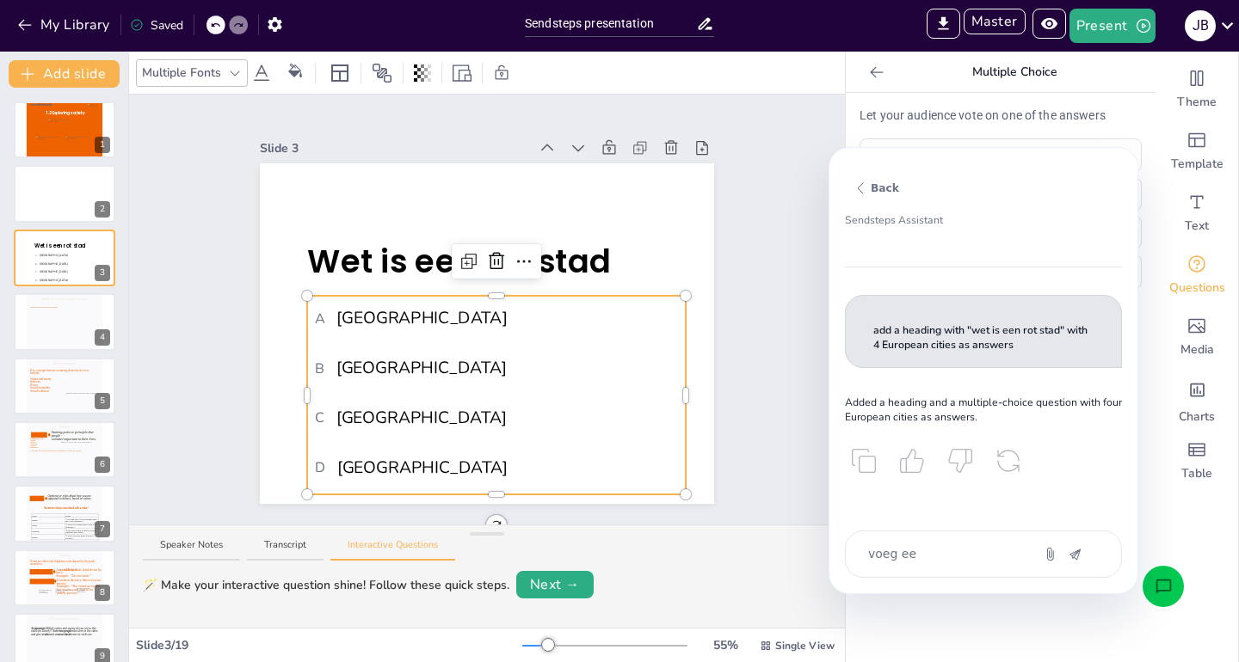
type textarea "voeg een"
type textarea "x"
type textarea "voeg een"
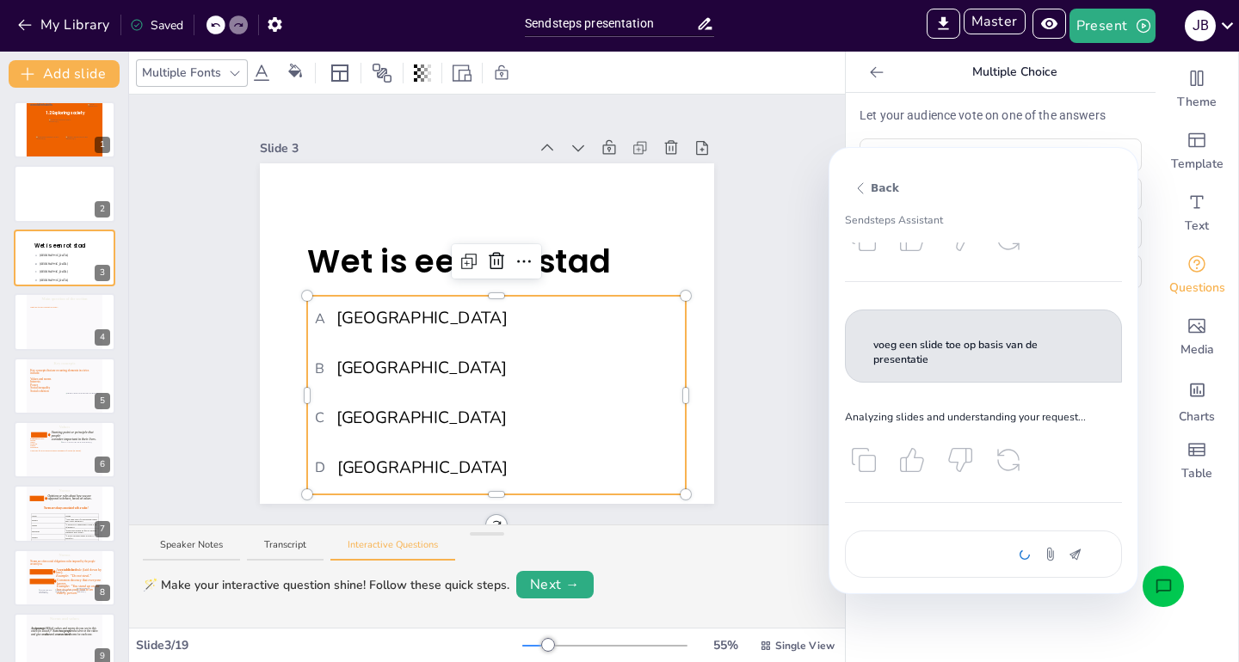
scroll to position [409, 0]
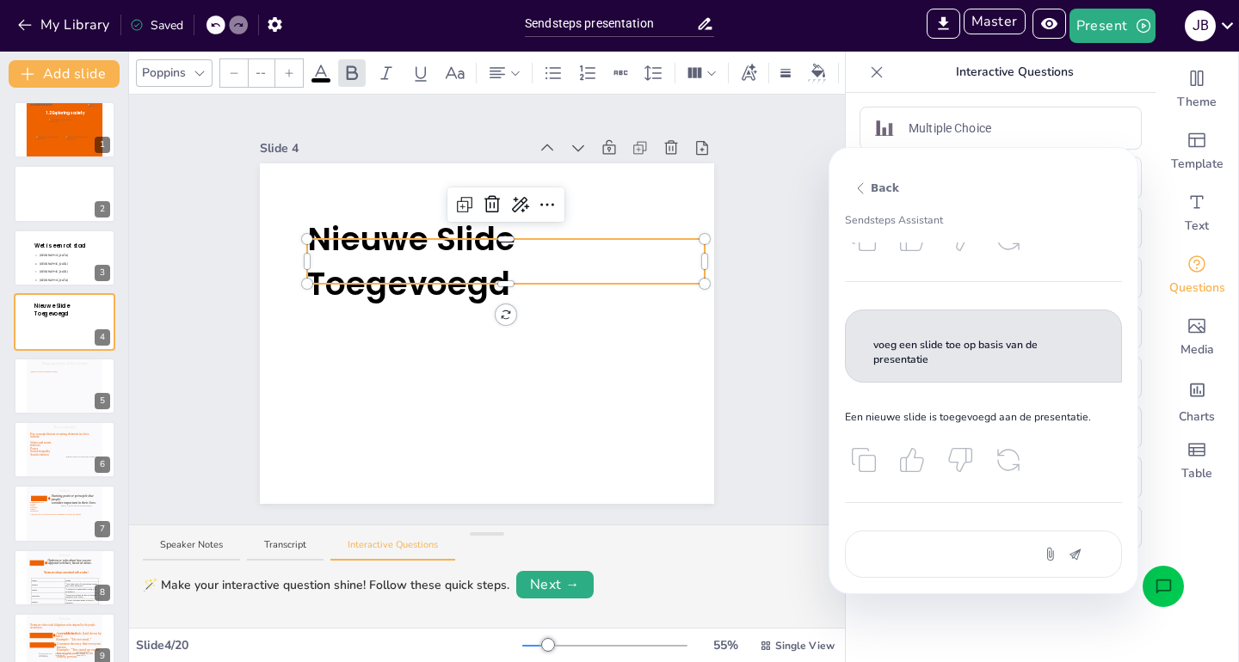
click at [943, 537] on div "voeg een slide toe op basis van de presentatie" at bounding box center [983, 554] width 277 height 47
click at [955, 549] on textarea "voeg een slide toe op basis van de presentatie" at bounding box center [938, 554] width 145 height 18
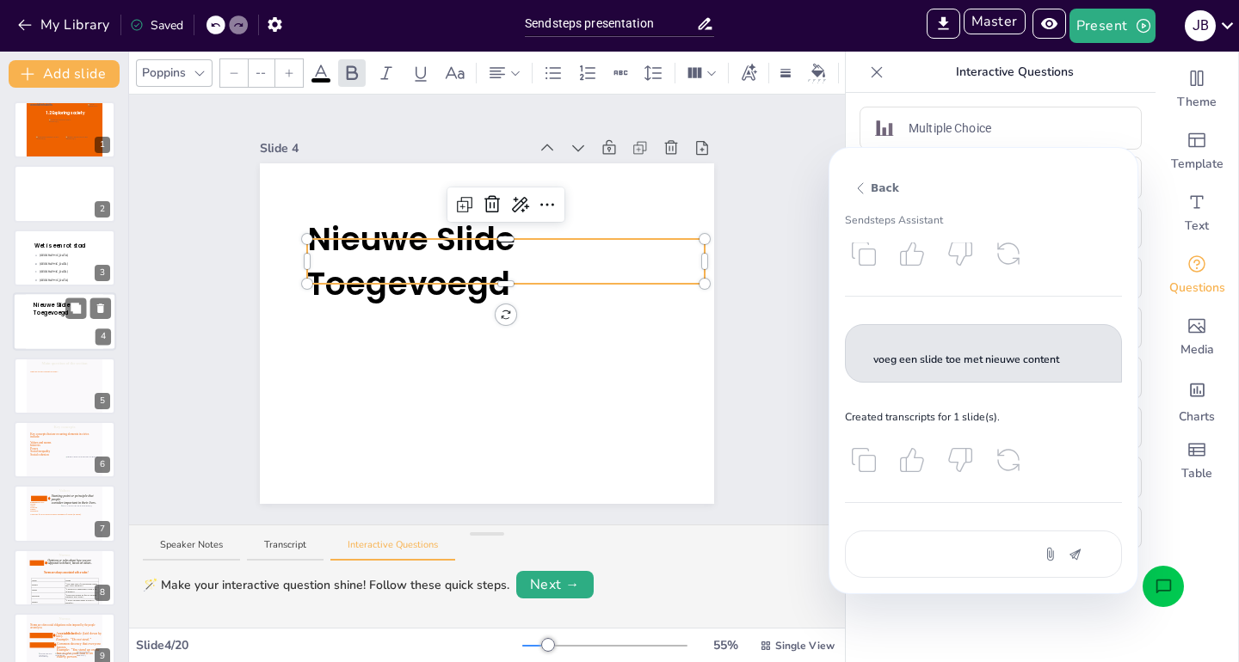
scroll to position [0, 0]
click at [915, 557] on textarea "voeg een slide toe met nieuwe content" at bounding box center [938, 554] width 145 height 18
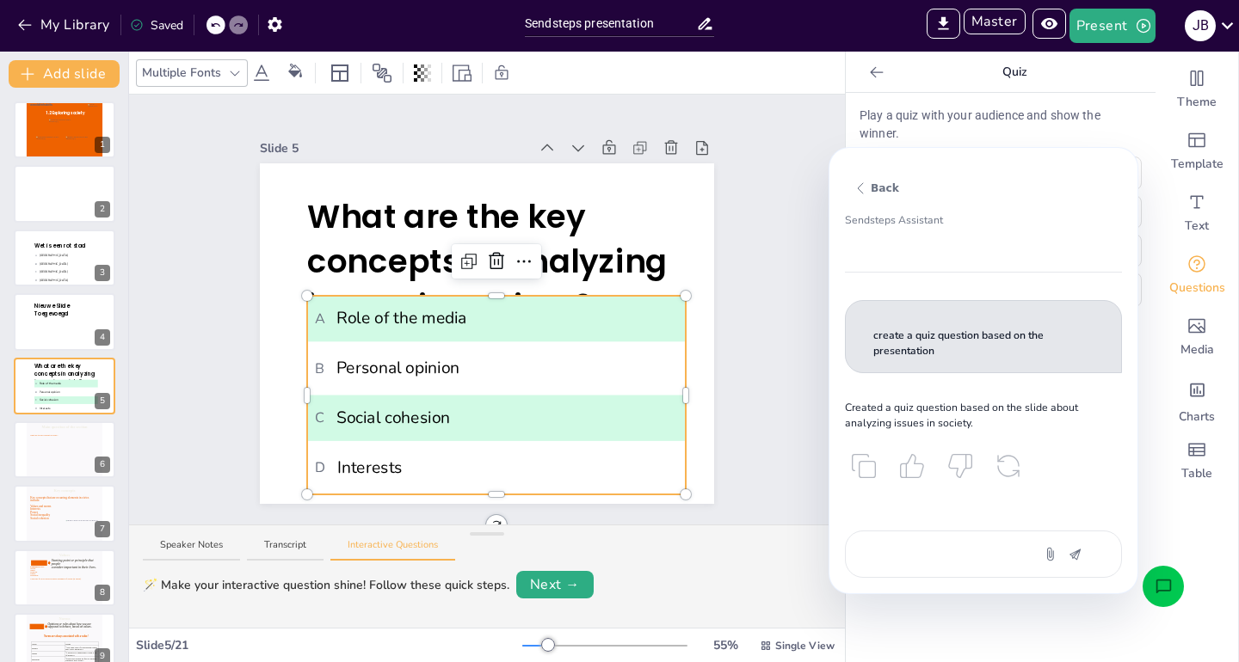
scroll to position [855, 0]
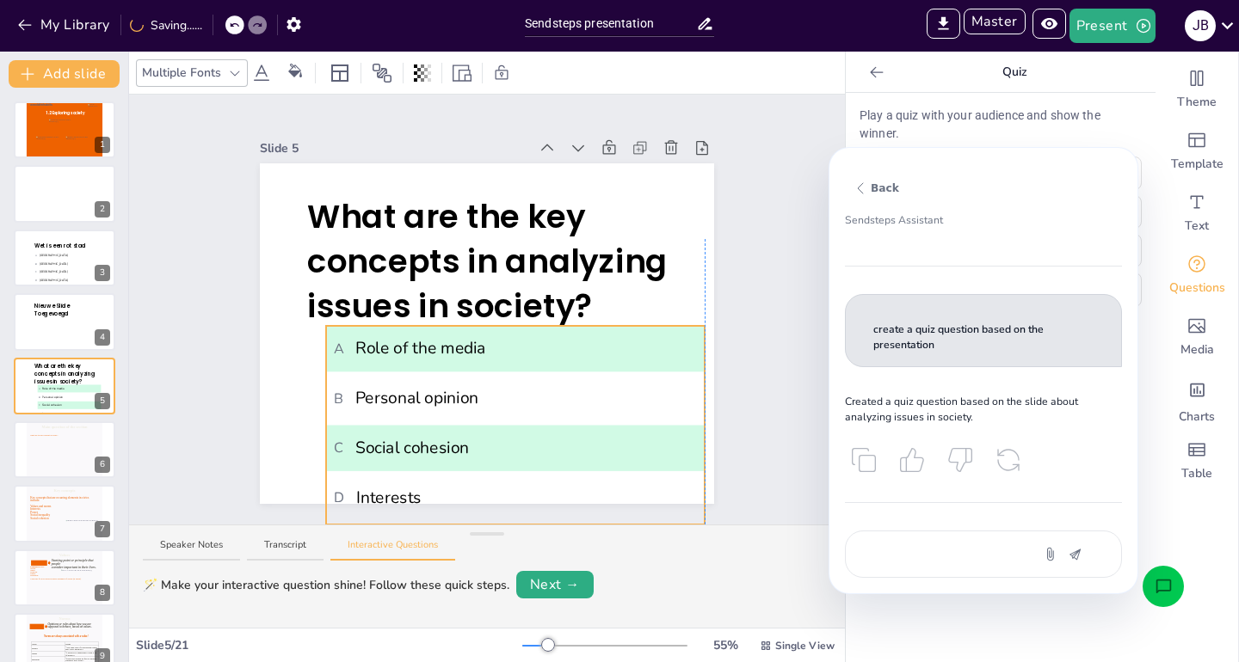
drag, startPoint x: 509, startPoint y: 428, endPoint x: 530, endPoint y: 459, distance: 37.9
click at [530, 459] on span "C Social cohesion" at bounding box center [515, 448] width 363 height 25
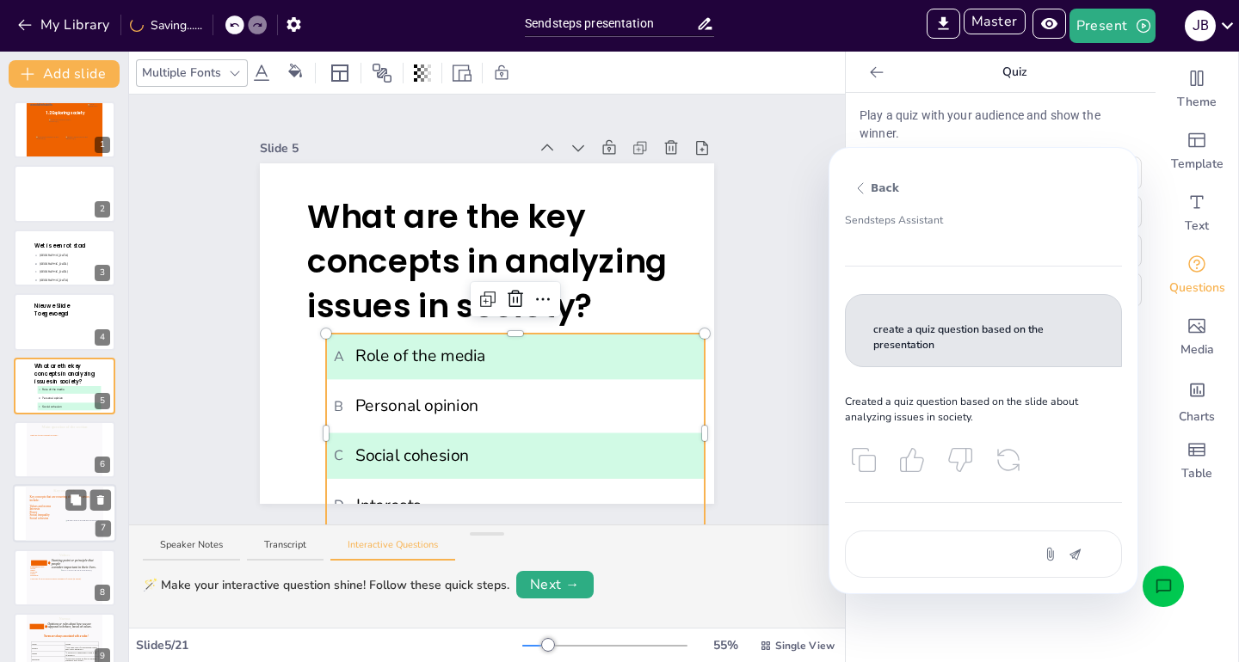
click at [29, 526] on icon at bounding box center [64, 515] width 70 height 39
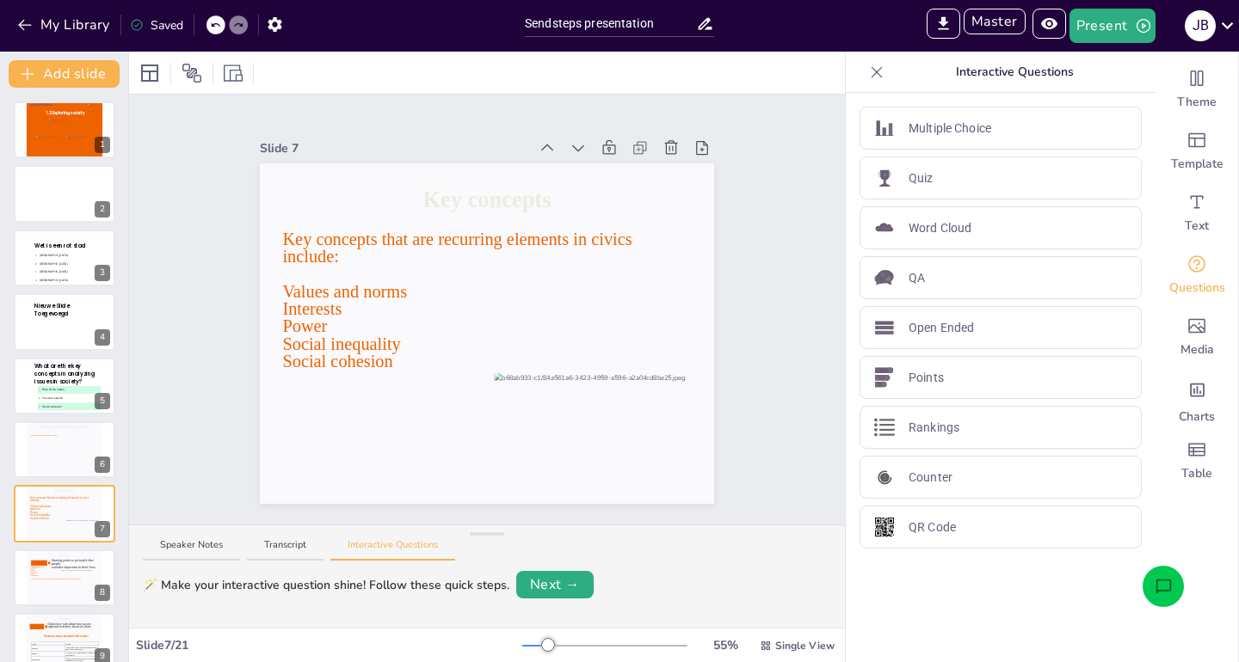
scroll to position [138, 0]
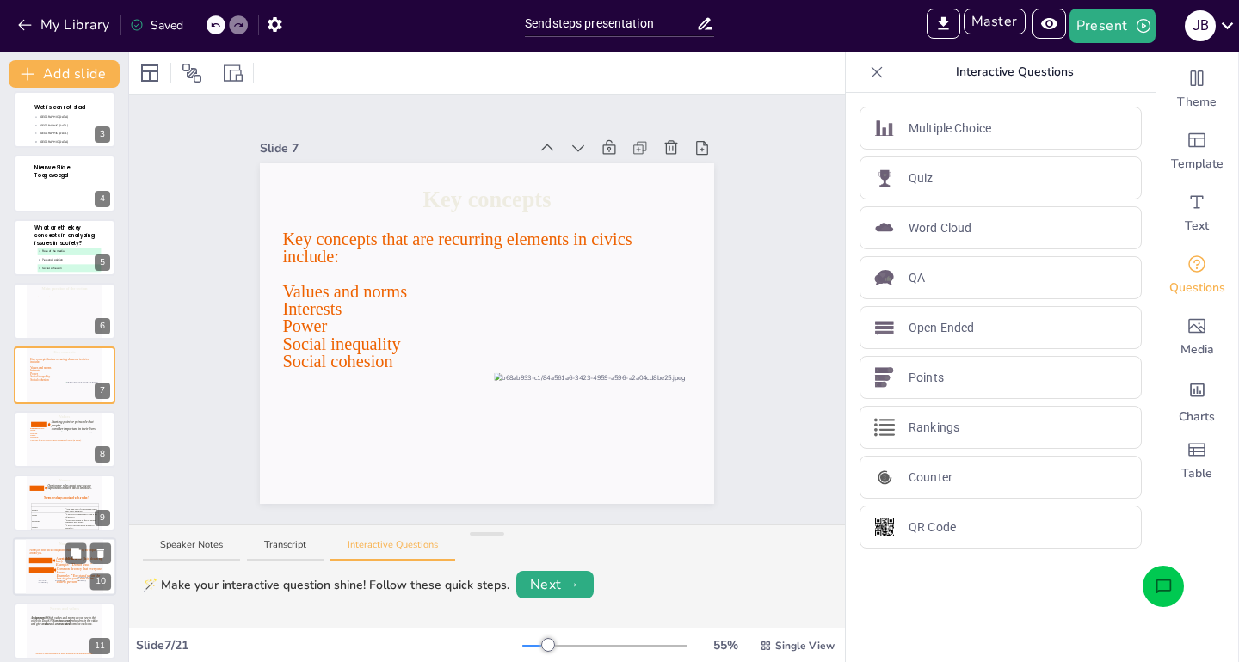
click at [51, 586] on div at bounding box center [45, 586] width 15 height 14
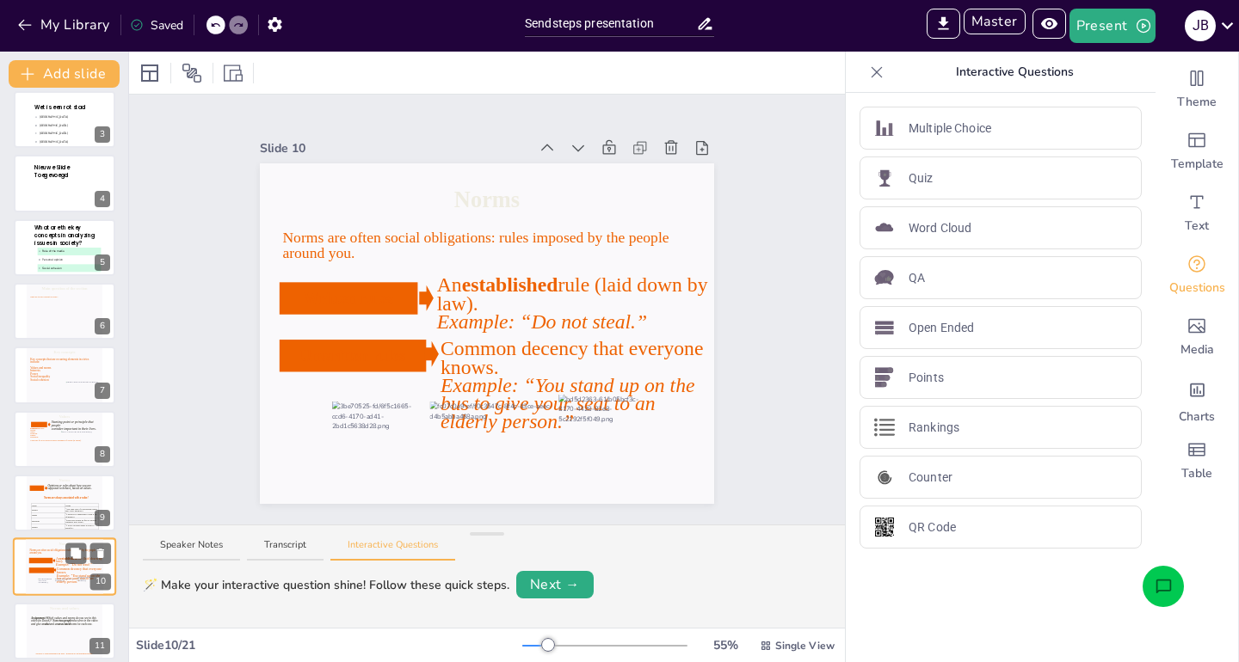
scroll to position [330, 0]
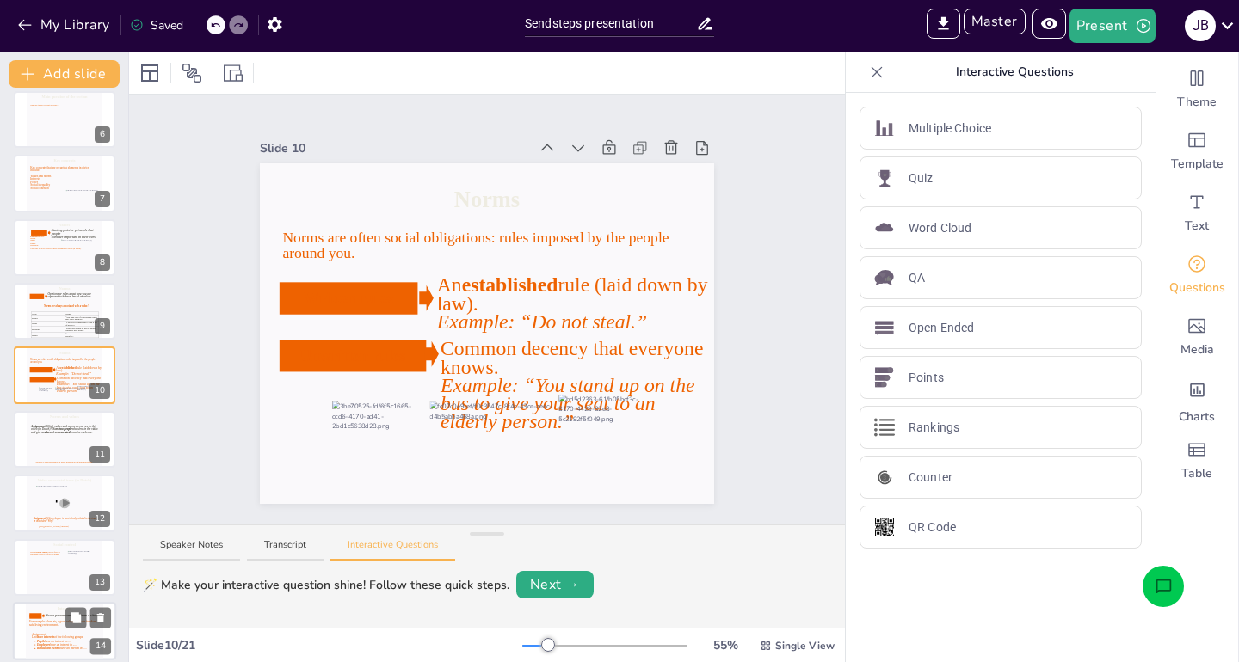
click at [33, 625] on icon at bounding box center [64, 639] width 70 height 39
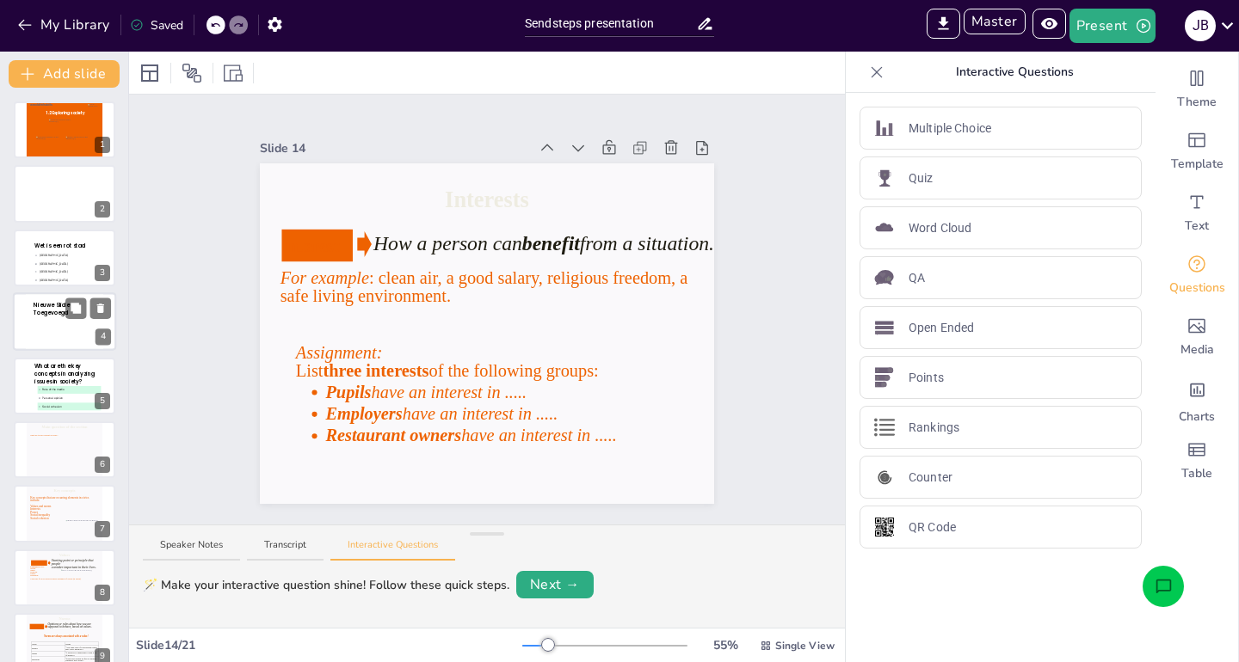
scroll to position [0, 0]
click at [30, 380] on div at bounding box center [64, 386] width 77 height 58
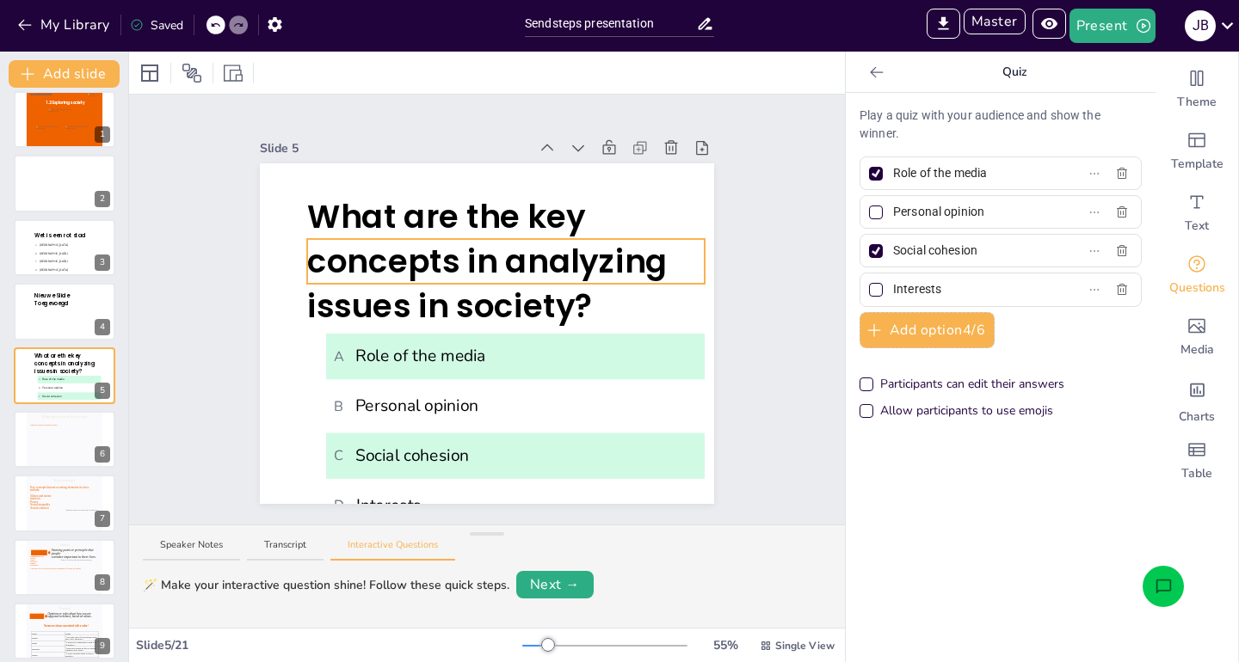
click at [371, 238] on span "What are the key concepts in analyzing issues in society?" at bounding box center [487, 261] width 360 height 135
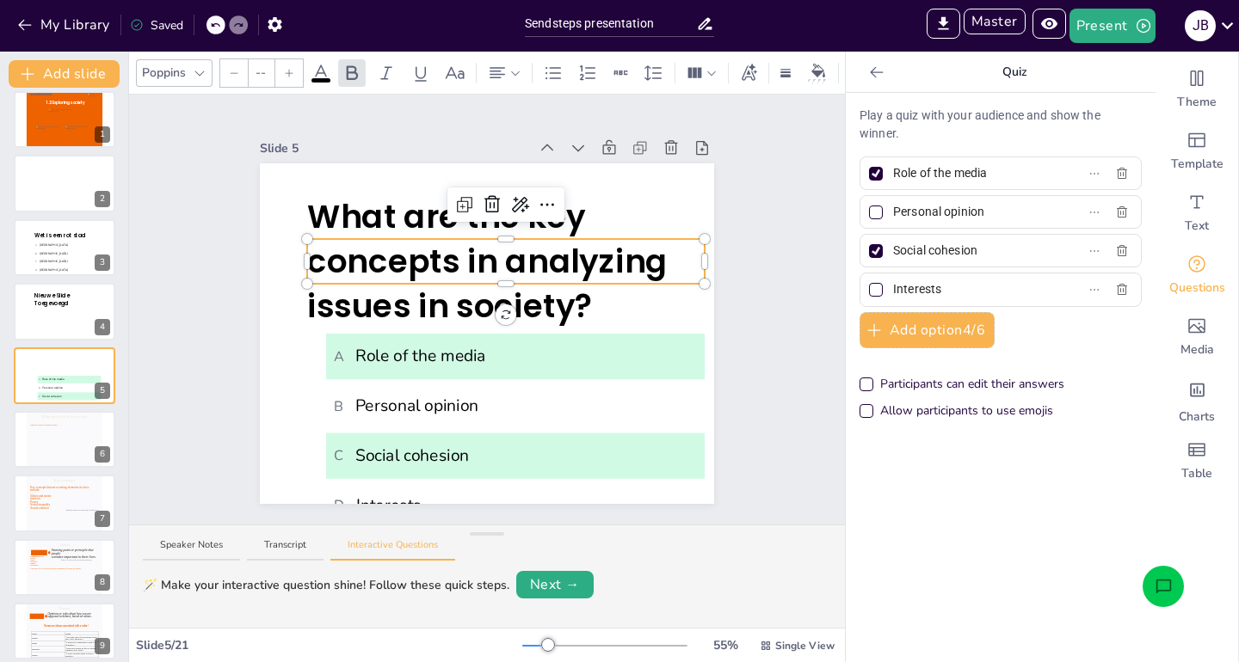
click at [379, 223] on span "What are the key concepts in analyzing issues in society?" at bounding box center [490, 261] width 367 height 135
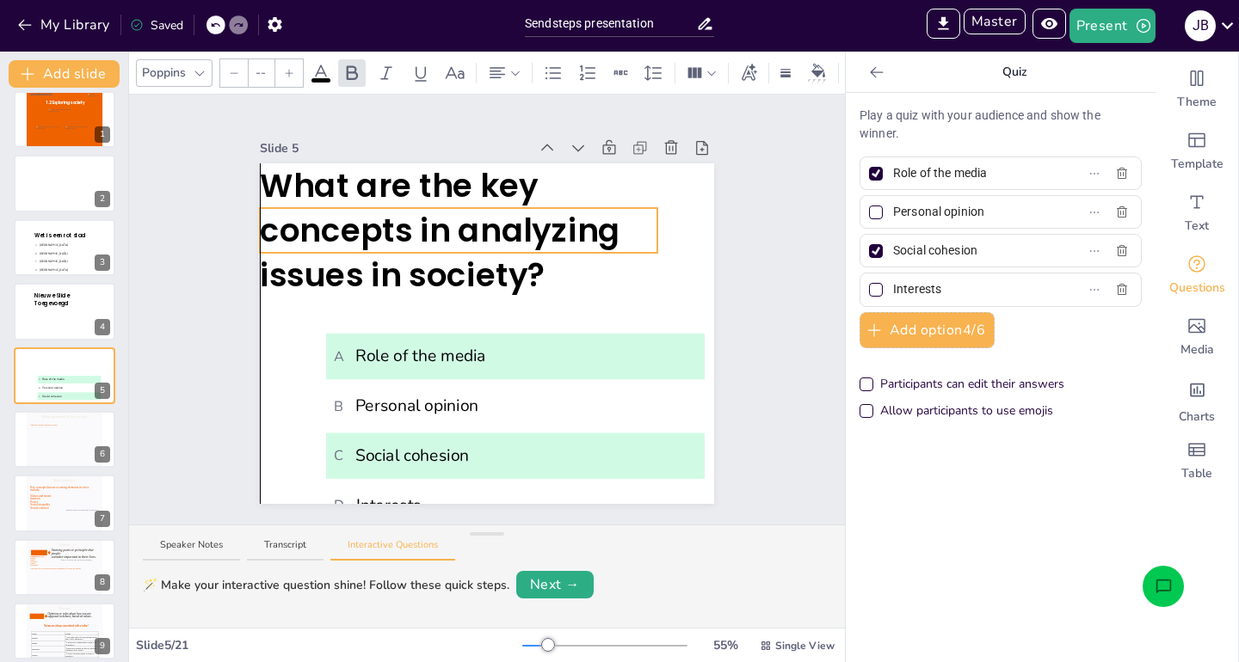
drag, startPoint x: 701, startPoint y: 282, endPoint x: 655, endPoint y: 251, distance: 55.8
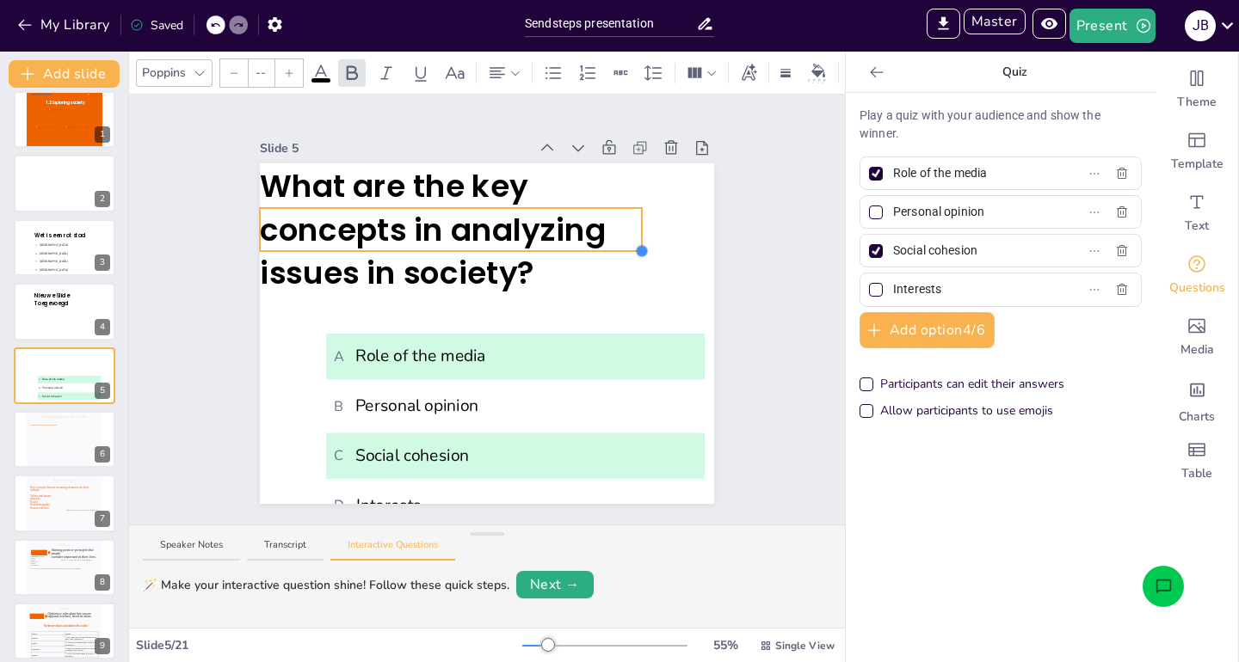
drag, startPoint x: 659, startPoint y: 255, endPoint x: 455, endPoint y: 247, distance: 204.0
click at [455, 247] on div "A Role of the media B Personal opinion C Social cohesion D Interests What are t…" at bounding box center [487, 333] width 454 height 341
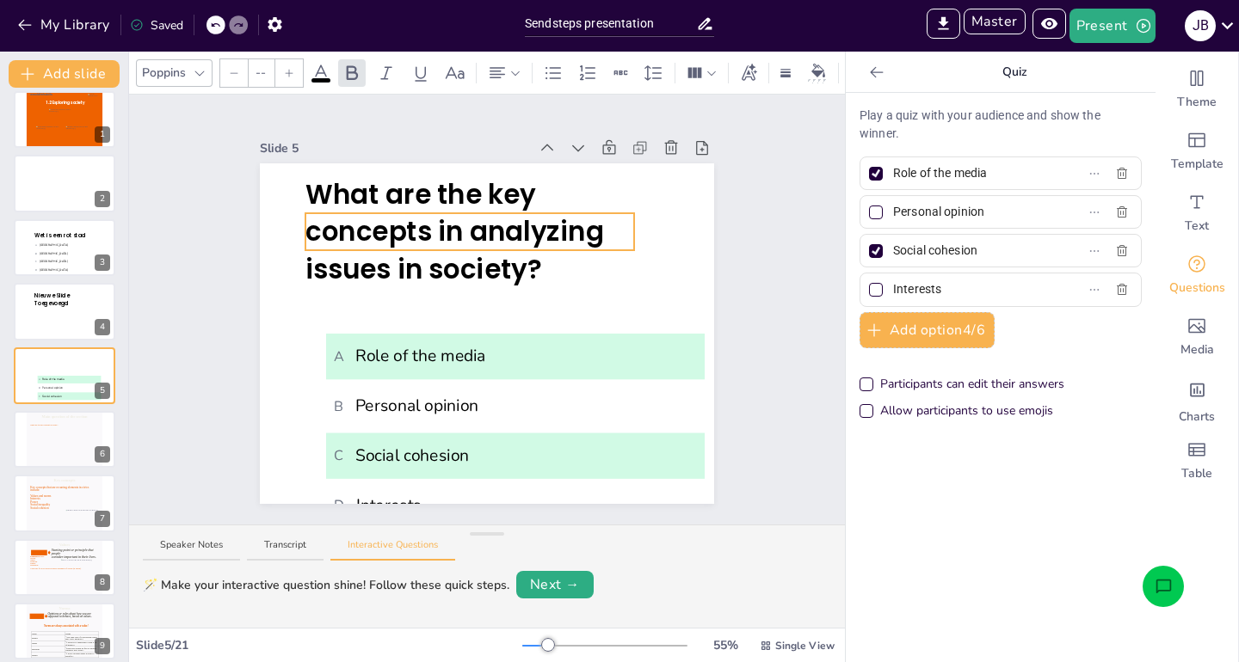
drag, startPoint x: 425, startPoint y: 244, endPoint x: 471, endPoint y: 249, distance: 46.7
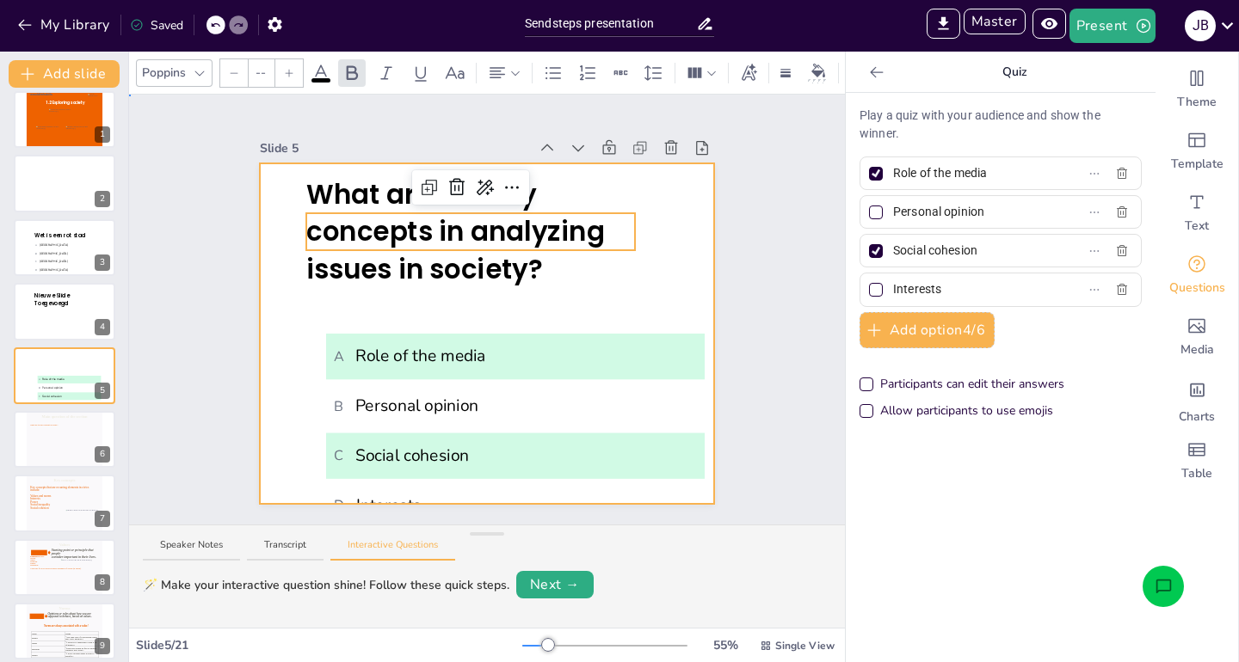
click at [532, 297] on div at bounding box center [487, 333] width 454 height 341
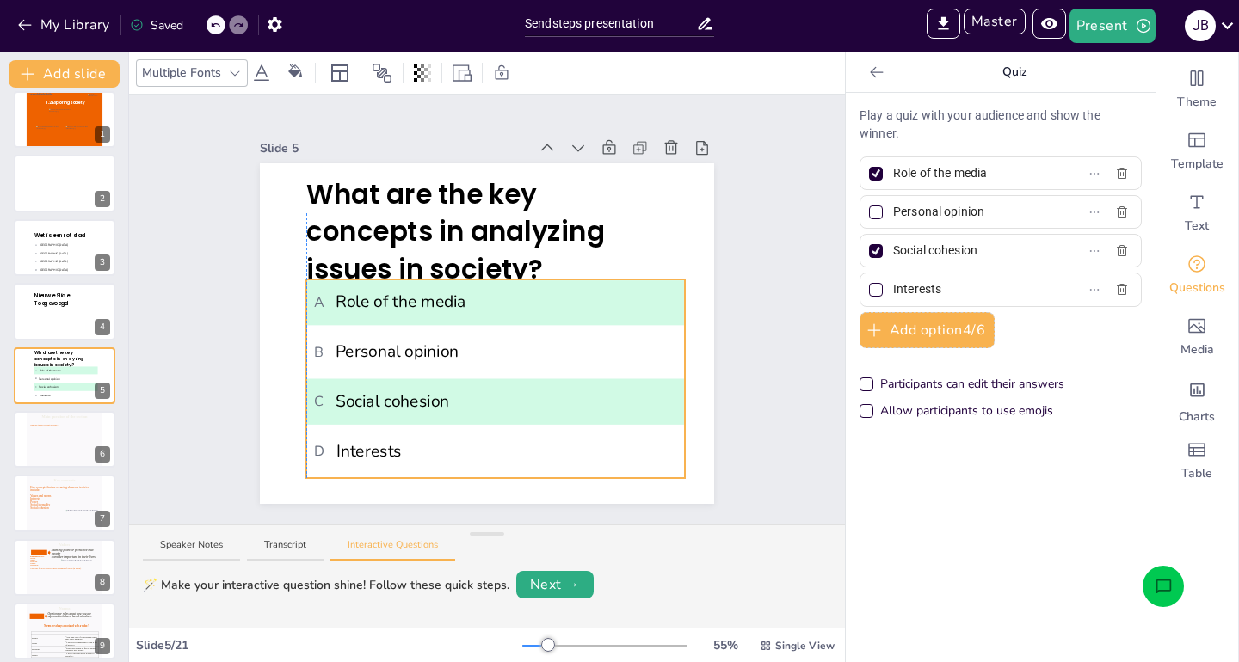
drag, startPoint x: 467, startPoint y: 364, endPoint x: 446, endPoint y: 310, distance: 58.0
click at [446, 310] on span "A Role of the media" at bounding box center [495, 302] width 363 height 25
click at [69, 27] on button "My Library" at bounding box center [65, 25] width 104 height 28
